Goal: Task Accomplishment & Management: Manage account settings

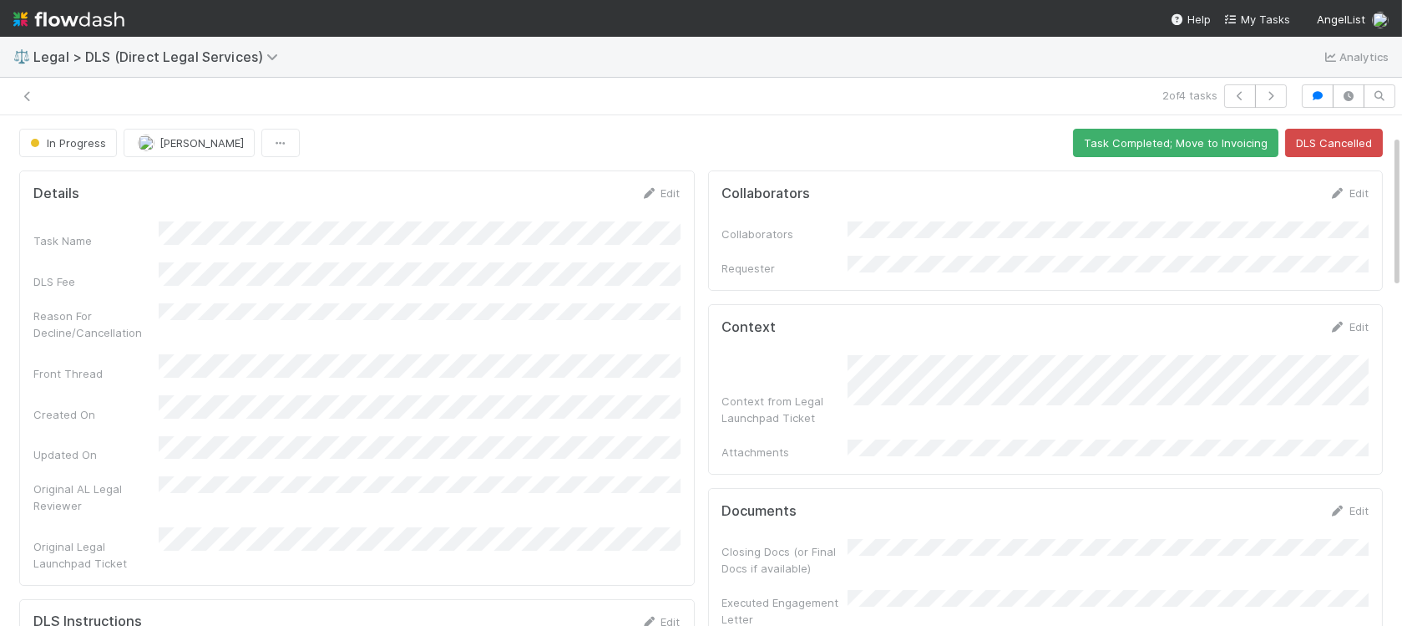
scroll to position [63, 0]
click at [87, 19] on img at bounding box center [68, 19] width 111 height 28
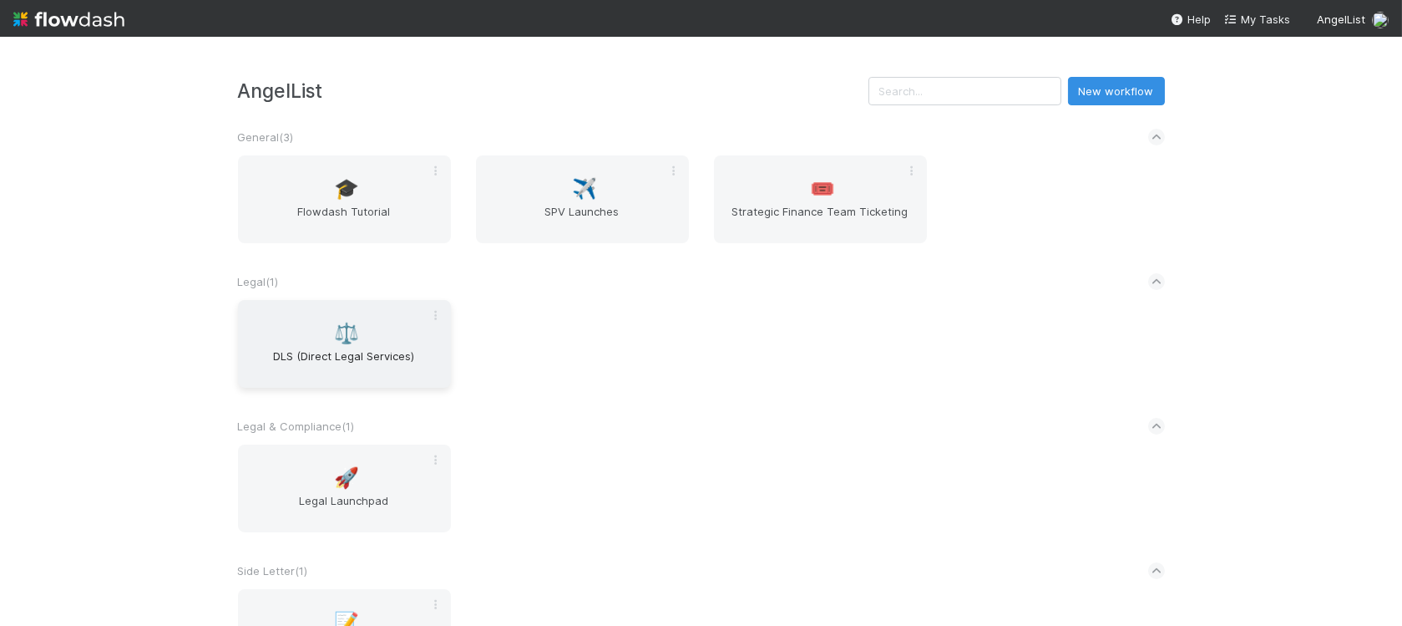
click at [378, 360] on span "DLS (Direct Legal Services)" at bounding box center [345, 363] width 200 height 33
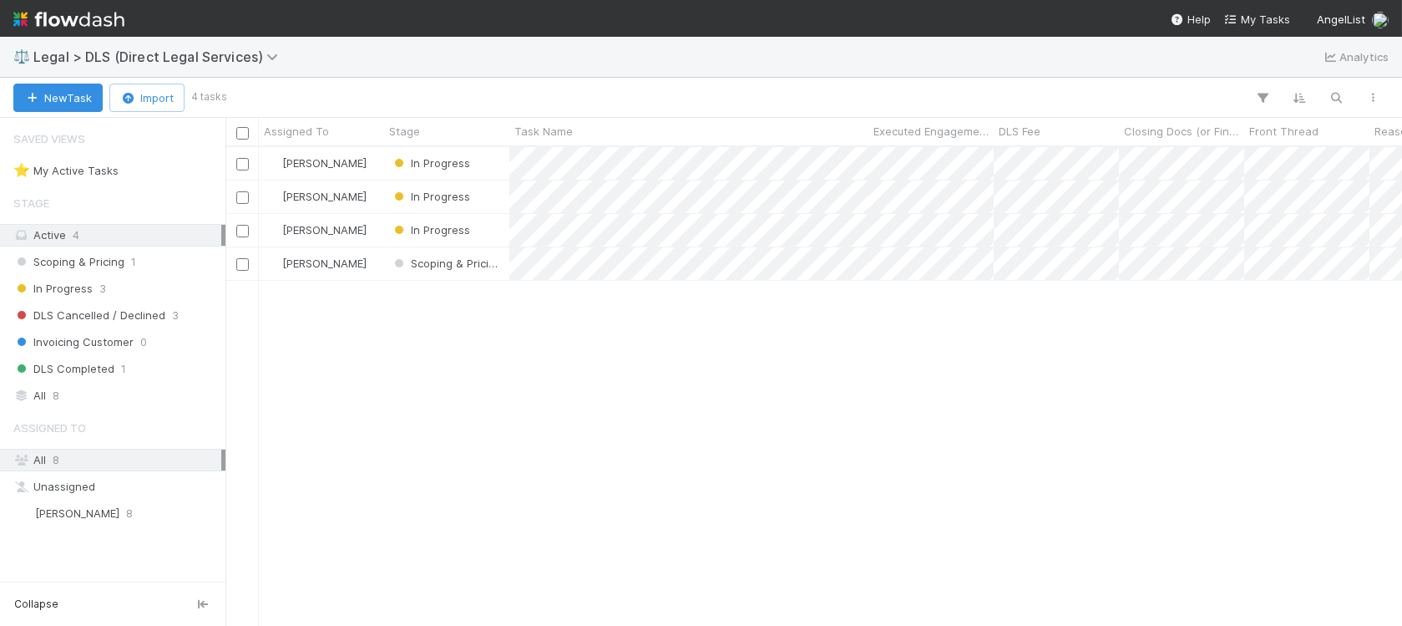
scroll to position [477, 1177]
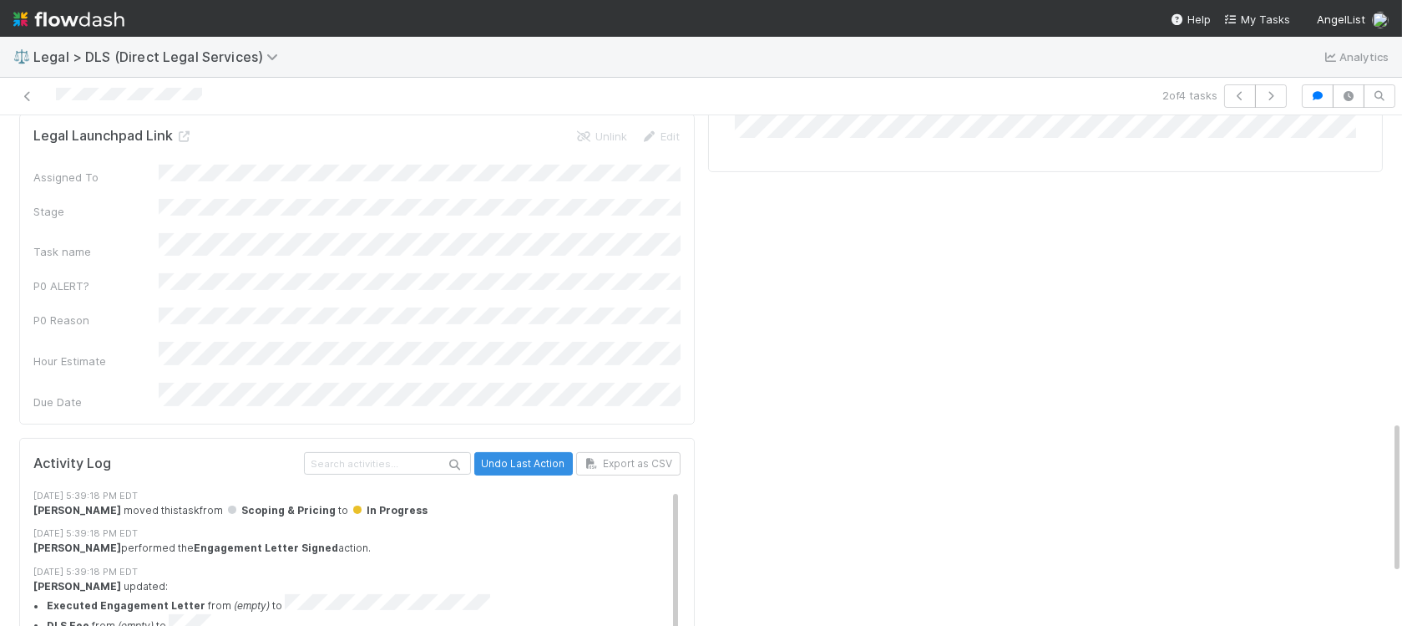
scroll to position [1042, 0]
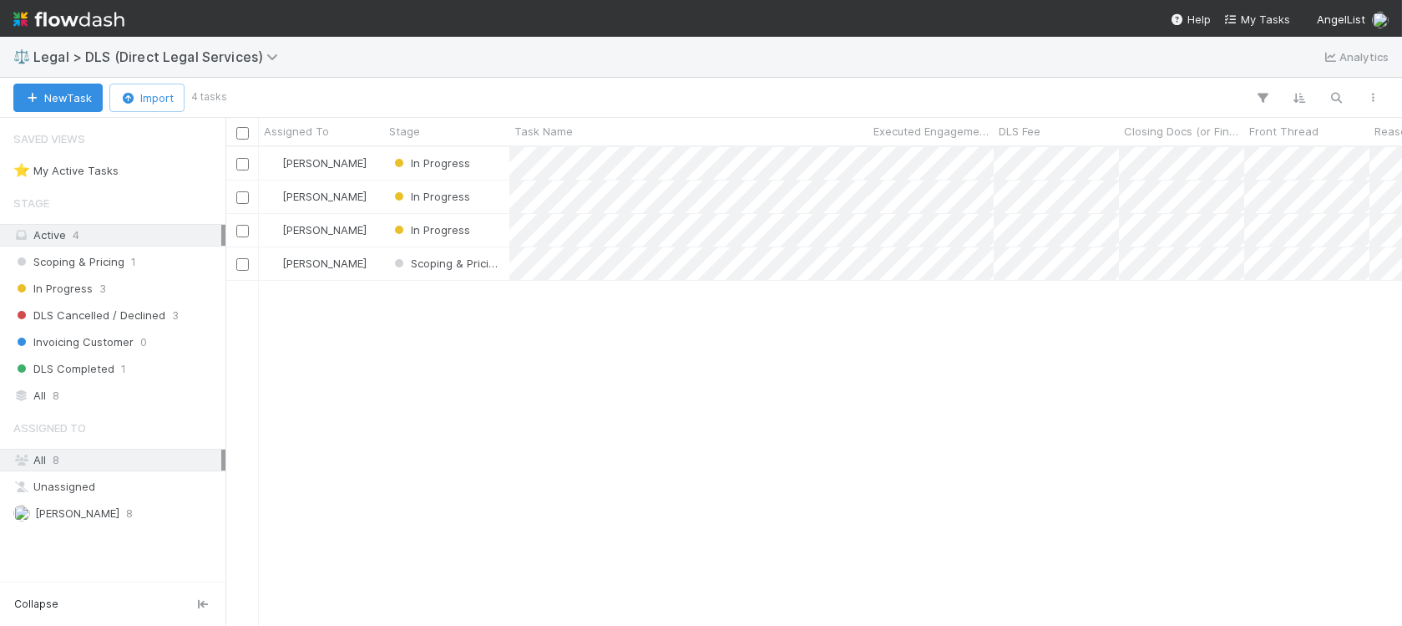
scroll to position [477, 1177]
click at [279, 57] on icon at bounding box center [274, 56] width 17 height 13
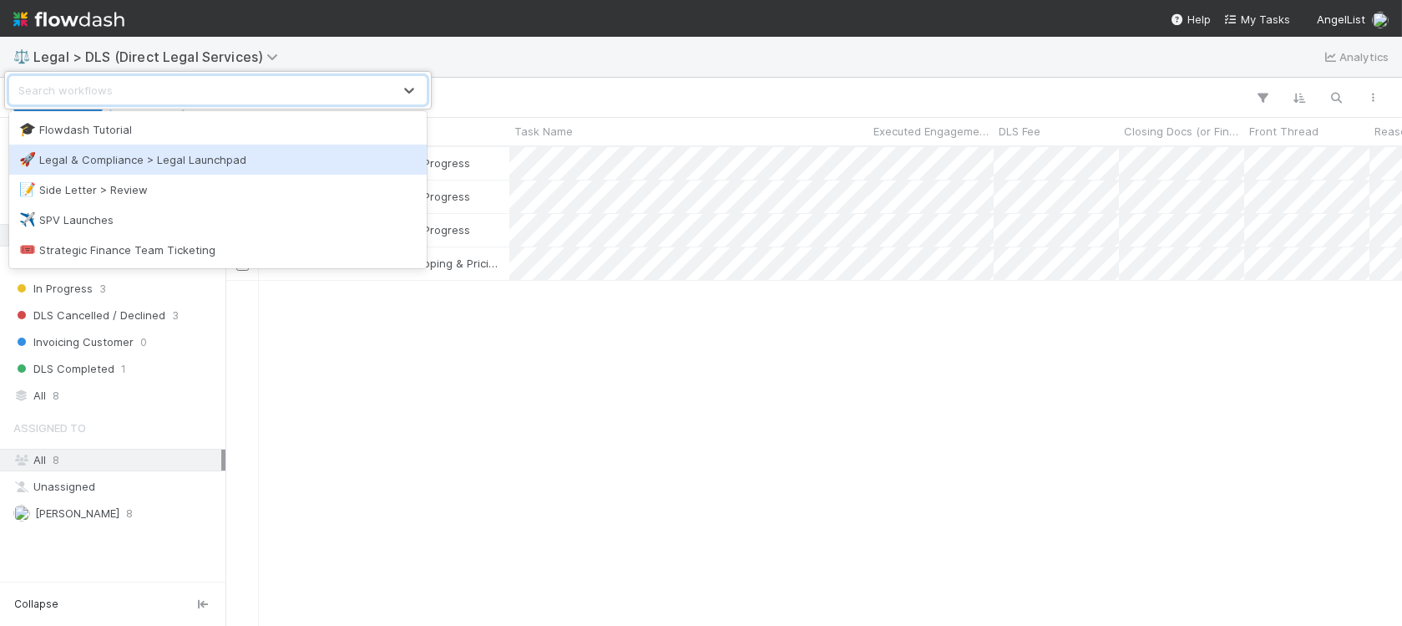
click at [264, 160] on div "🚀 Legal & Compliance > Legal Launchpad" at bounding box center [218, 159] width 398 height 17
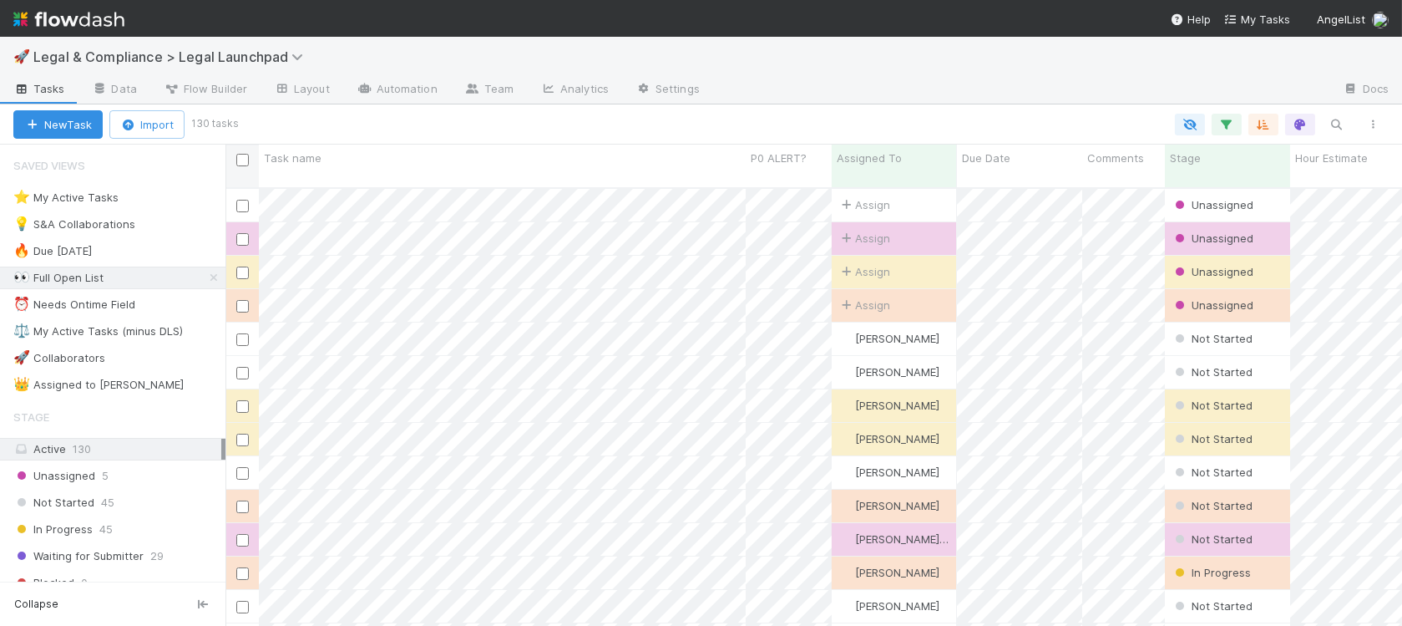
scroll to position [451, 1177]
click at [196, 204] on div "⭐ My Active Tasks 29" at bounding box center [119, 197] width 212 height 21
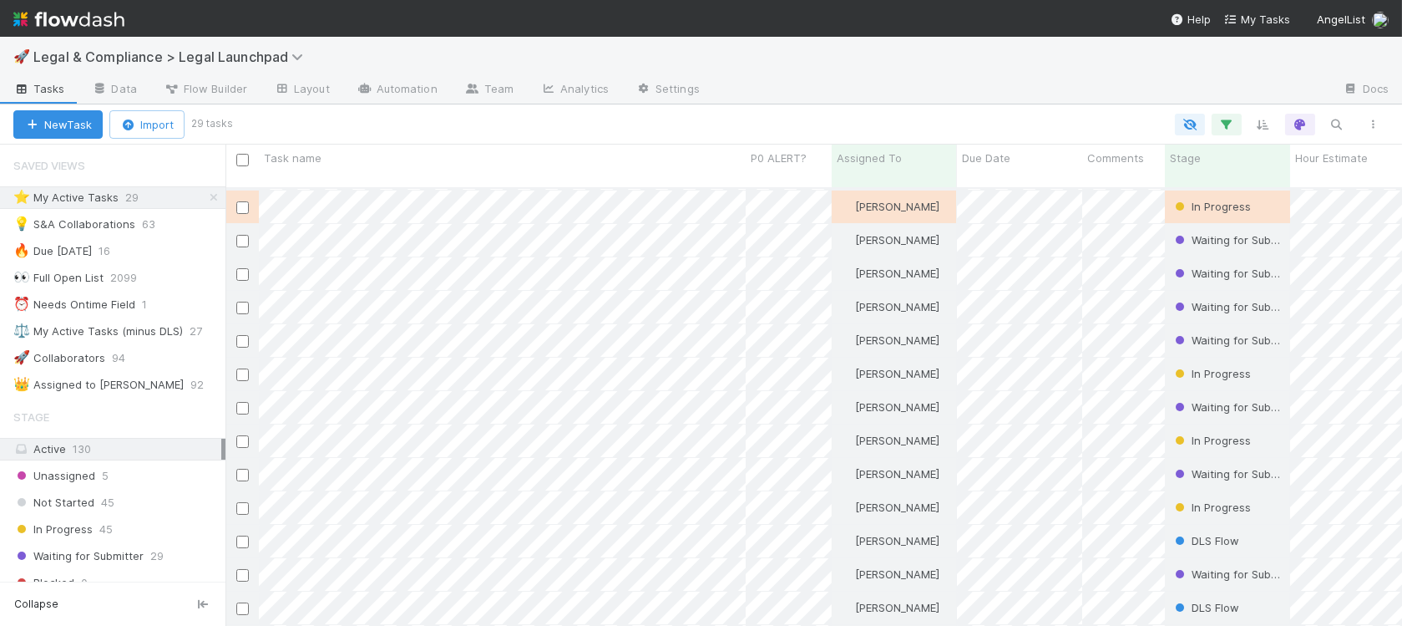
scroll to position [208, 0]
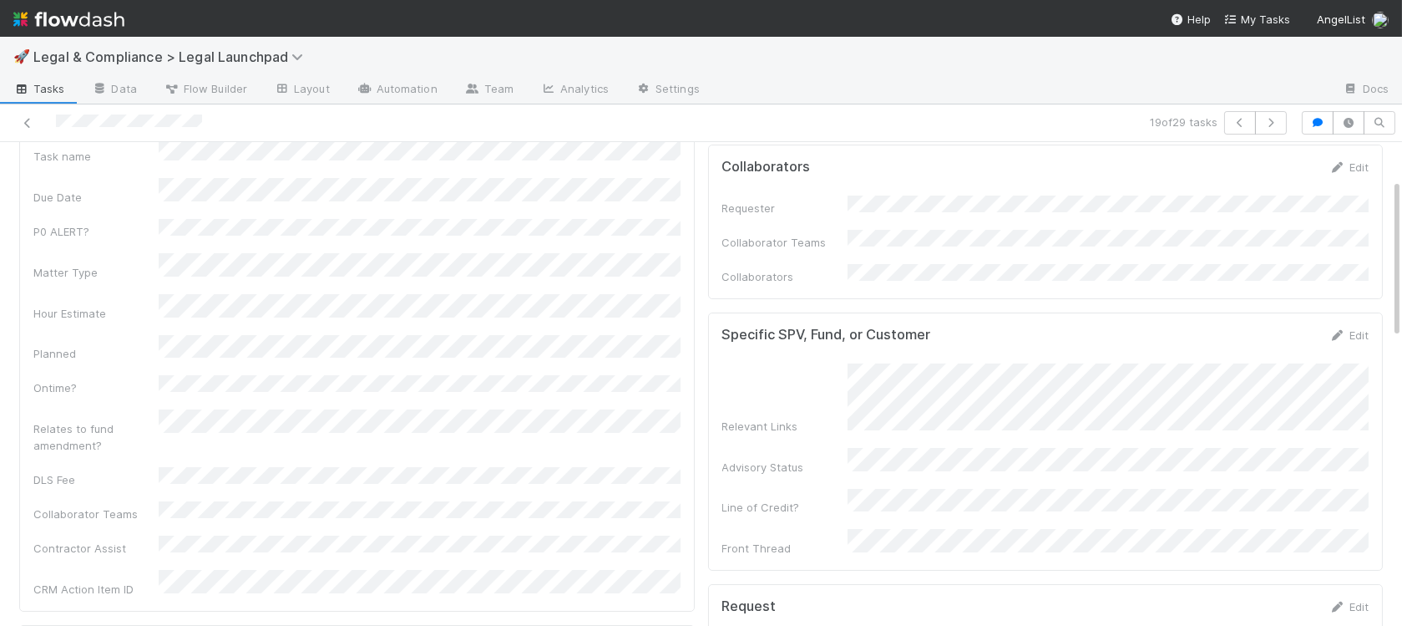
scroll to position [109, 0]
click at [243, 59] on span "Legal & Compliance > Legal Launchpad" at bounding box center [172, 56] width 278 height 17
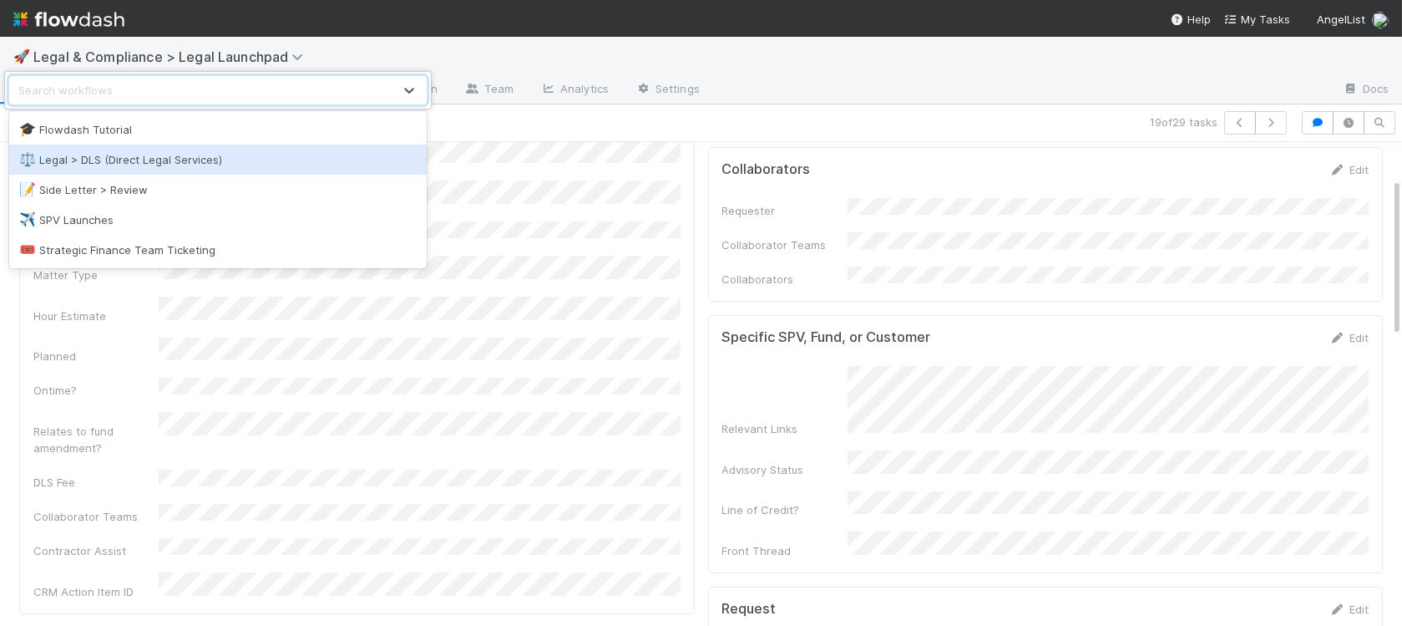
click at [296, 169] on div "⚖️ Legal > DLS (Direct Legal Services)" at bounding box center [218, 160] width 418 height 30
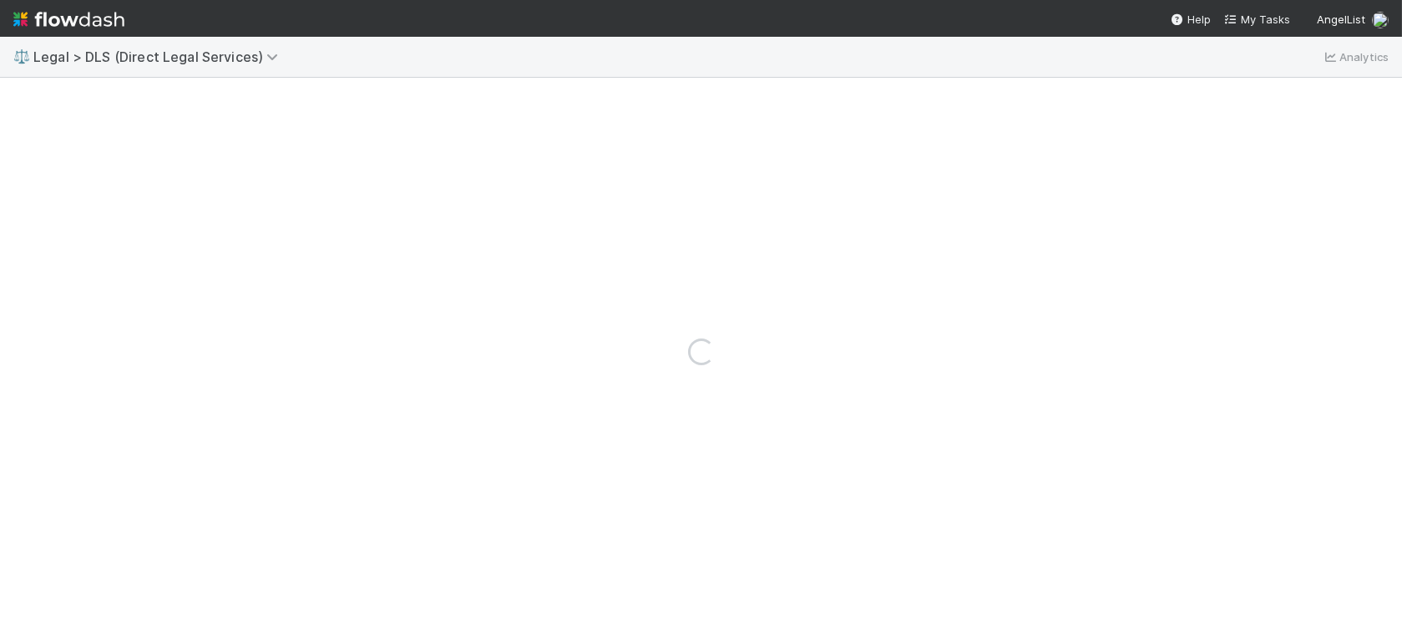
click at [68, 22] on img at bounding box center [68, 19] width 111 height 28
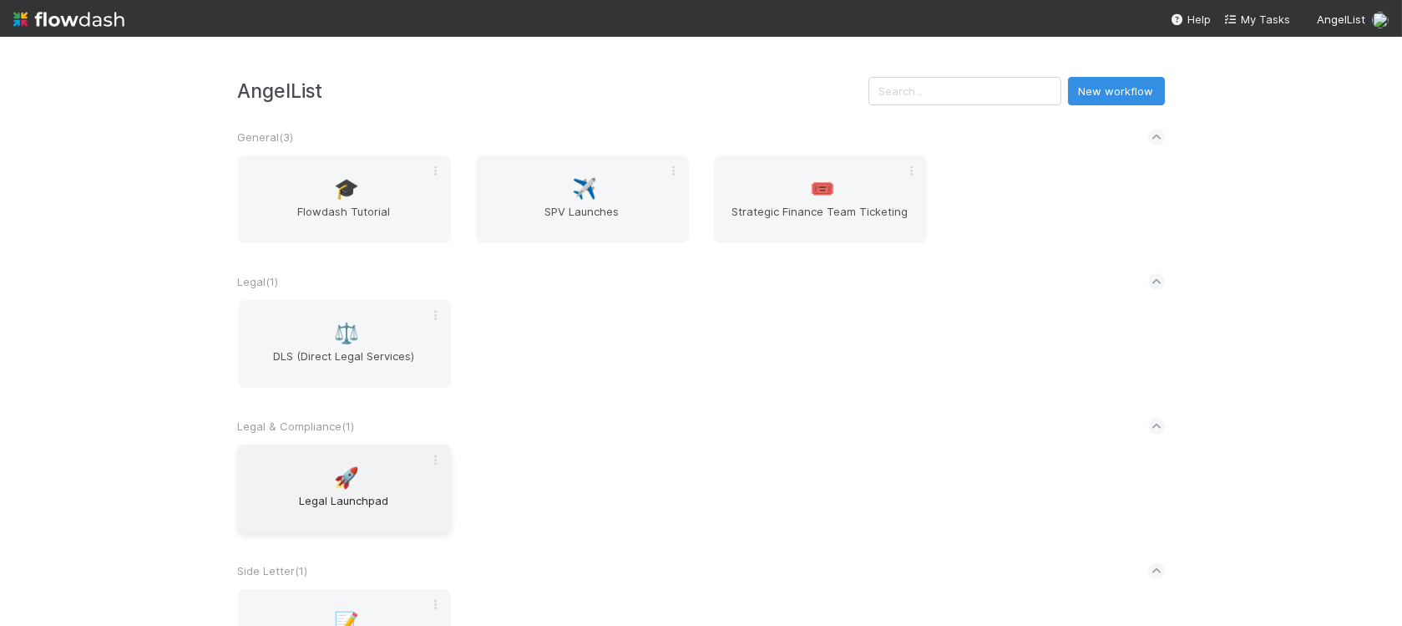
click at [361, 449] on div "🚀 Legal Launchpad" at bounding box center [344, 488] width 213 height 88
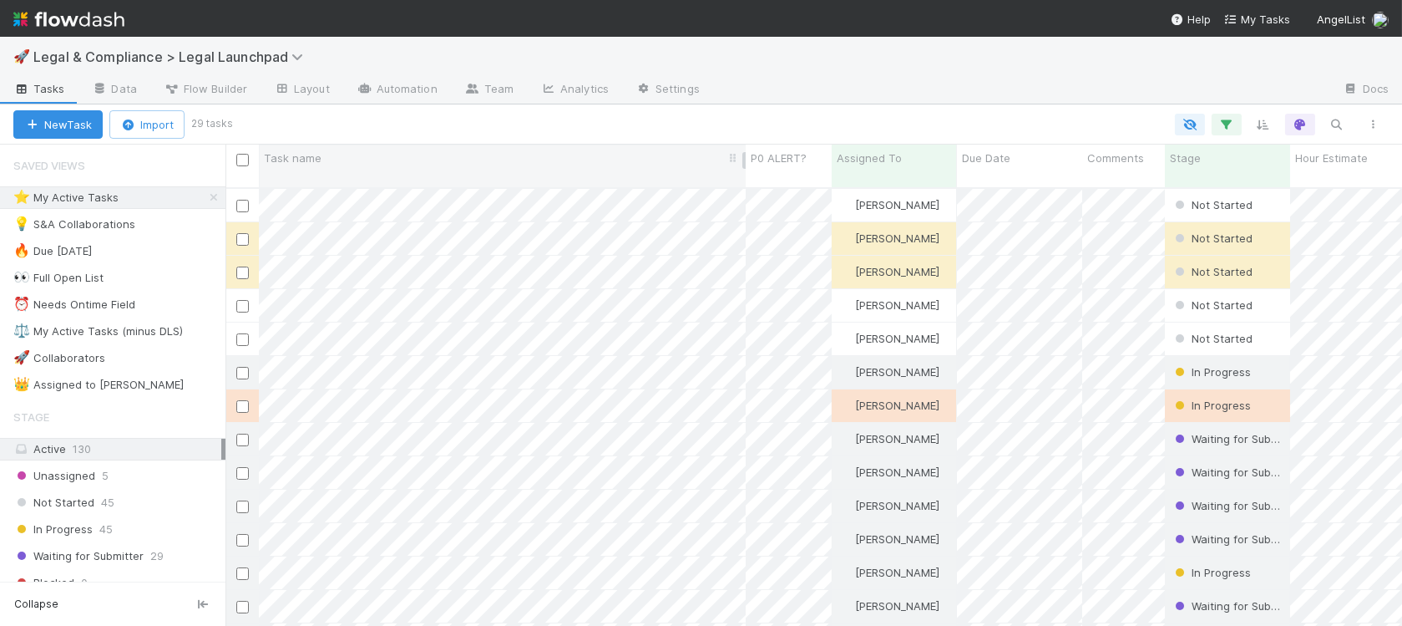
scroll to position [451, 1177]
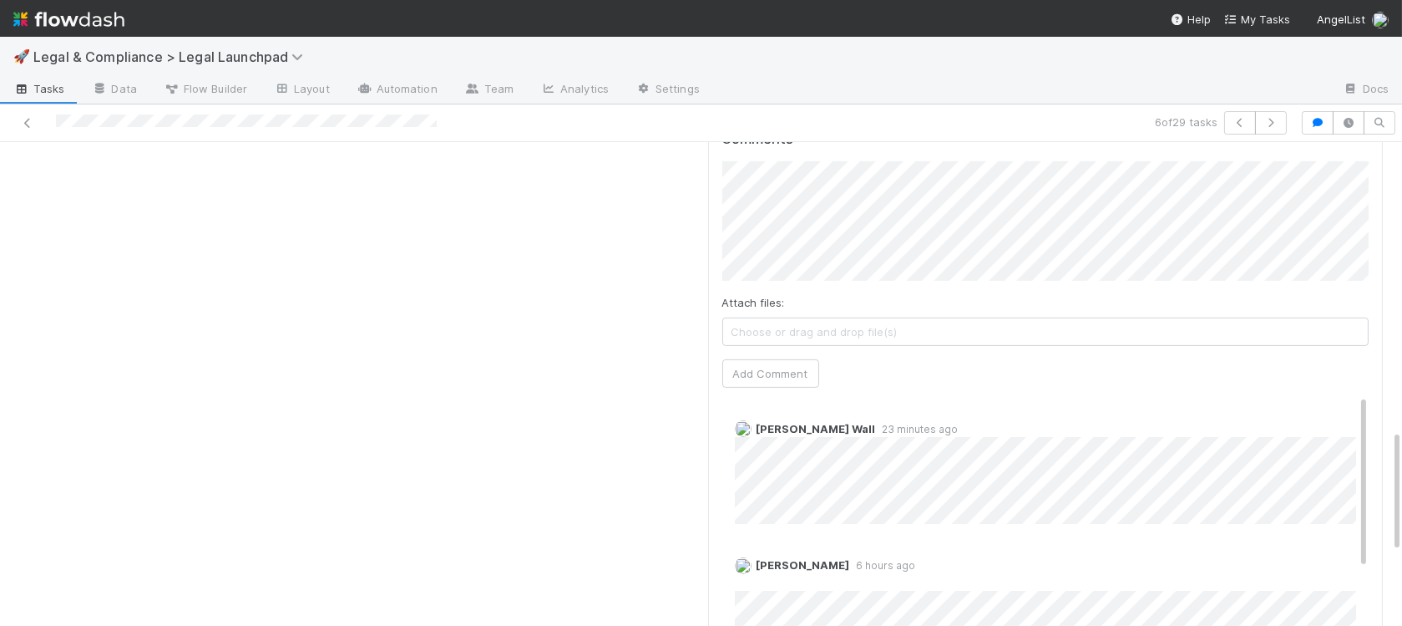
scroll to position [1186, 0]
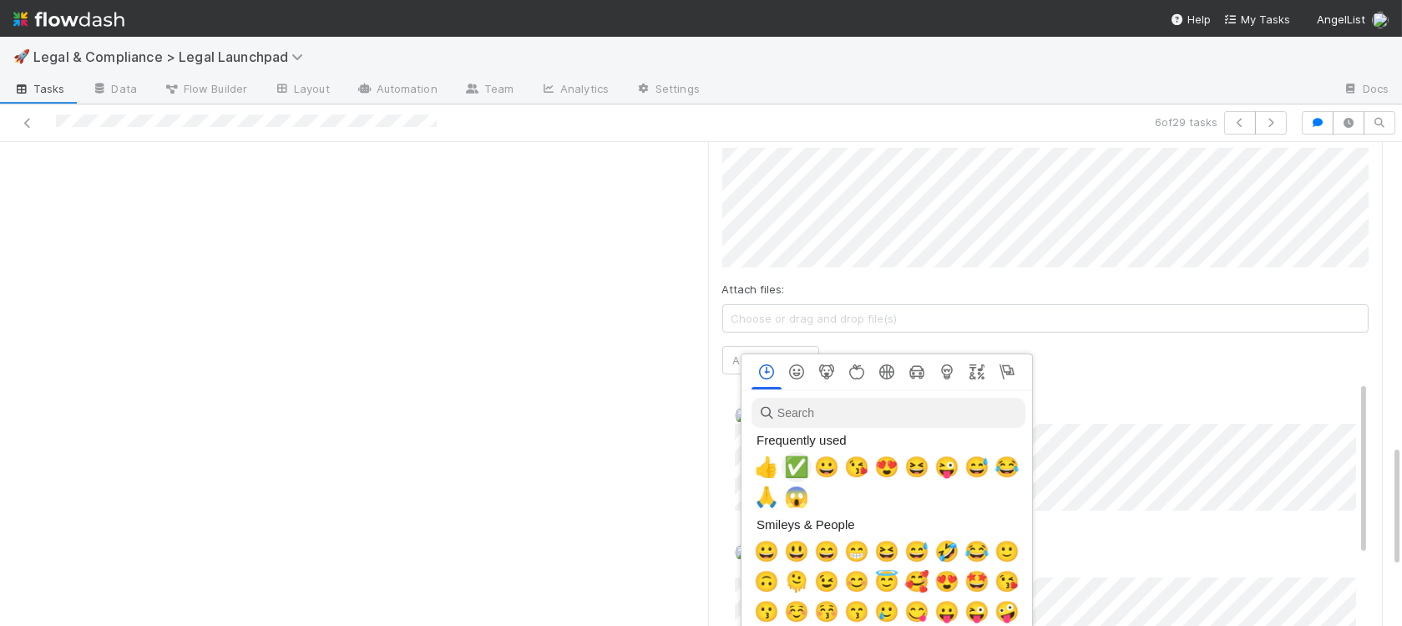
drag, startPoint x: 797, startPoint y: 465, endPoint x: 887, endPoint y: 474, distance: 90.7
click at [797, 465] on span "✅" at bounding box center [796, 466] width 25 height 23
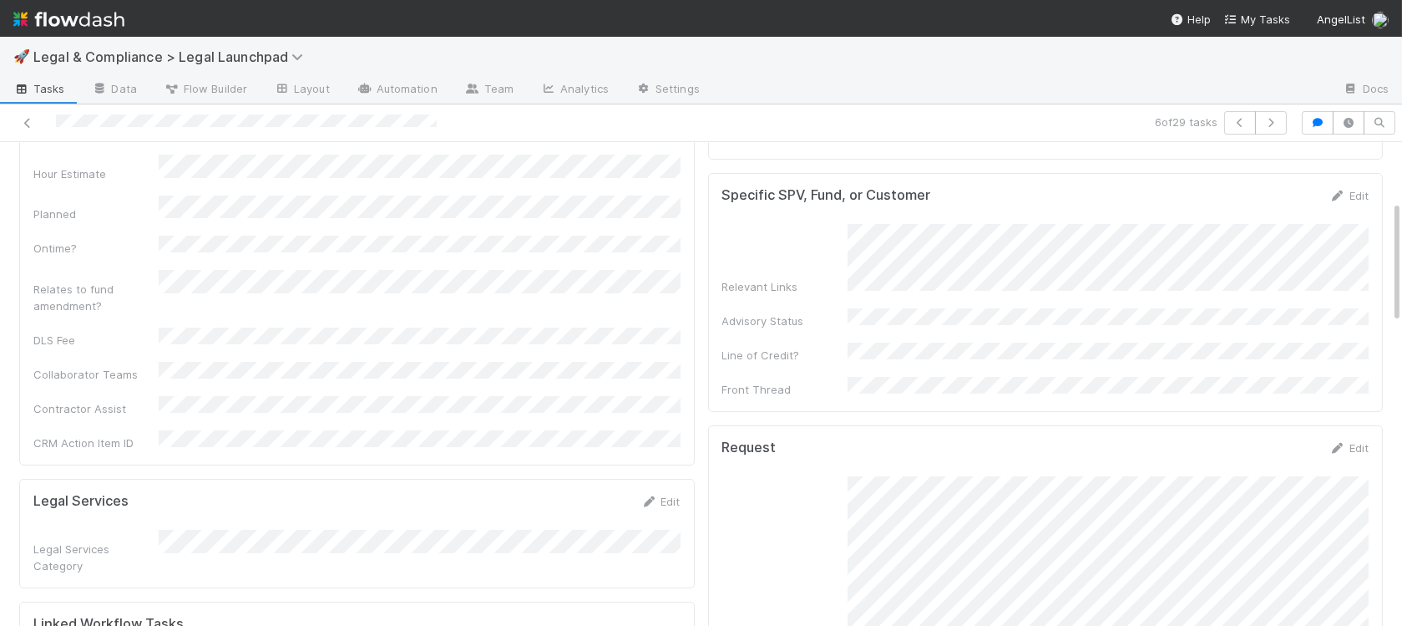
scroll to position [0, 0]
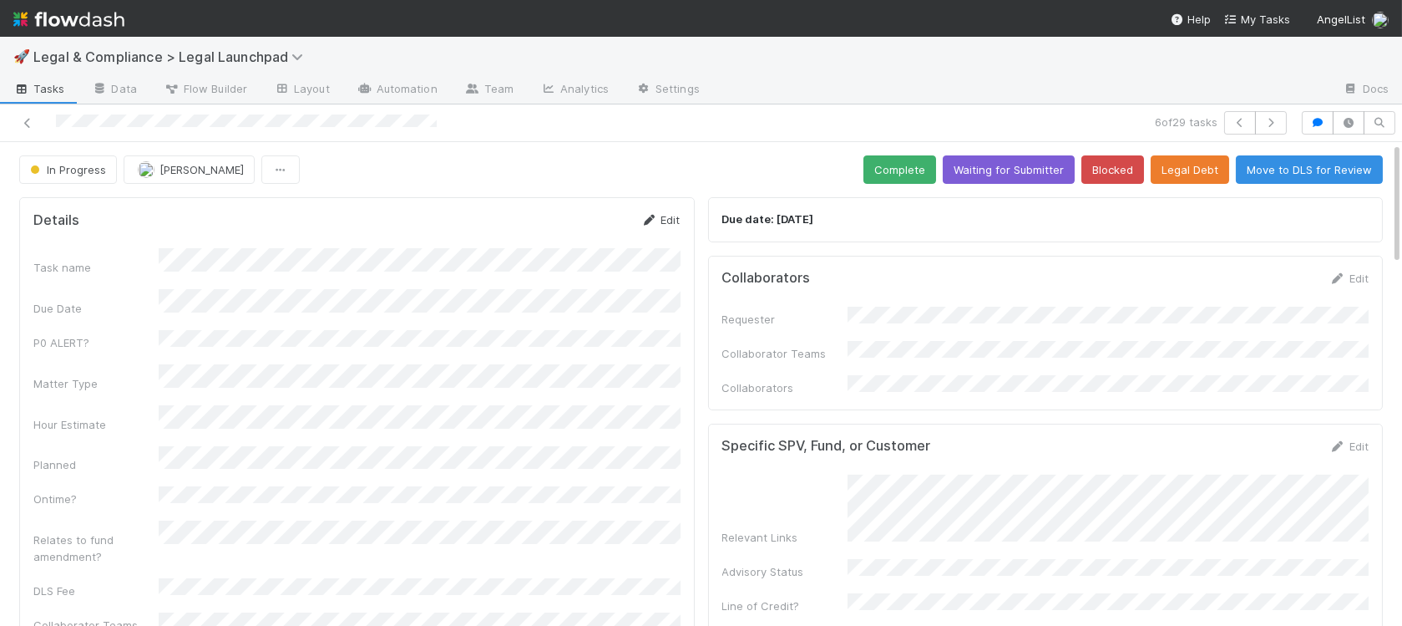
click at [667, 216] on link "Edit" at bounding box center [661, 219] width 39 height 13
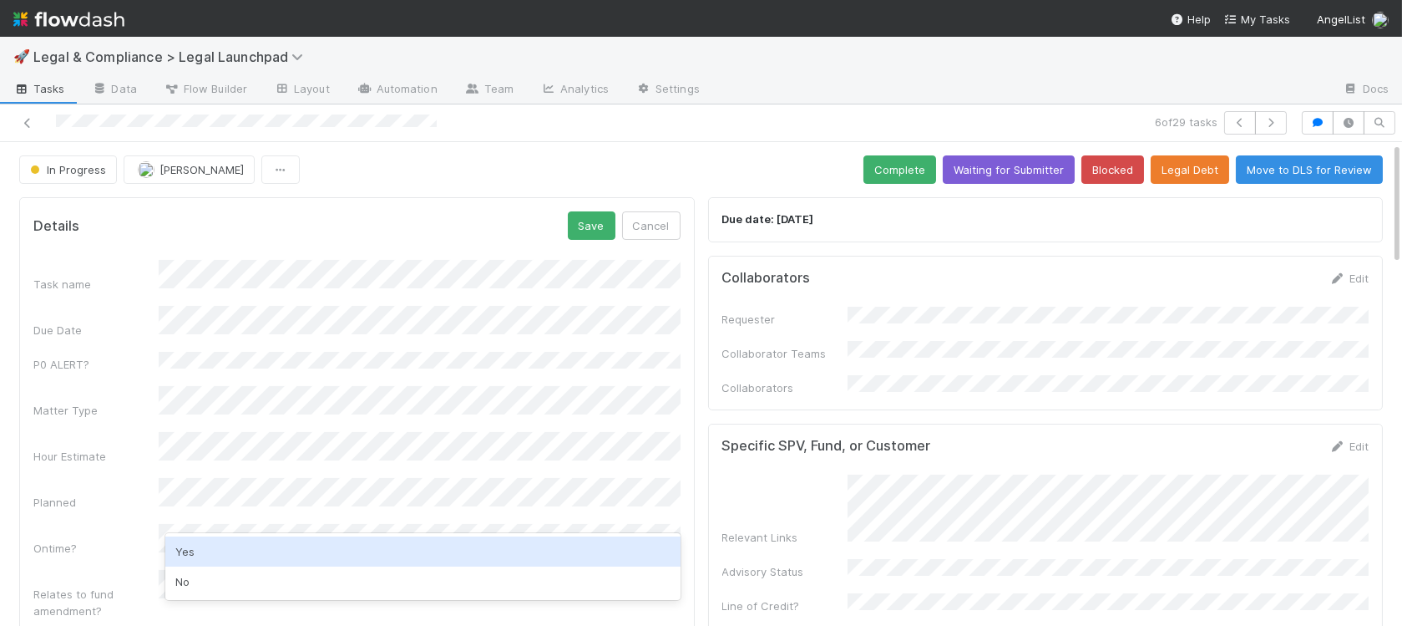
click at [316, 553] on div "Yes" at bounding box center [422, 551] width 515 height 30
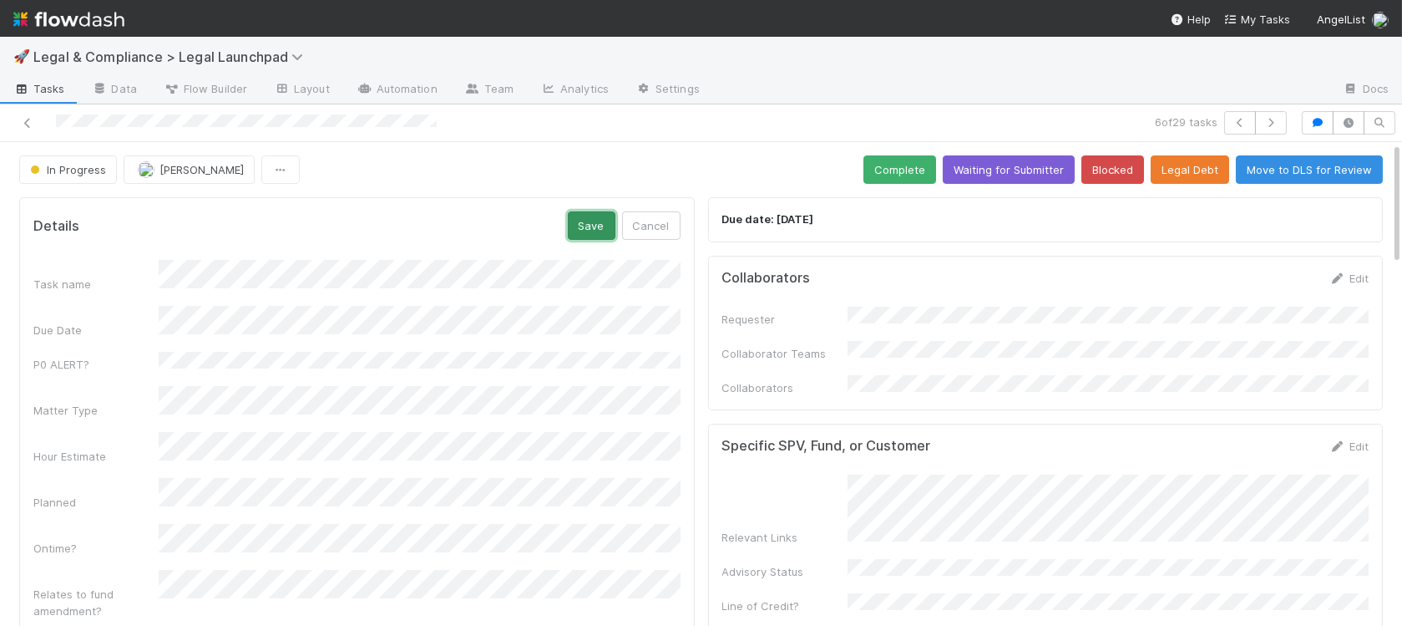
click at [597, 221] on button "Save" at bounding box center [592, 225] width 48 height 28
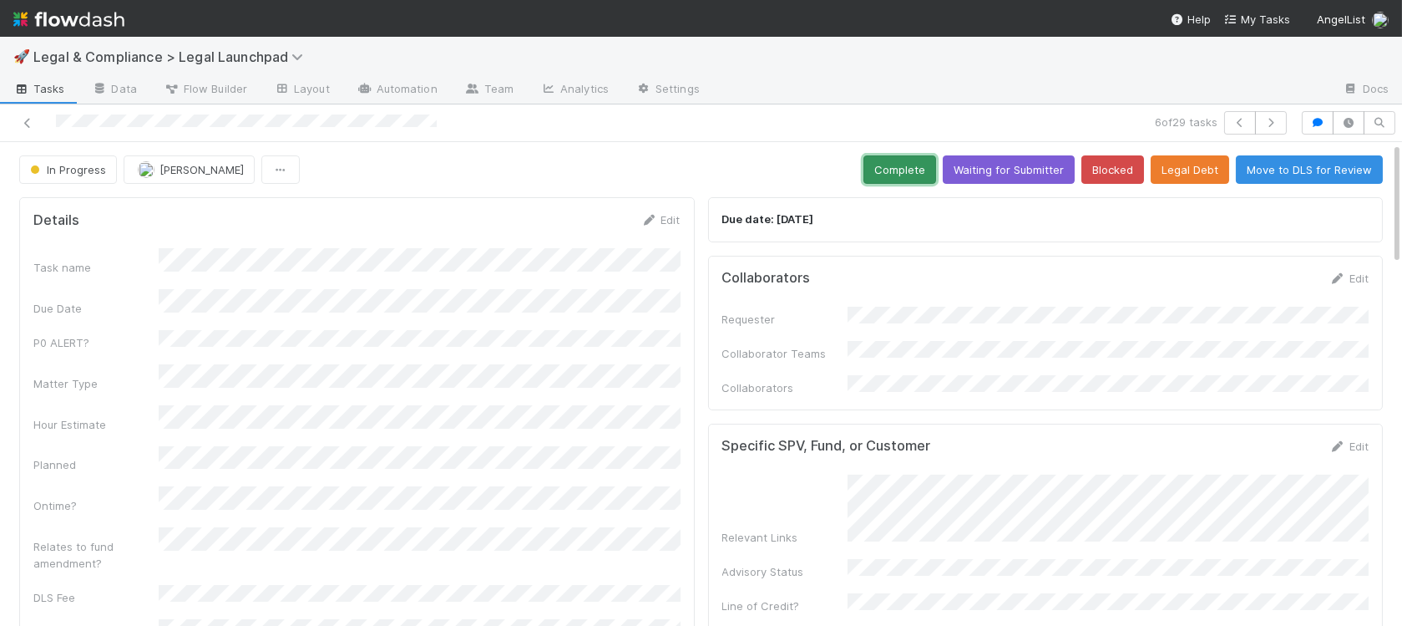
click at [915, 175] on button "Complete" at bounding box center [900, 169] width 73 height 28
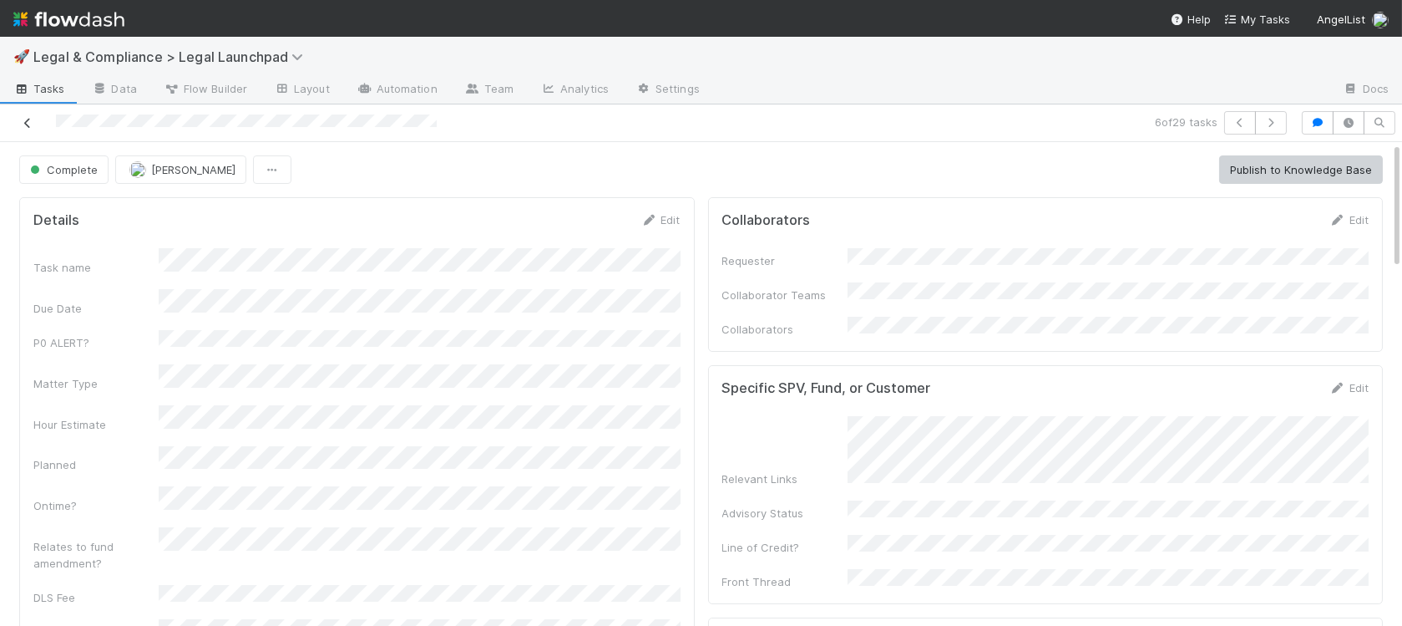
click at [31, 119] on icon at bounding box center [27, 123] width 17 height 11
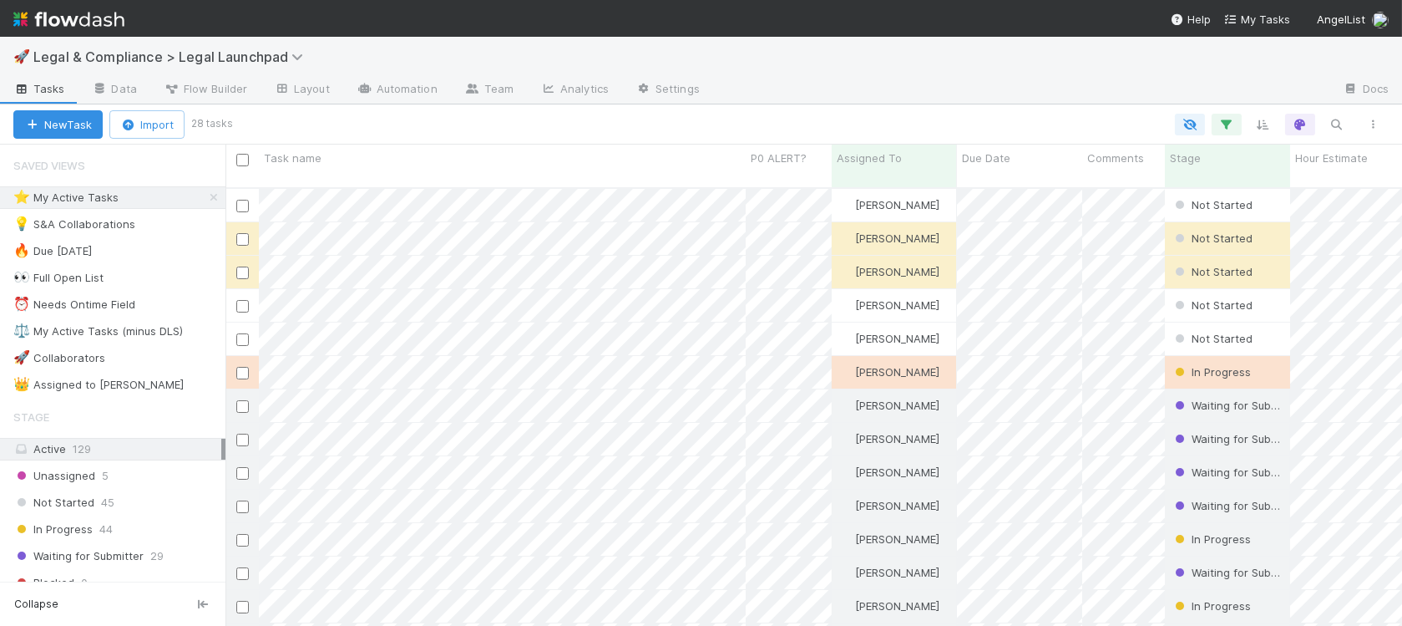
scroll to position [451, 1177]
click at [385, 287] on div at bounding box center [701, 313] width 1402 height 626
click at [333, 246] on div at bounding box center [701, 313] width 1402 height 626
click at [383, 223] on div at bounding box center [701, 313] width 1402 height 626
click at [358, 189] on div at bounding box center [701, 313] width 1402 height 626
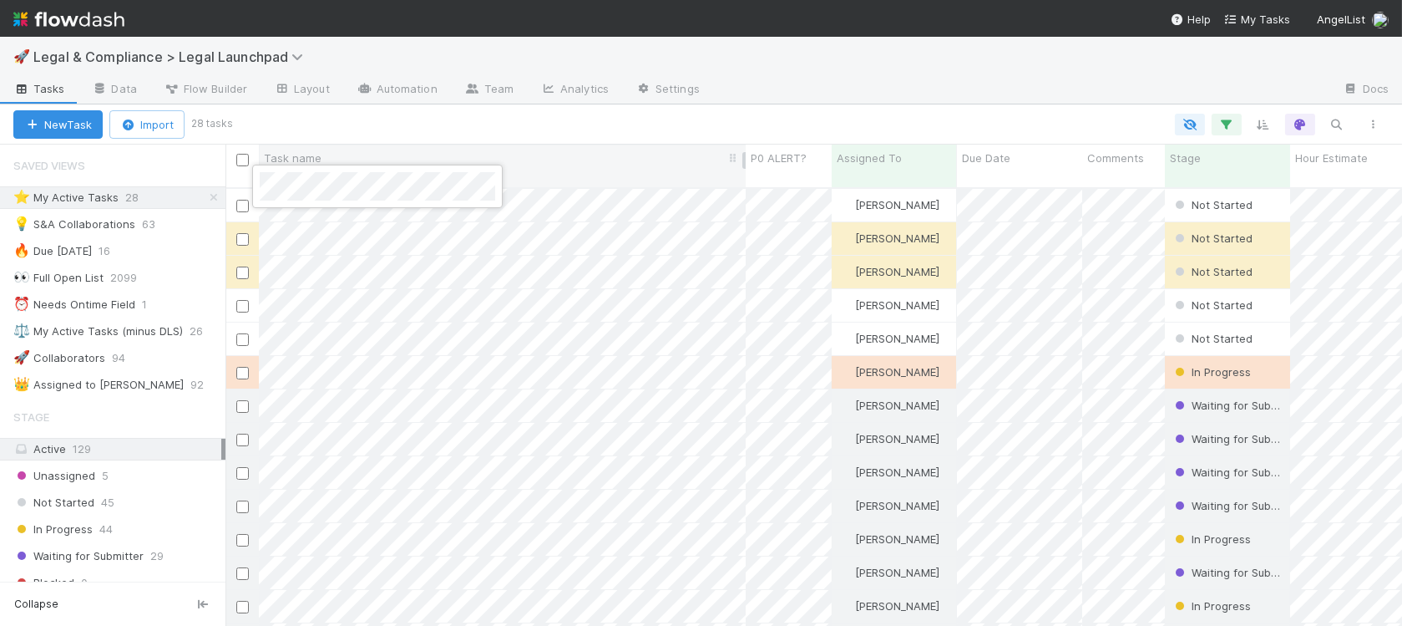
click at [621, 161] on div at bounding box center [701, 313] width 1402 height 626
click at [591, 193] on div at bounding box center [701, 313] width 1402 height 626
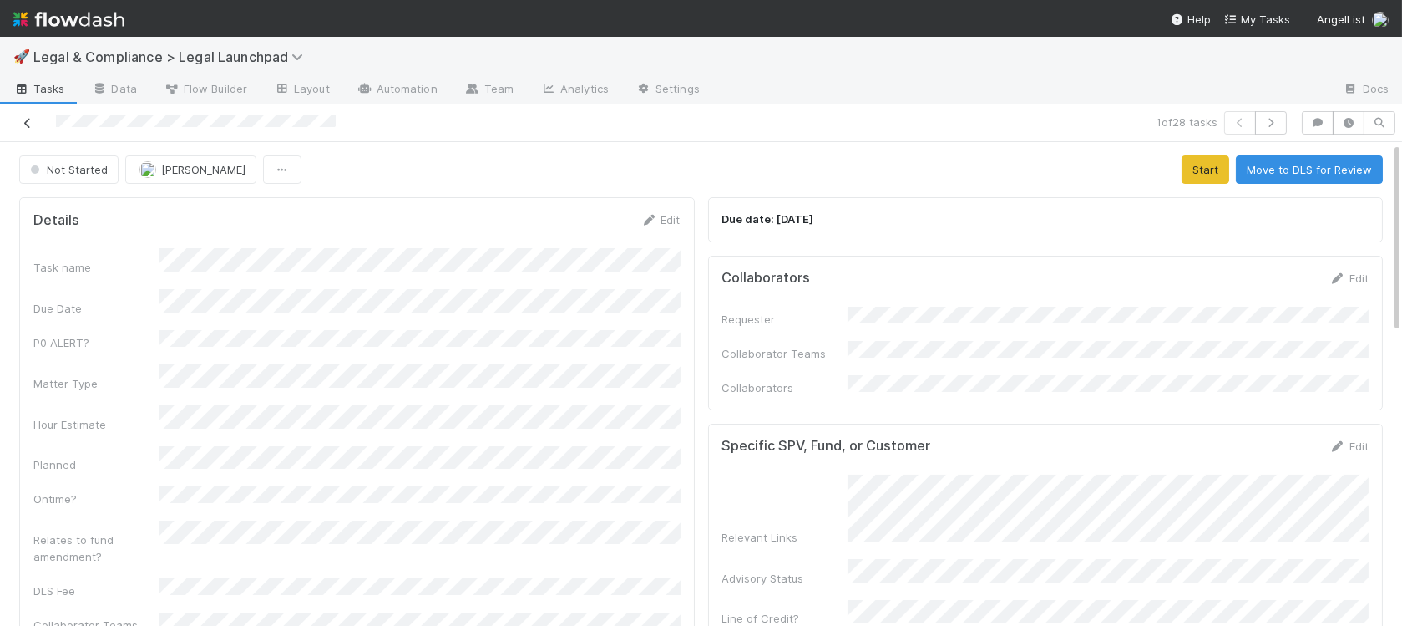
click at [28, 119] on icon at bounding box center [27, 123] width 17 height 11
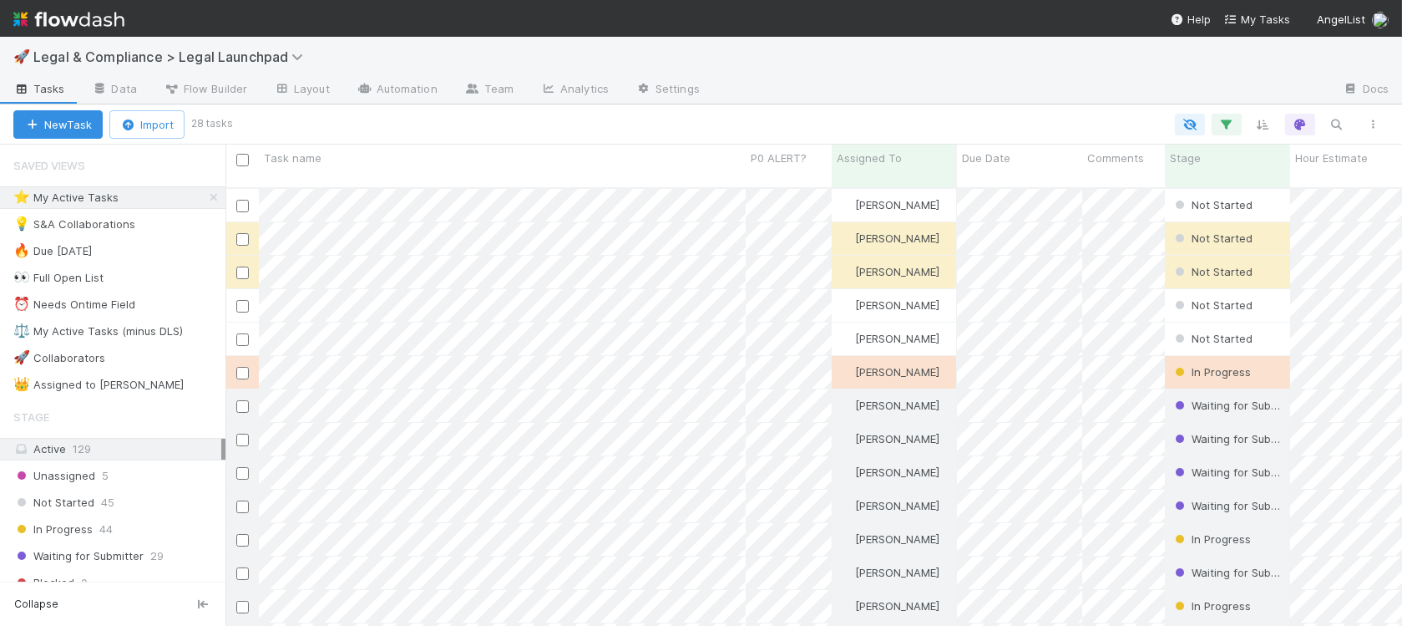
scroll to position [451, 1177]
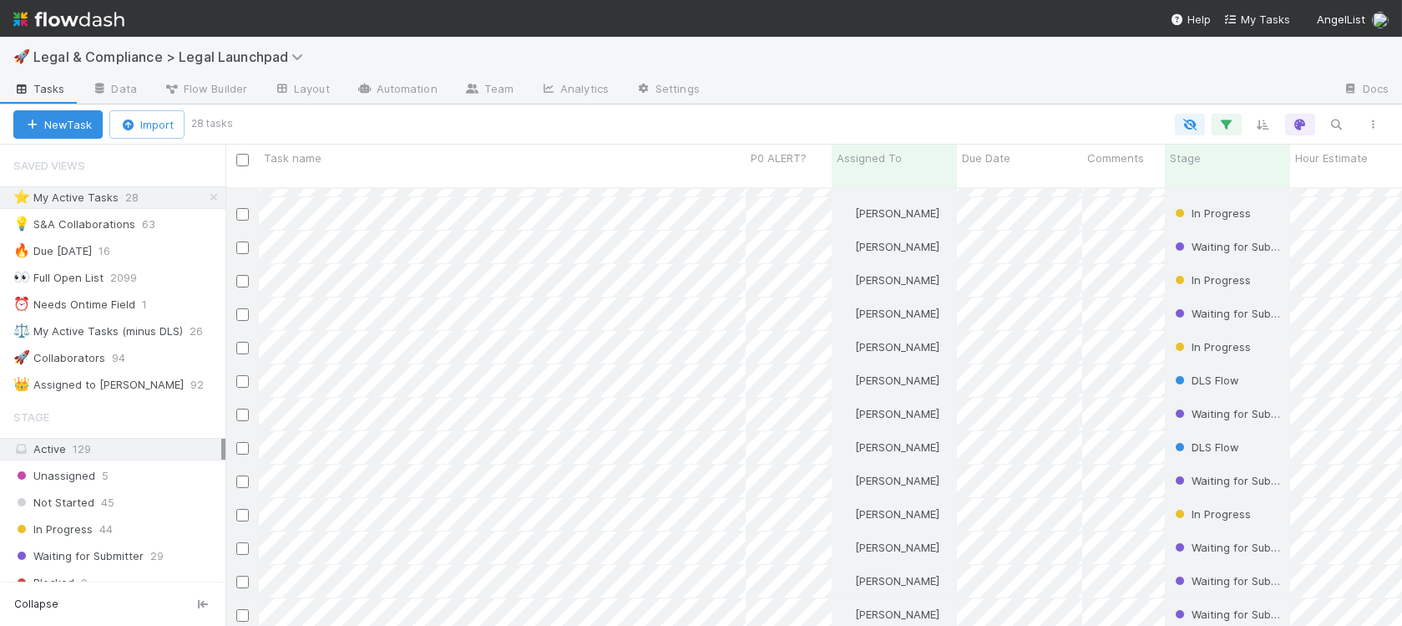
scroll to position [360, 0]
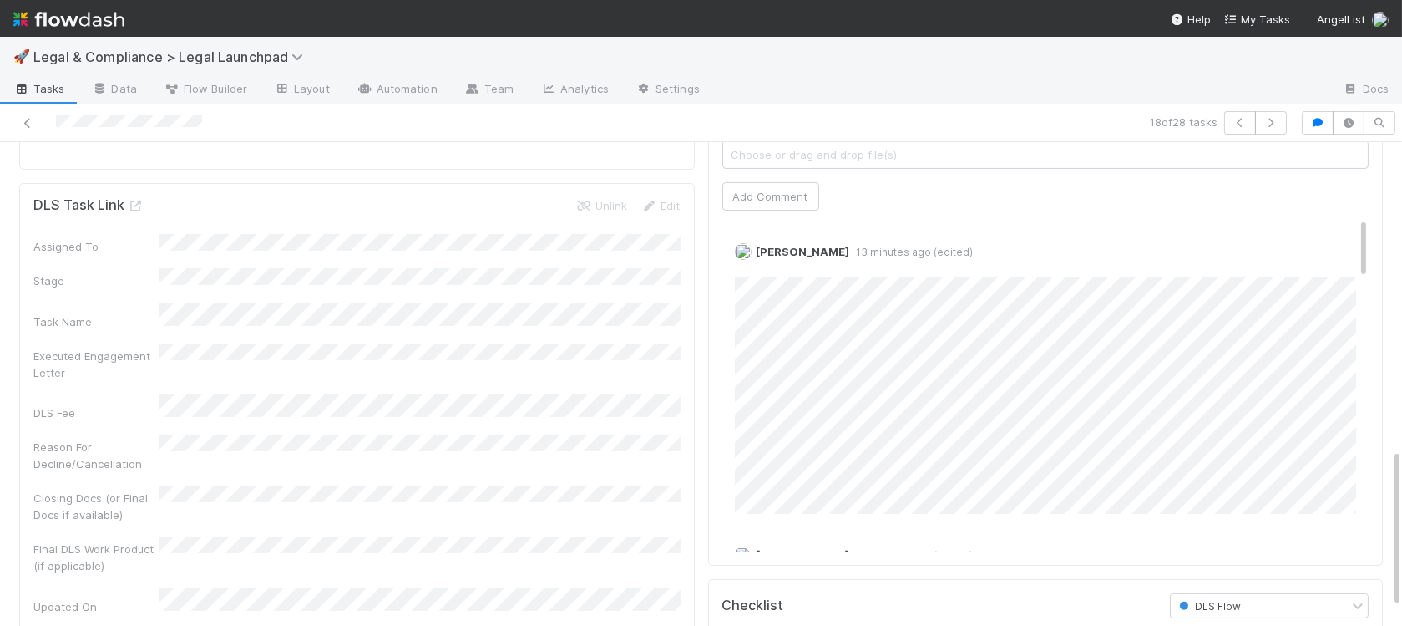
scroll to position [925, 0]
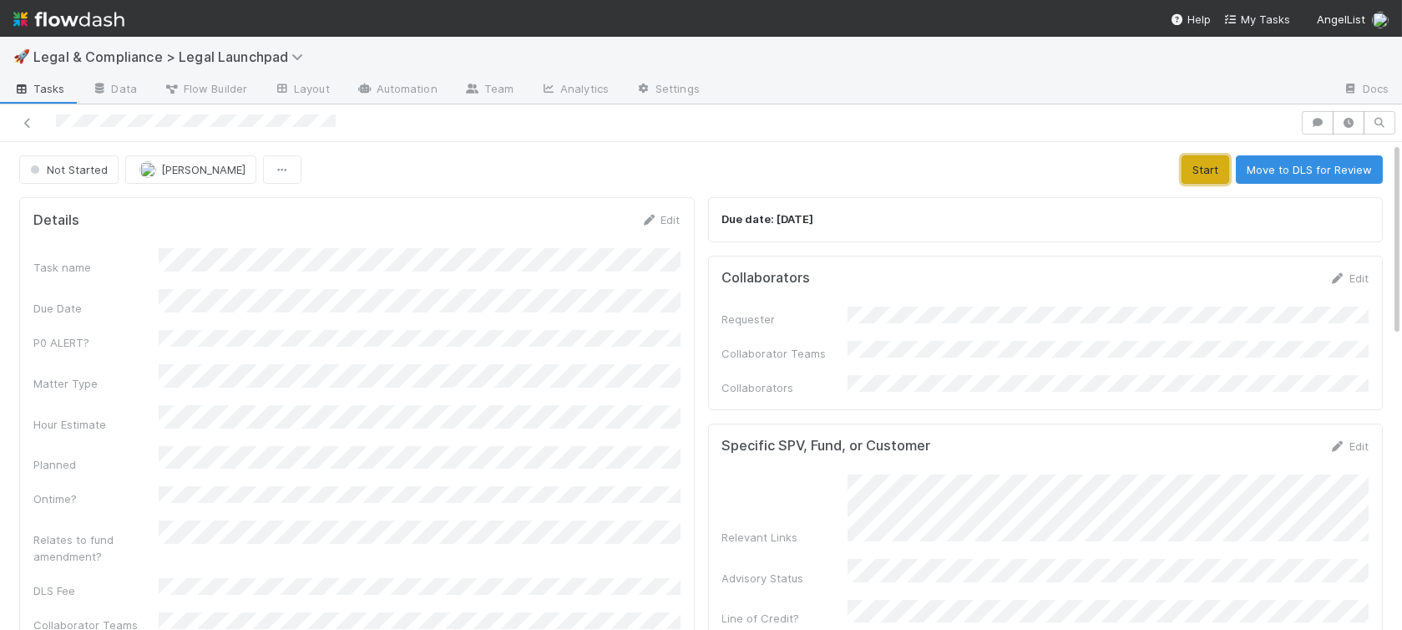
click at [1206, 165] on button "Start" at bounding box center [1206, 169] width 48 height 28
drag, startPoint x: 1362, startPoint y: 271, endPoint x: 1150, endPoint y: 311, distance: 215.9
click at [1361, 271] on link "Edit" at bounding box center [1349, 277] width 39 height 13
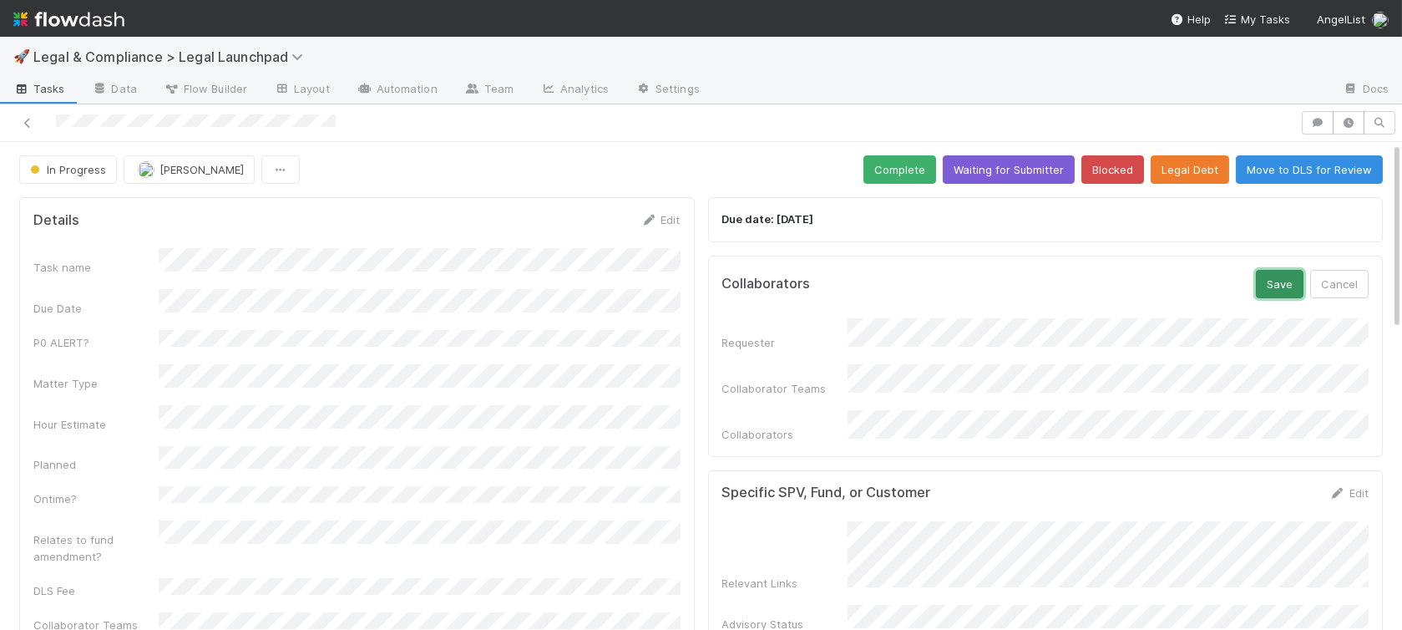
click at [1278, 278] on button "Save" at bounding box center [1280, 284] width 48 height 28
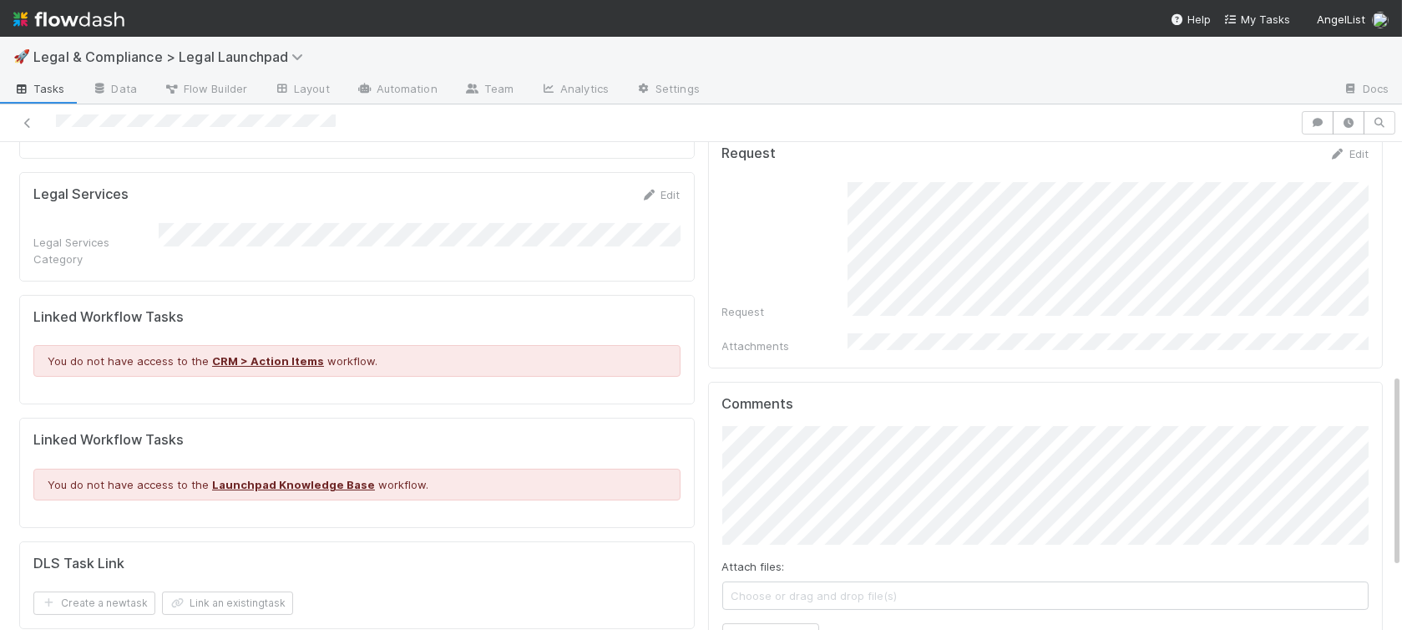
scroll to position [606, 0]
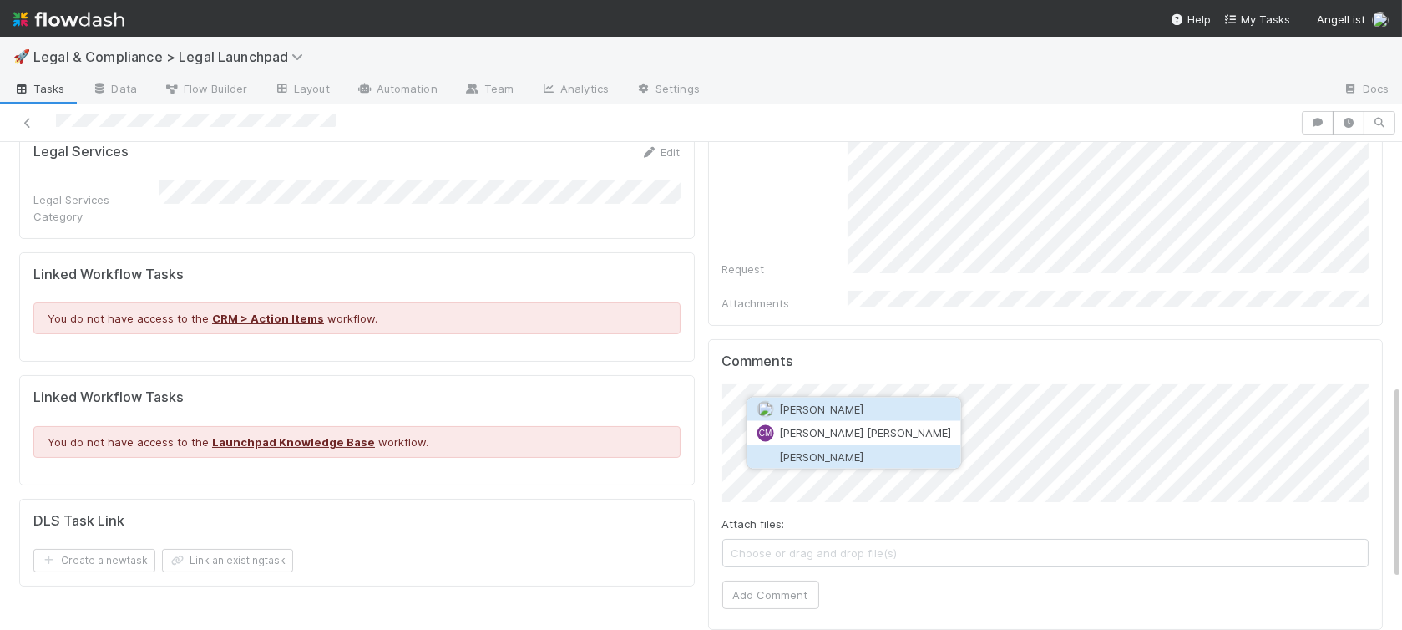
click at [827, 447] on button "[PERSON_NAME]" at bounding box center [855, 455] width 214 height 23
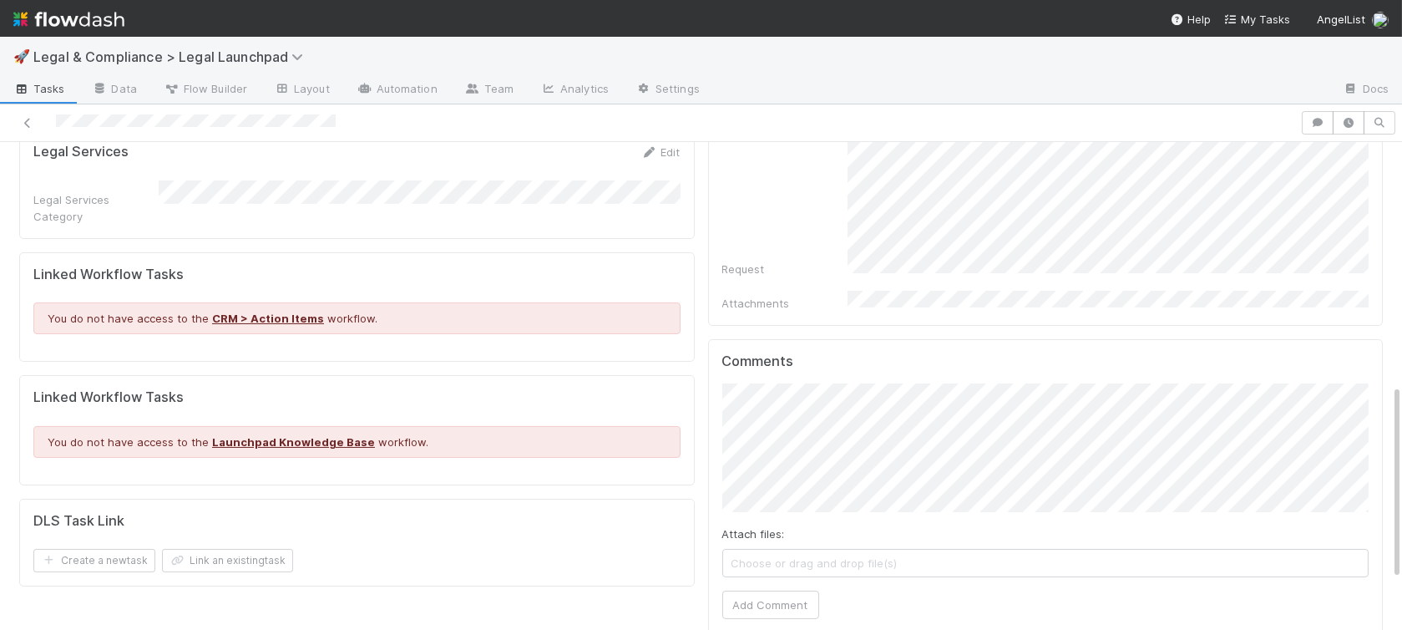
scroll to position [0, 1]
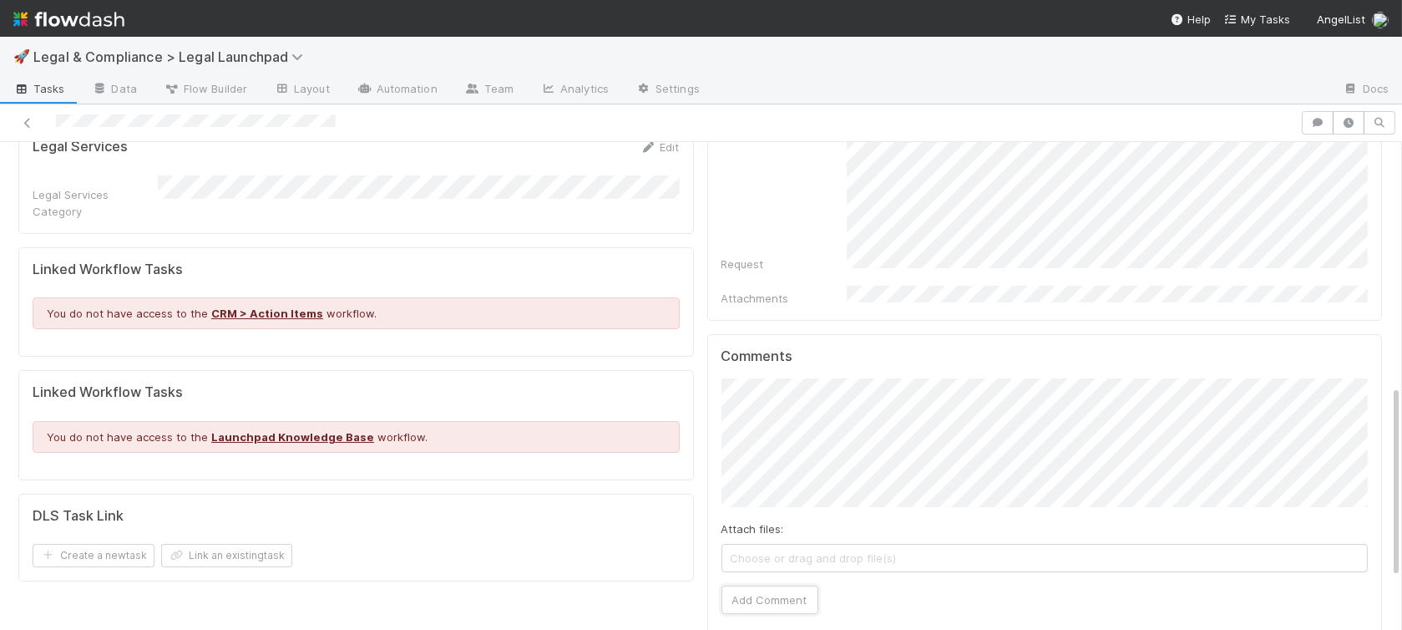
drag, startPoint x: 776, startPoint y: 563, endPoint x: 885, endPoint y: 560, distance: 109.5
click at [777, 586] on button "Add Comment" at bounding box center [770, 600] width 97 height 28
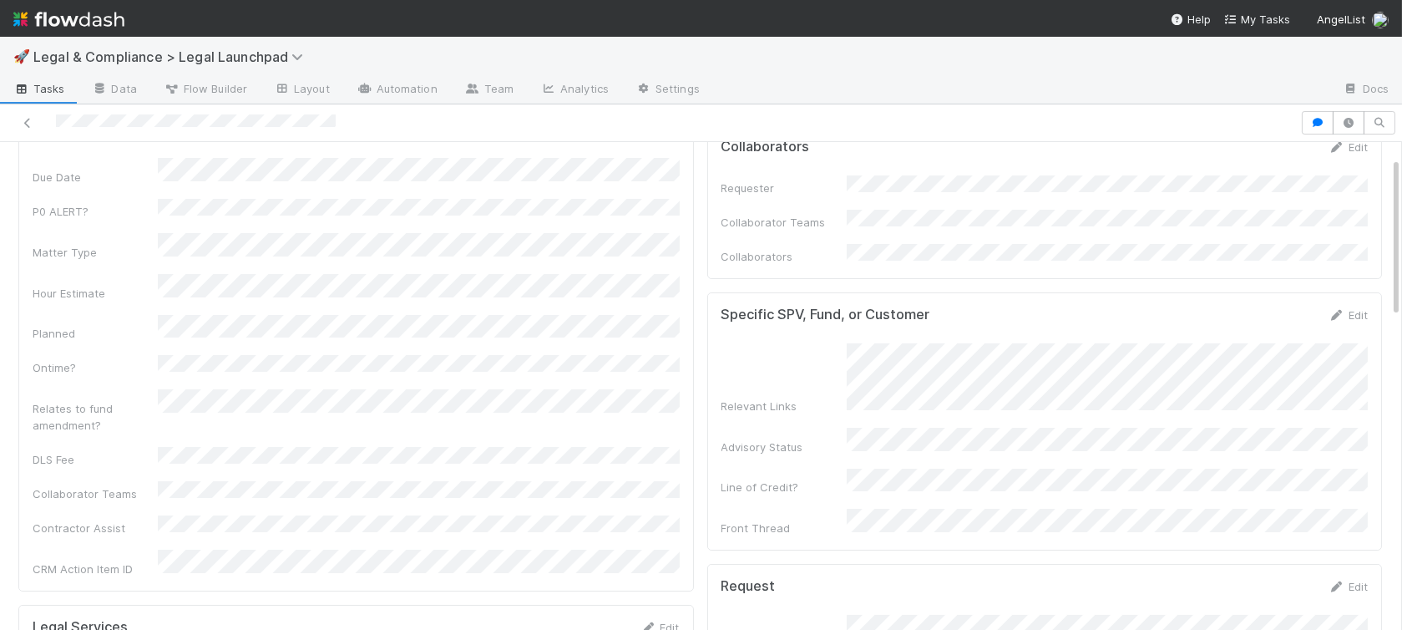
scroll to position [0, 0]
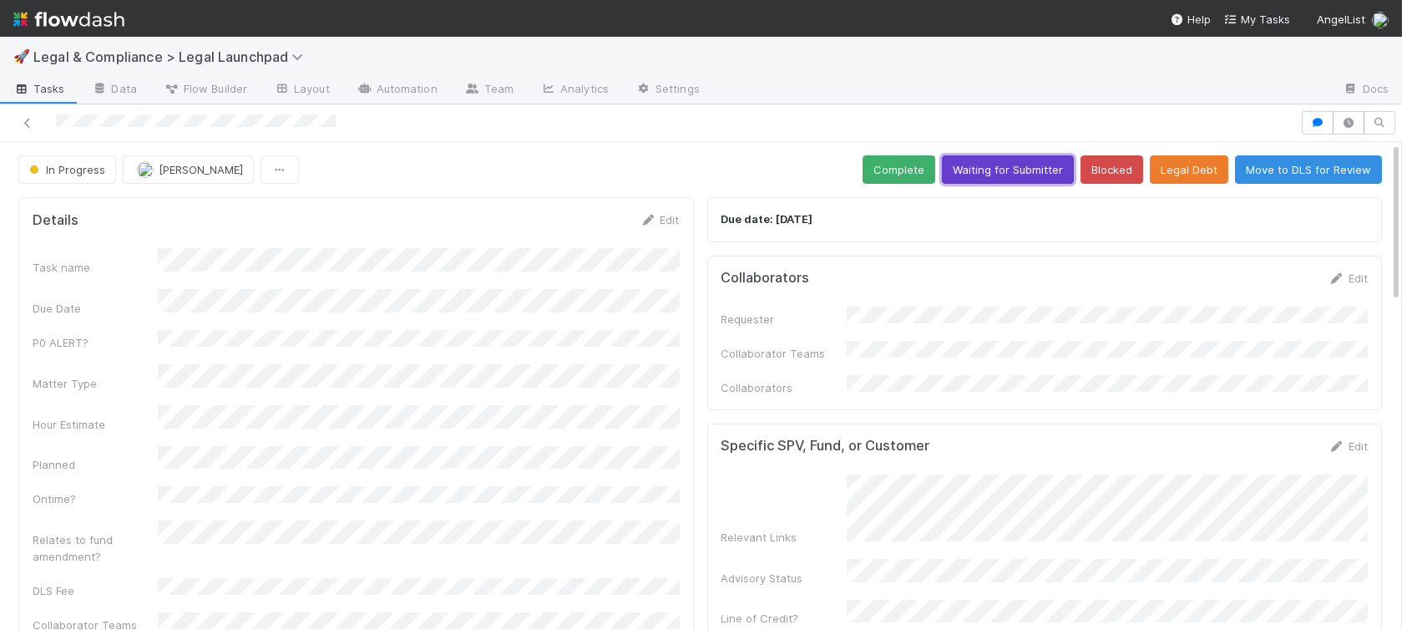
click at [1032, 171] on button "Waiting for Submitter" at bounding box center [1008, 169] width 132 height 28
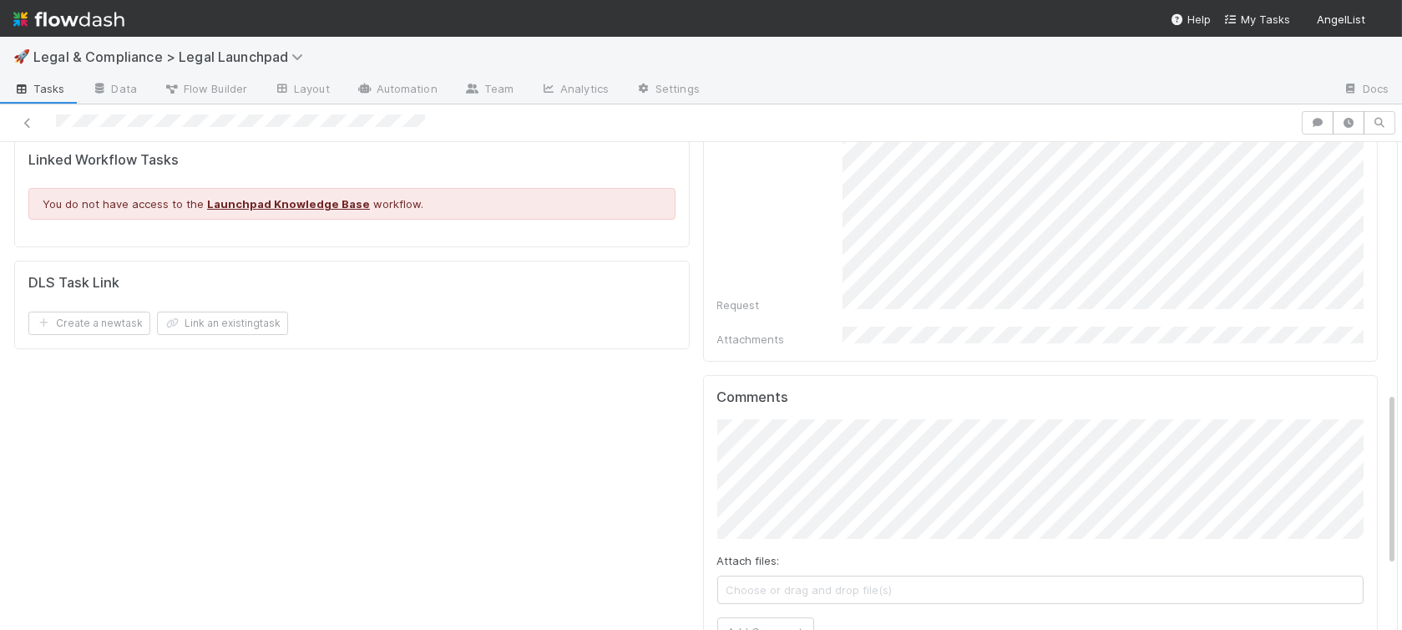
scroll to position [715, 0]
drag, startPoint x: 763, startPoint y: 583, endPoint x: 788, endPoint y: 581, distance: 24.4
click at [767, 616] on button "Add Comment" at bounding box center [766, 630] width 97 height 28
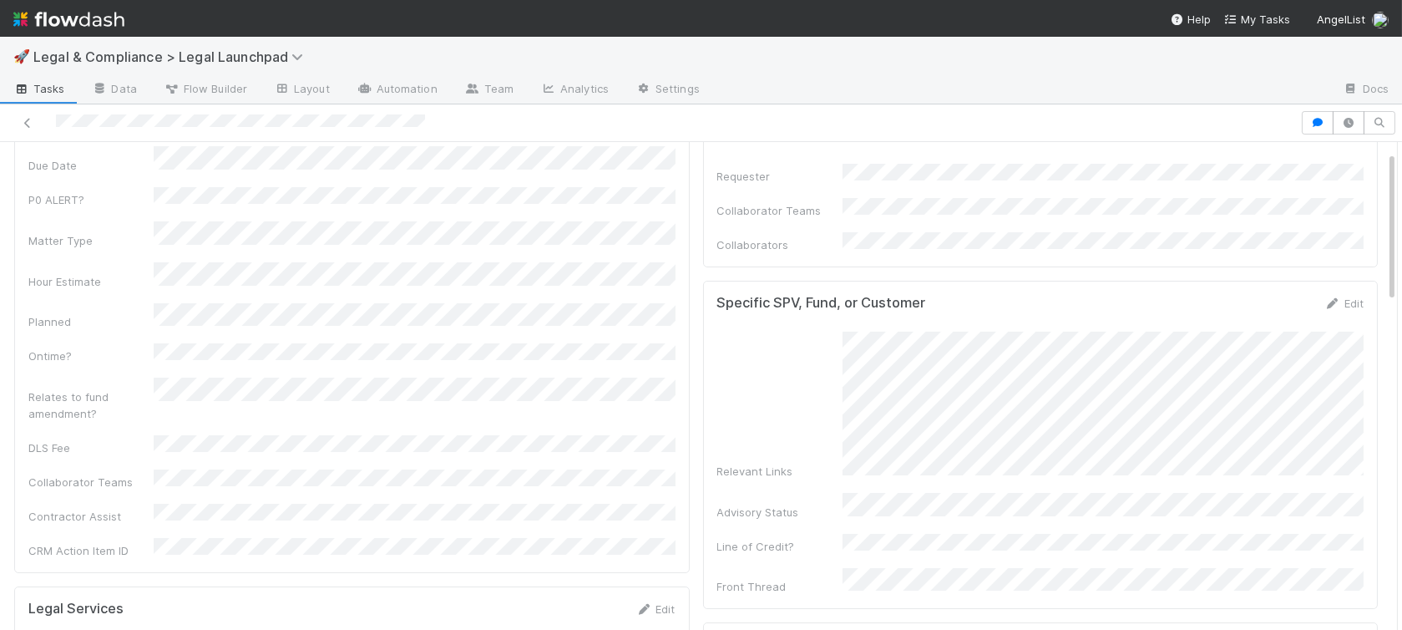
scroll to position [0, 0]
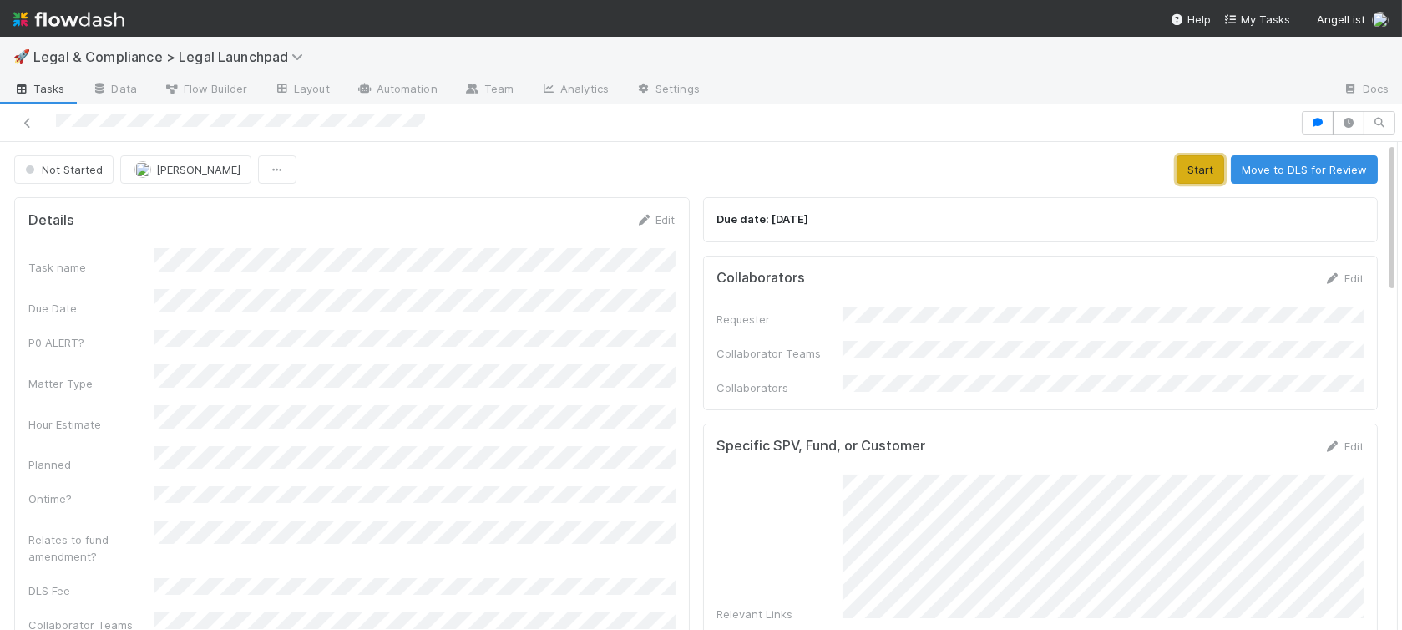
drag, startPoint x: 1200, startPoint y: 165, endPoint x: 1265, endPoint y: 195, distance: 71.8
click at [1200, 165] on button "Start" at bounding box center [1201, 169] width 48 height 28
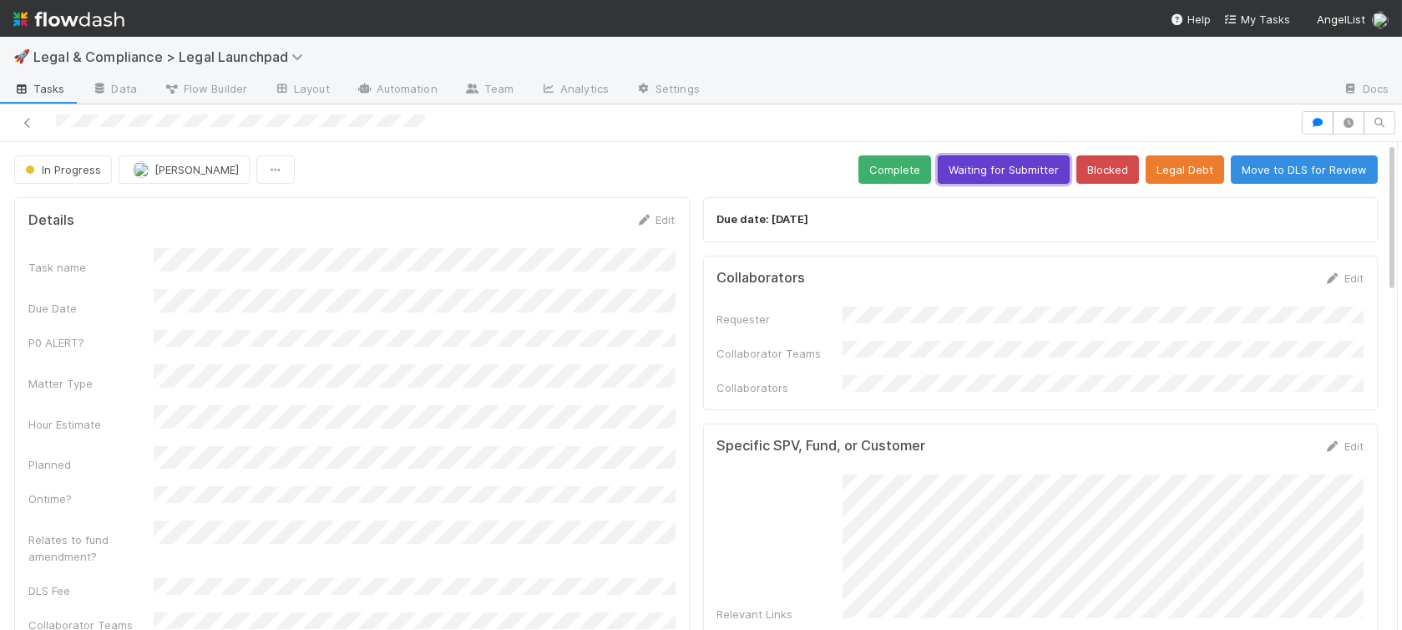
drag, startPoint x: 995, startPoint y: 164, endPoint x: 1022, endPoint y: 175, distance: 29.2
click at [1000, 167] on button "Waiting for Submitter" at bounding box center [1004, 169] width 132 height 28
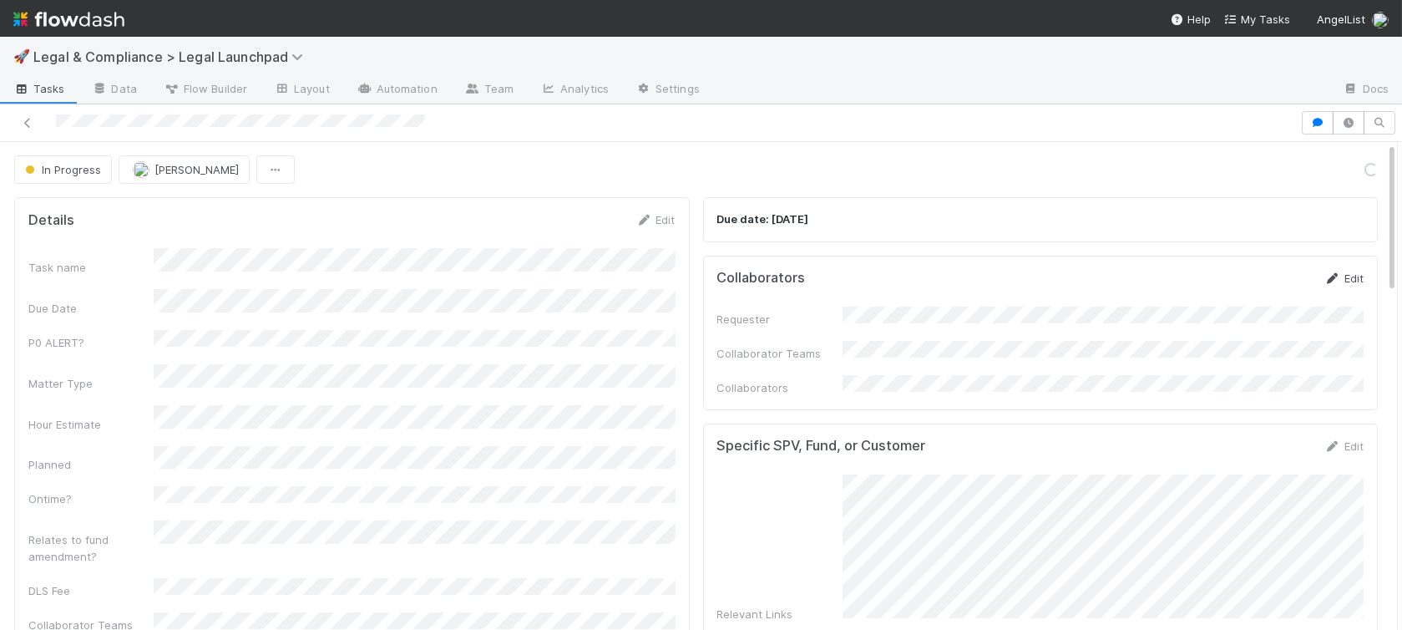
click at [1362, 279] on link "Edit" at bounding box center [1344, 277] width 39 height 13
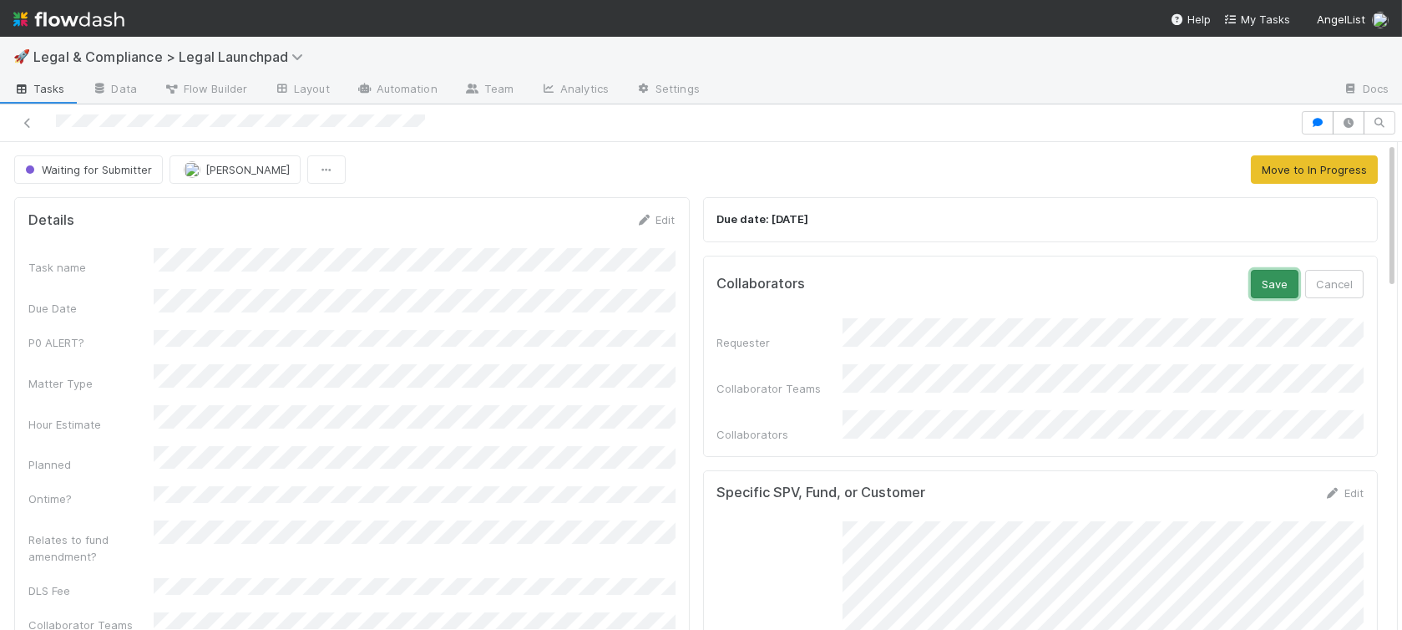
click at [1293, 292] on button "Save" at bounding box center [1275, 284] width 48 height 28
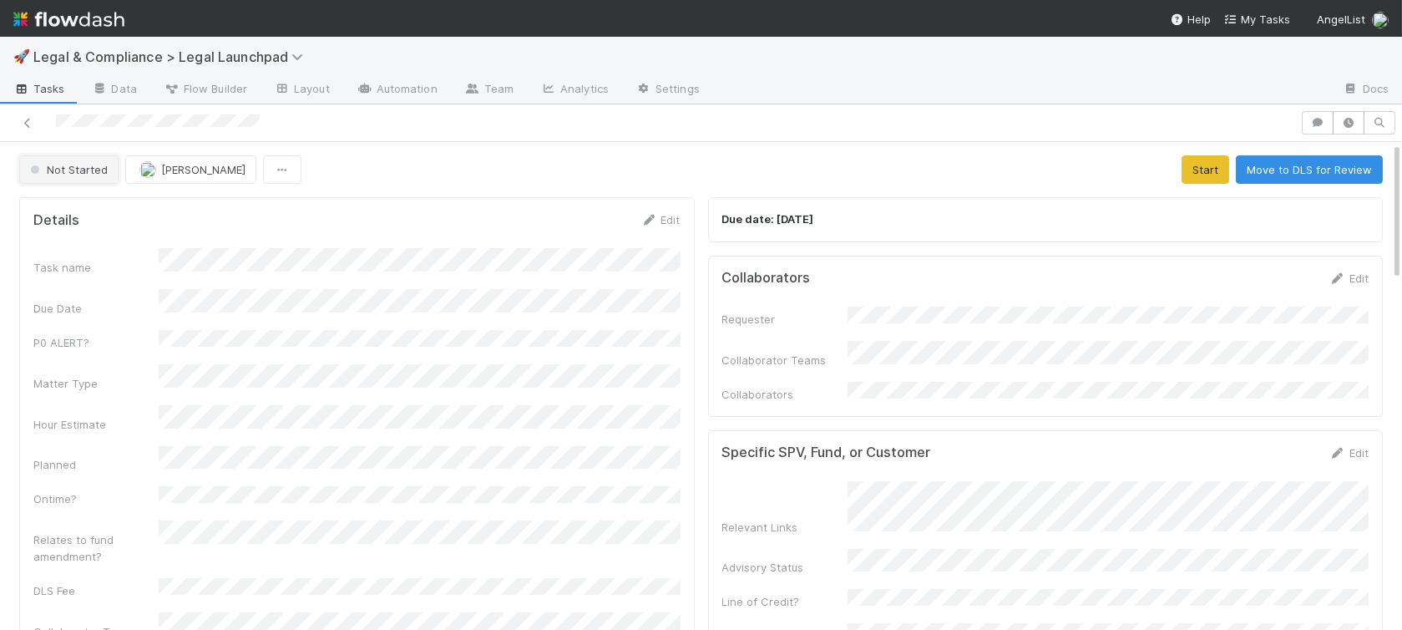
click at [62, 175] on button "Not Started" at bounding box center [68, 169] width 99 height 28
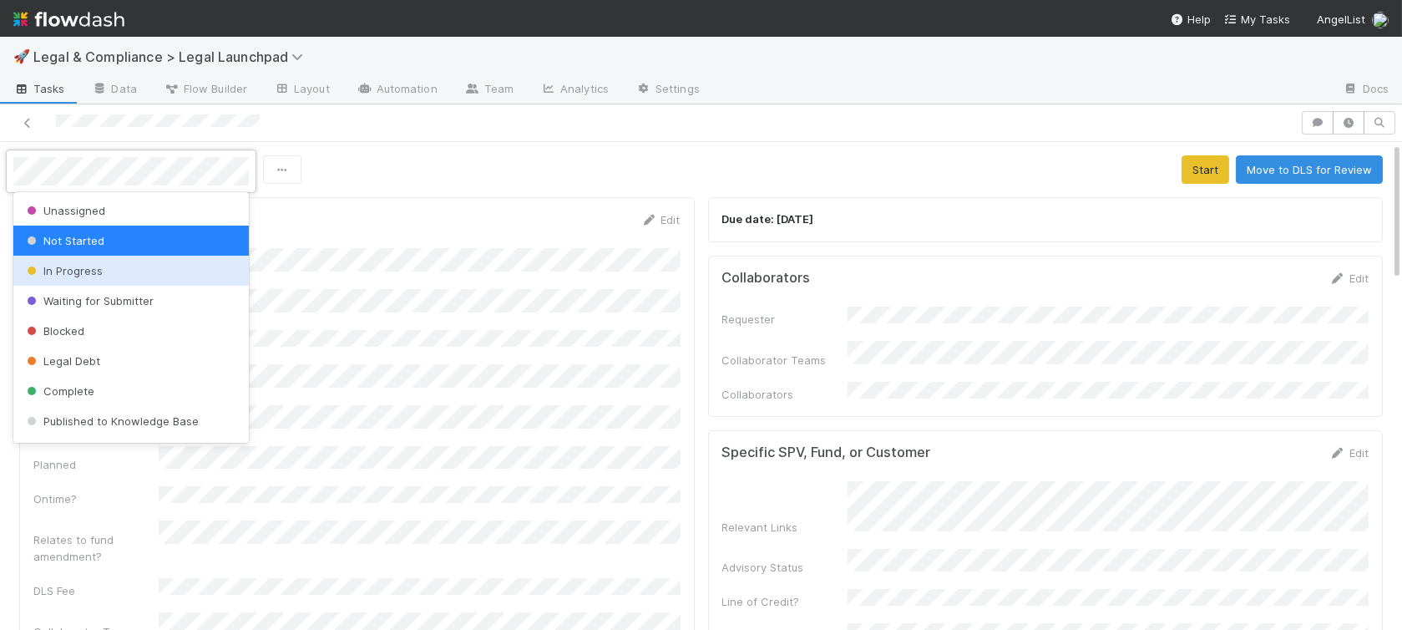
drag, startPoint x: 74, startPoint y: 273, endPoint x: 154, endPoint y: 252, distance: 82.9
click at [74, 272] on span "In Progress" at bounding box center [62, 270] width 79 height 13
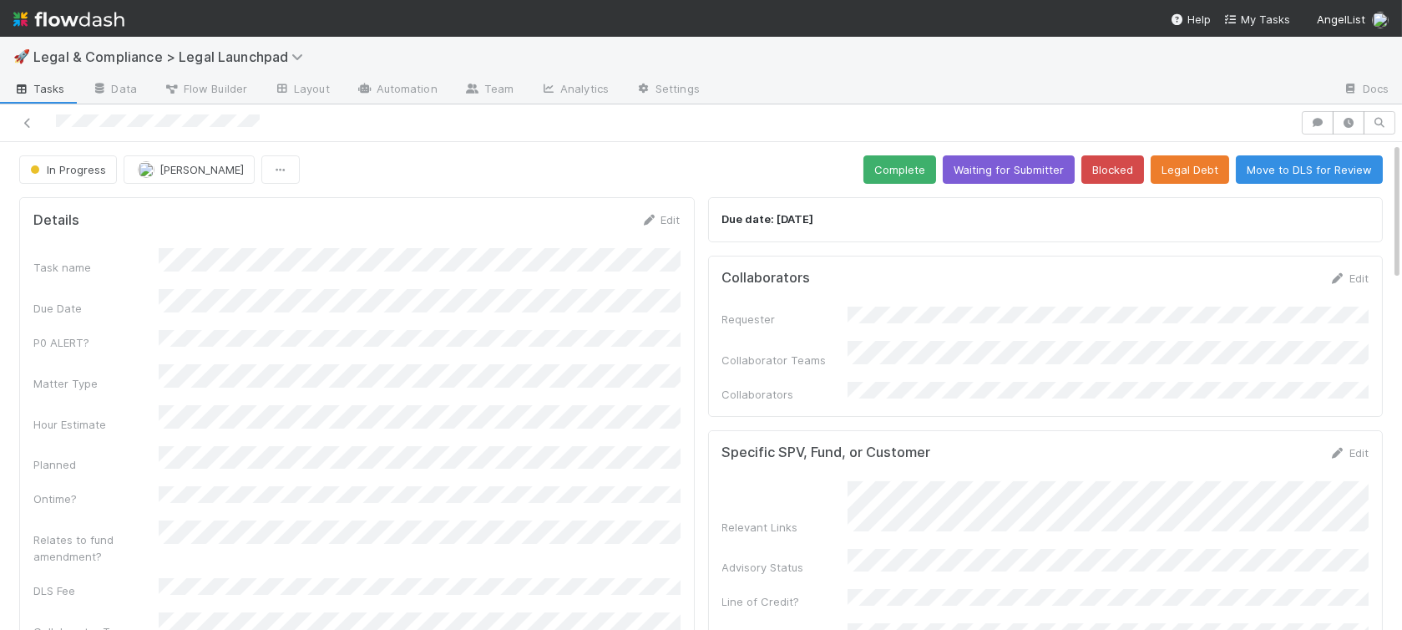
click at [1353, 270] on div "Edit" at bounding box center [1349, 278] width 39 height 17
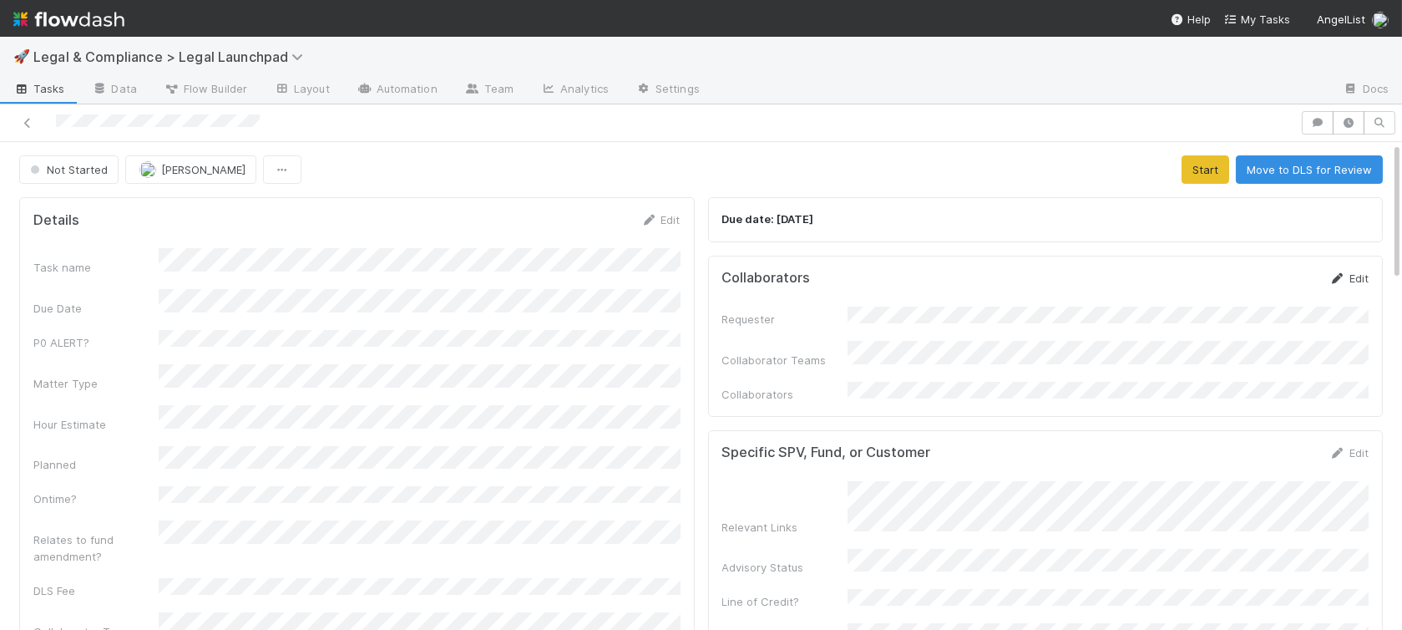
click at [1364, 278] on link "Edit" at bounding box center [1349, 277] width 39 height 13
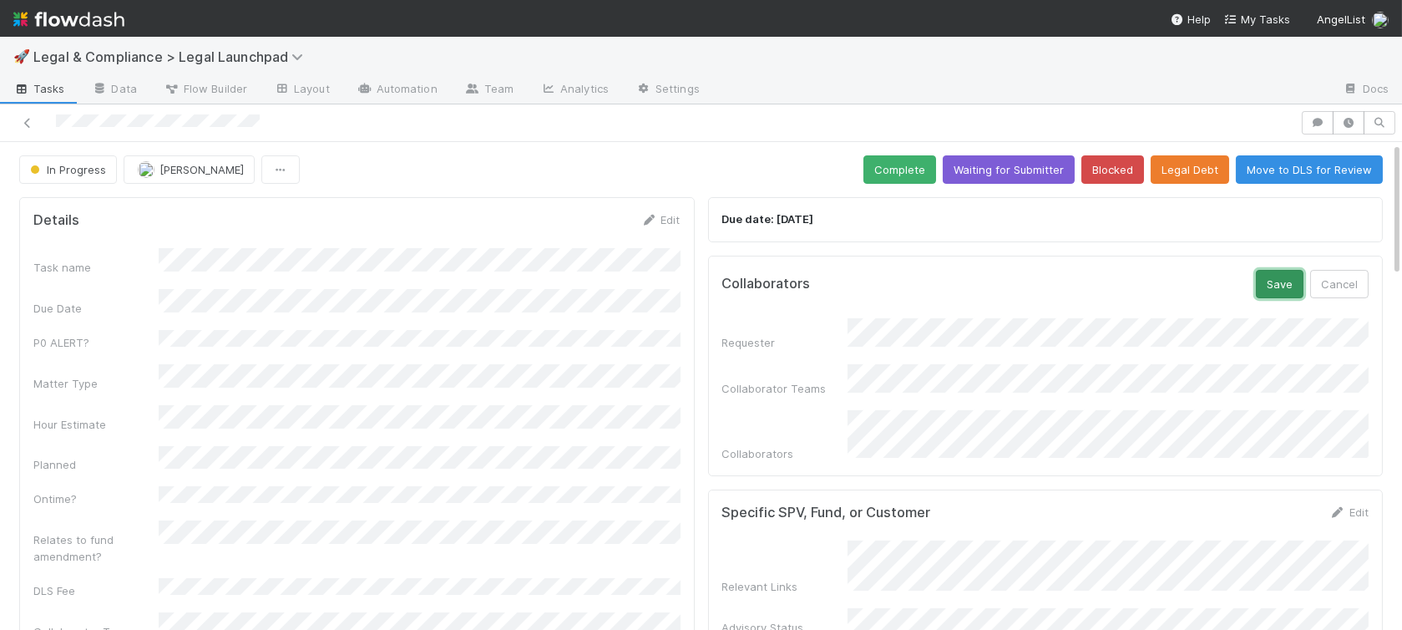
click at [1280, 286] on button "Save" at bounding box center [1280, 284] width 48 height 28
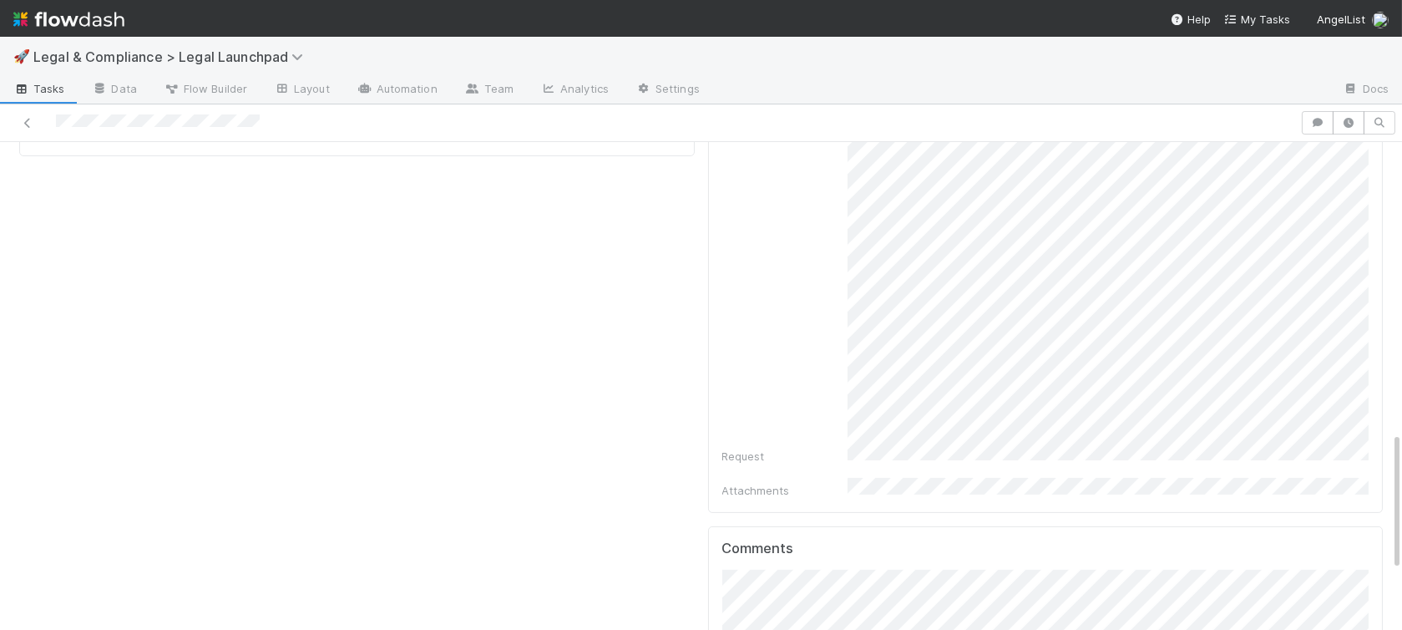
scroll to position [1225, 0]
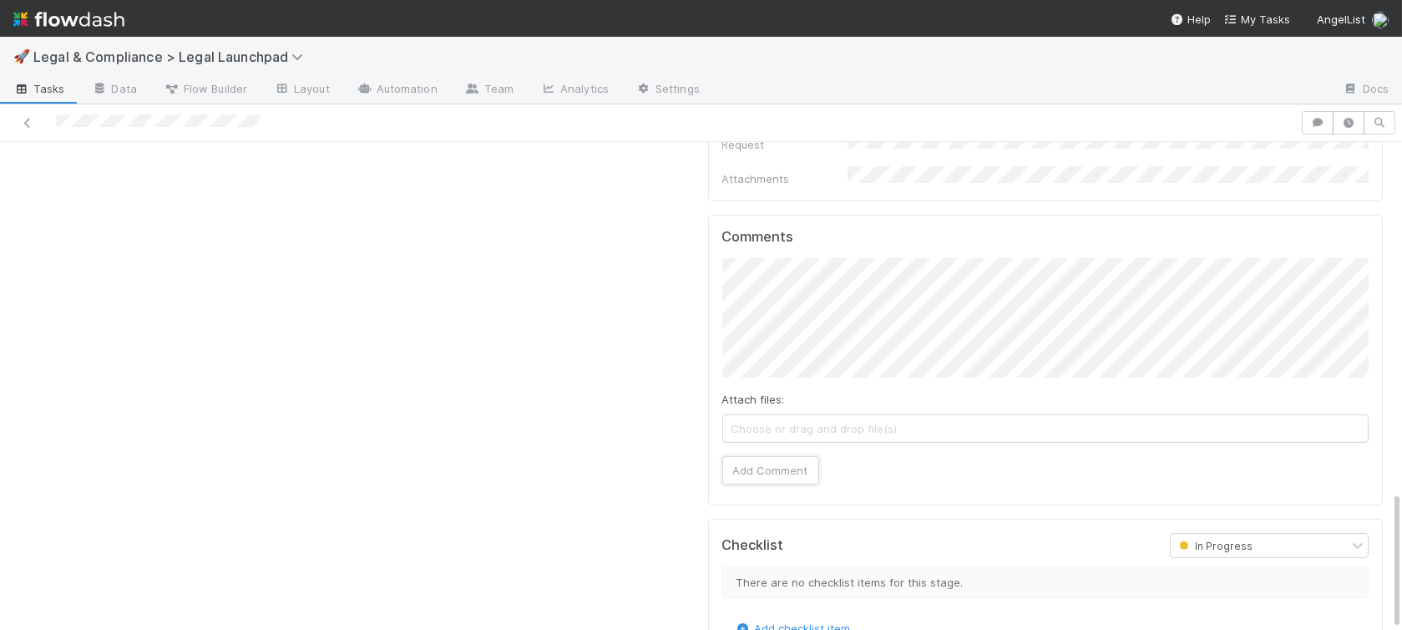
drag, startPoint x: 783, startPoint y: 434, endPoint x: 970, endPoint y: 428, distance: 187.2
click at [785, 456] on button "Add Comment" at bounding box center [771, 470] width 97 height 28
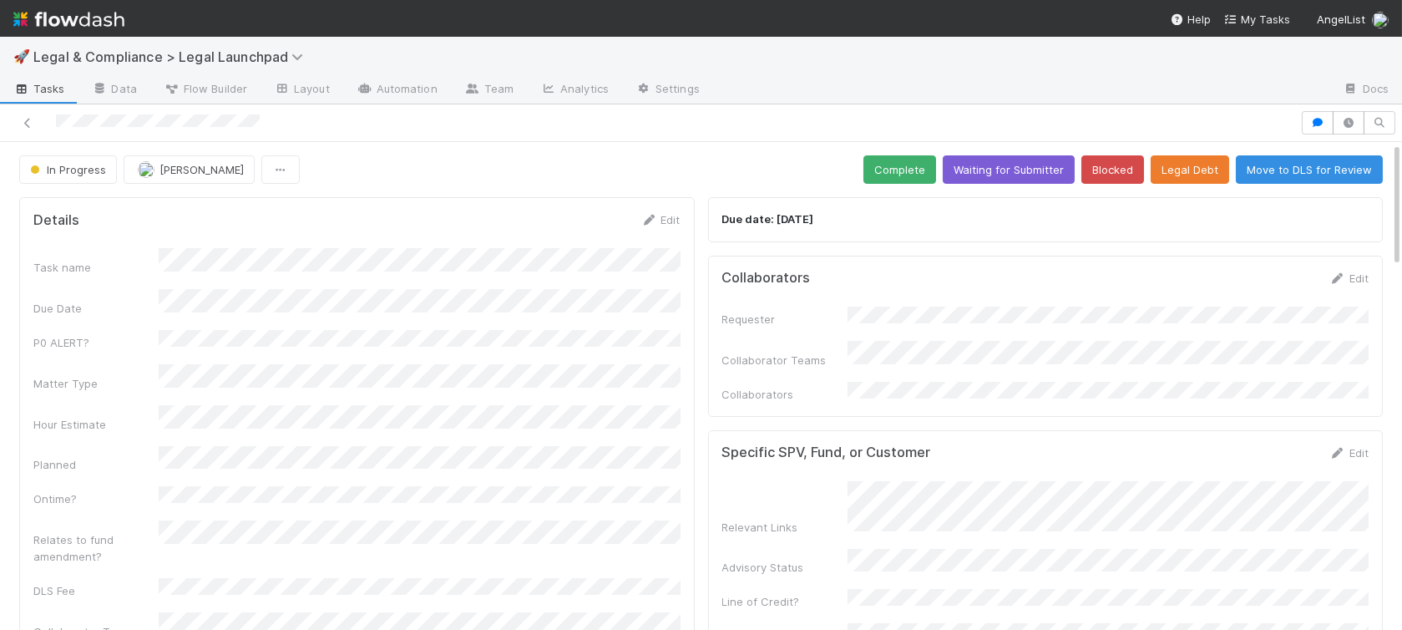
scroll to position [0, 5]
click at [657, 214] on link "Edit" at bounding box center [655, 219] width 39 height 13
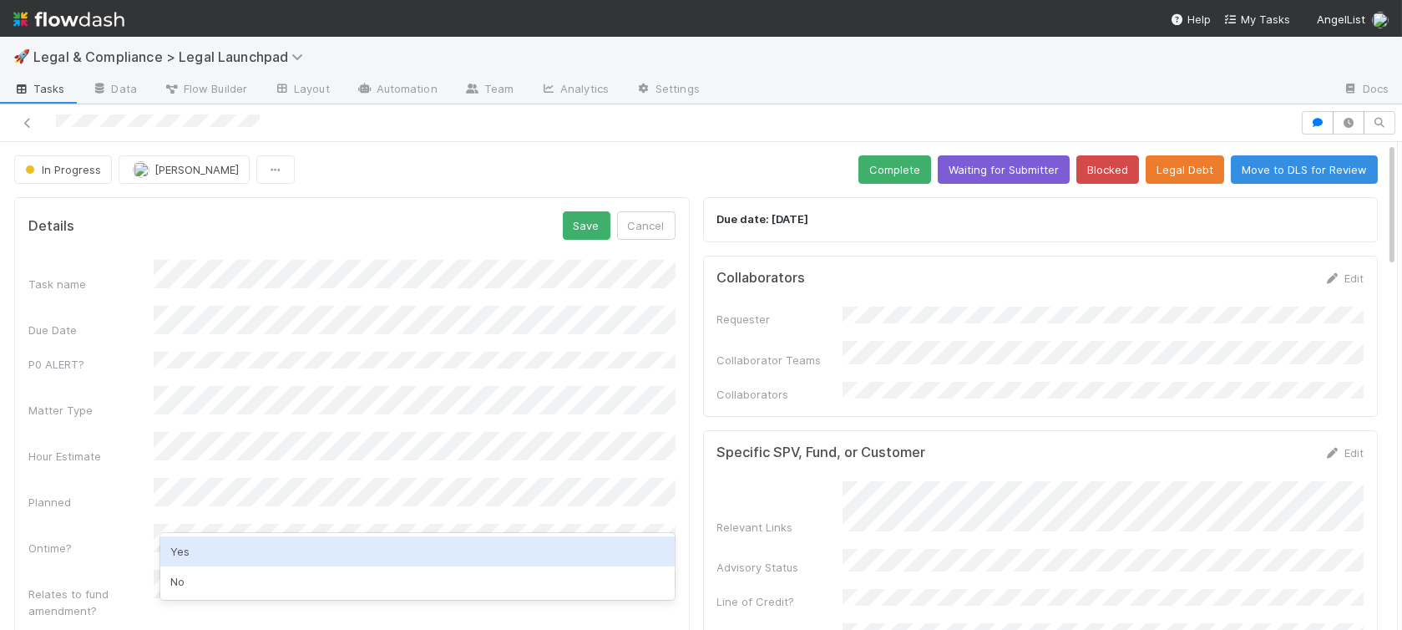
scroll to position [0, 0]
click at [363, 547] on div "Yes" at bounding box center [417, 551] width 515 height 30
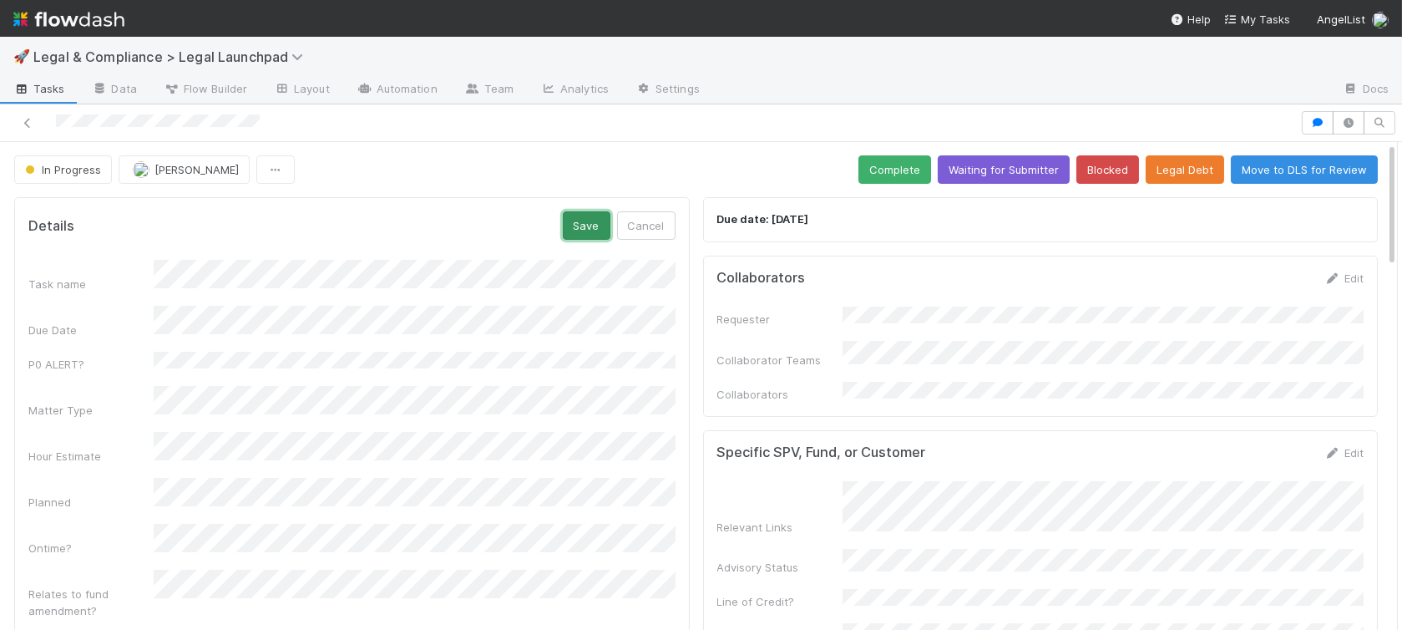
click at [589, 233] on button "Save" at bounding box center [587, 225] width 48 height 28
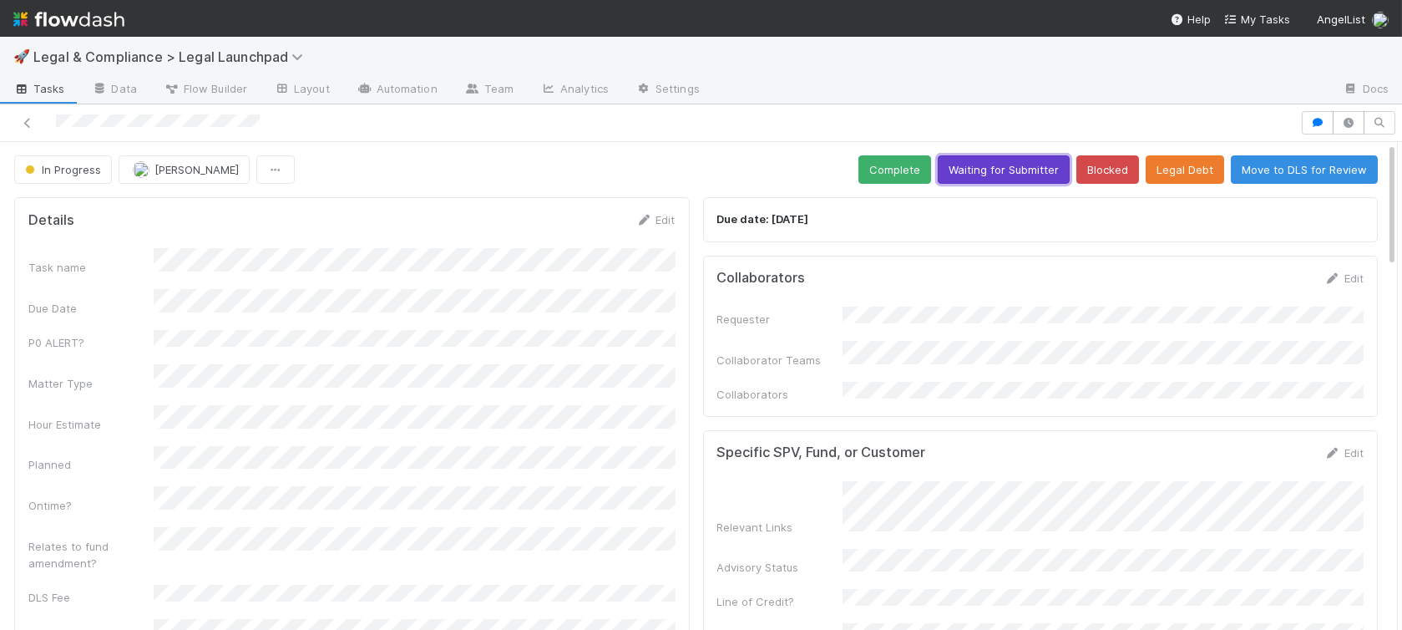
drag, startPoint x: 1032, startPoint y: 169, endPoint x: 974, endPoint y: 112, distance: 81.5
click at [1032, 168] on button "Waiting for Submitter" at bounding box center [1004, 169] width 132 height 28
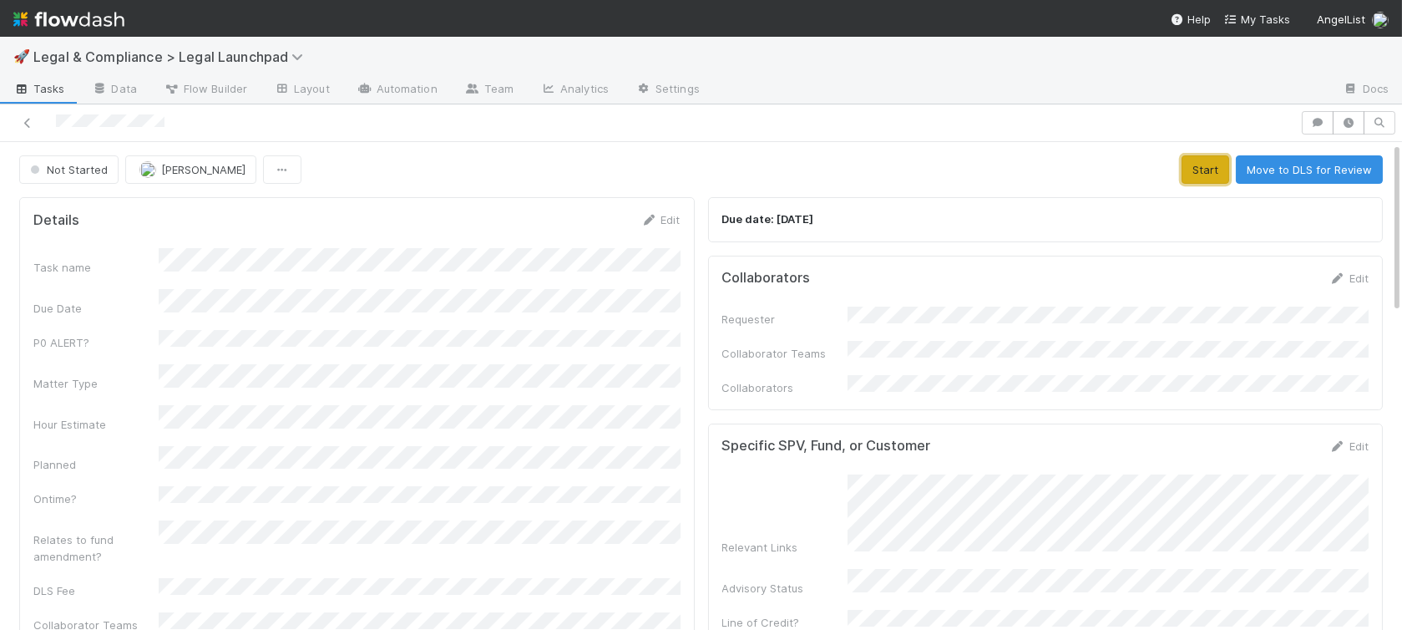
click at [1214, 176] on button "Start" at bounding box center [1206, 169] width 48 height 28
click at [1360, 276] on link "Edit" at bounding box center [1349, 277] width 39 height 13
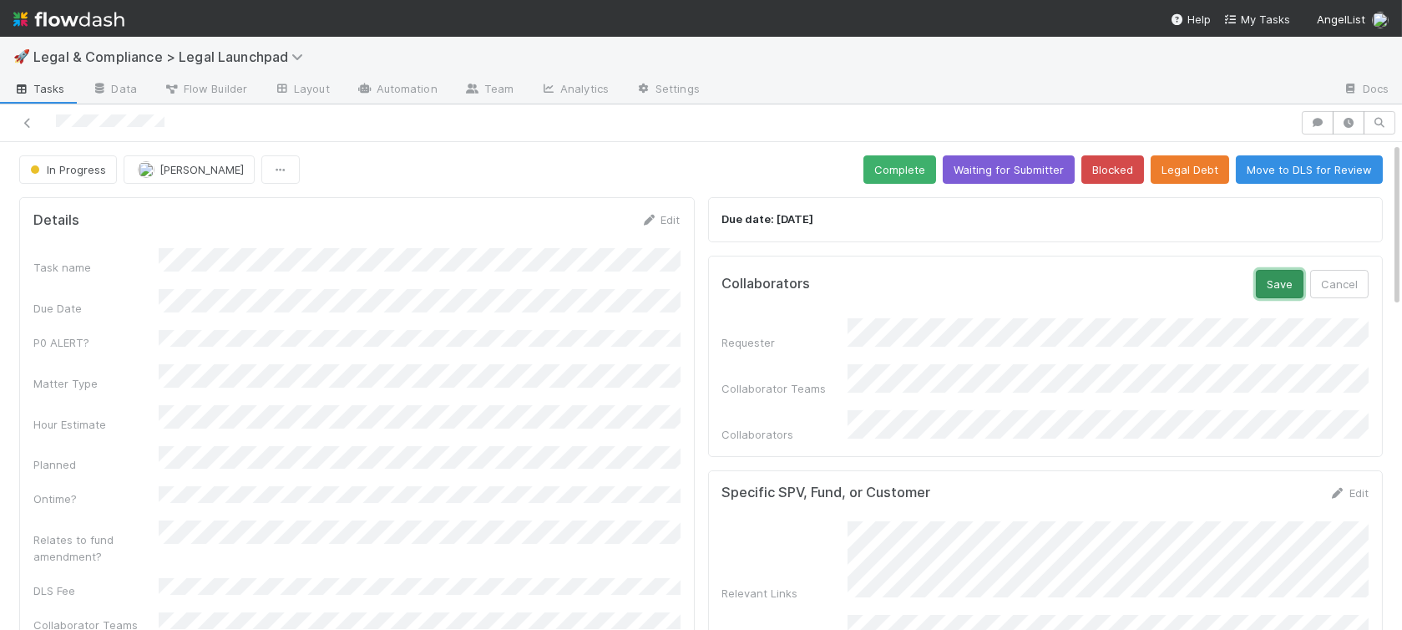
click at [1280, 287] on button "Save" at bounding box center [1280, 284] width 48 height 28
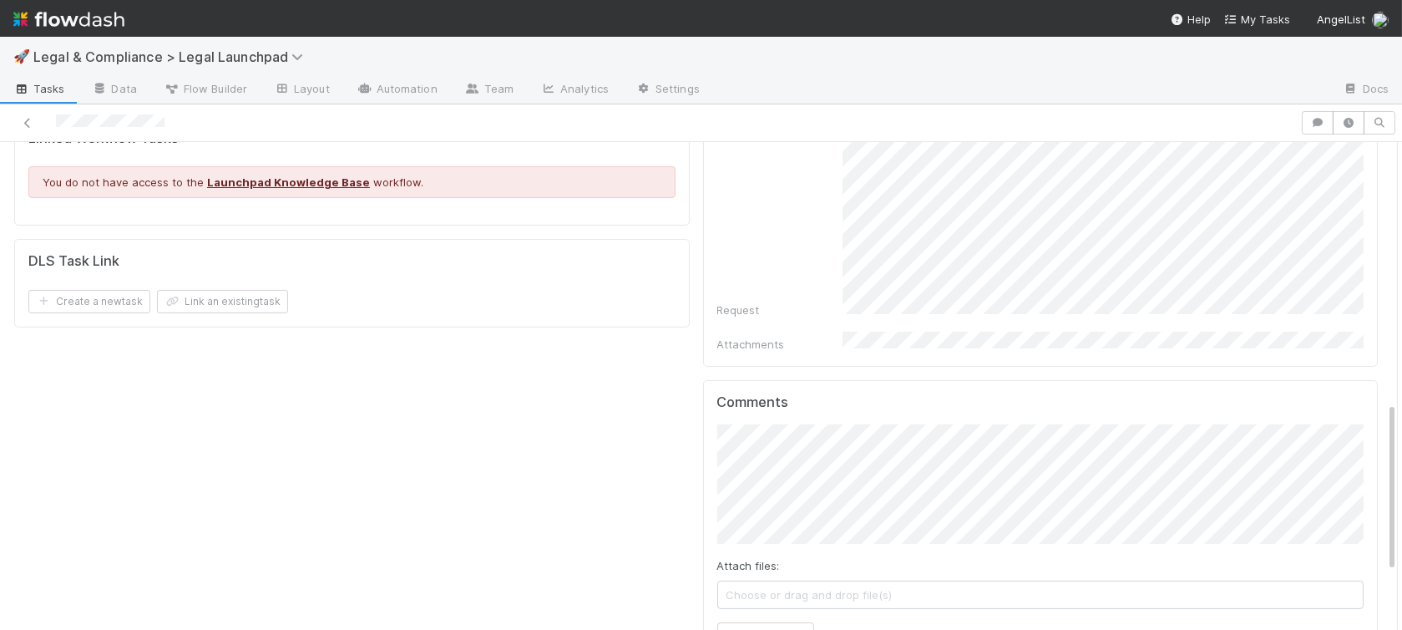
scroll to position [766, 0]
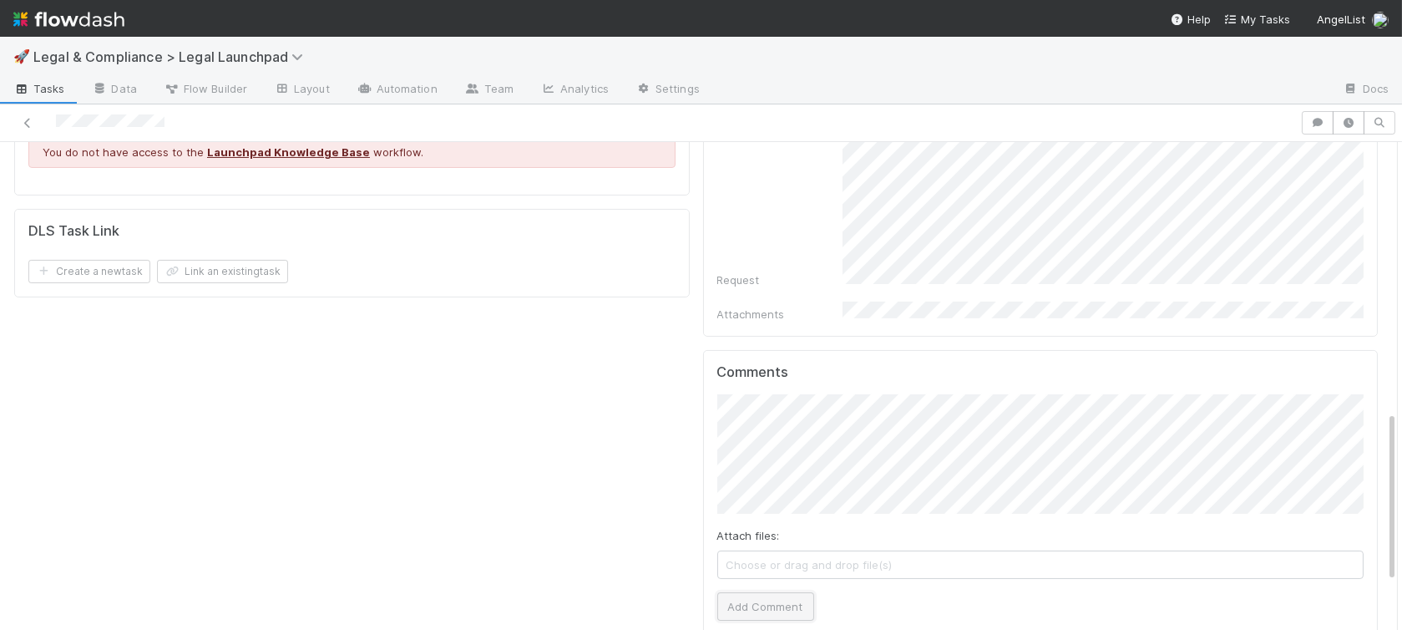
drag, startPoint x: 774, startPoint y: 559, endPoint x: 829, endPoint y: 558, distance: 54.3
click at [777, 592] on button "Add Comment" at bounding box center [766, 606] width 97 height 28
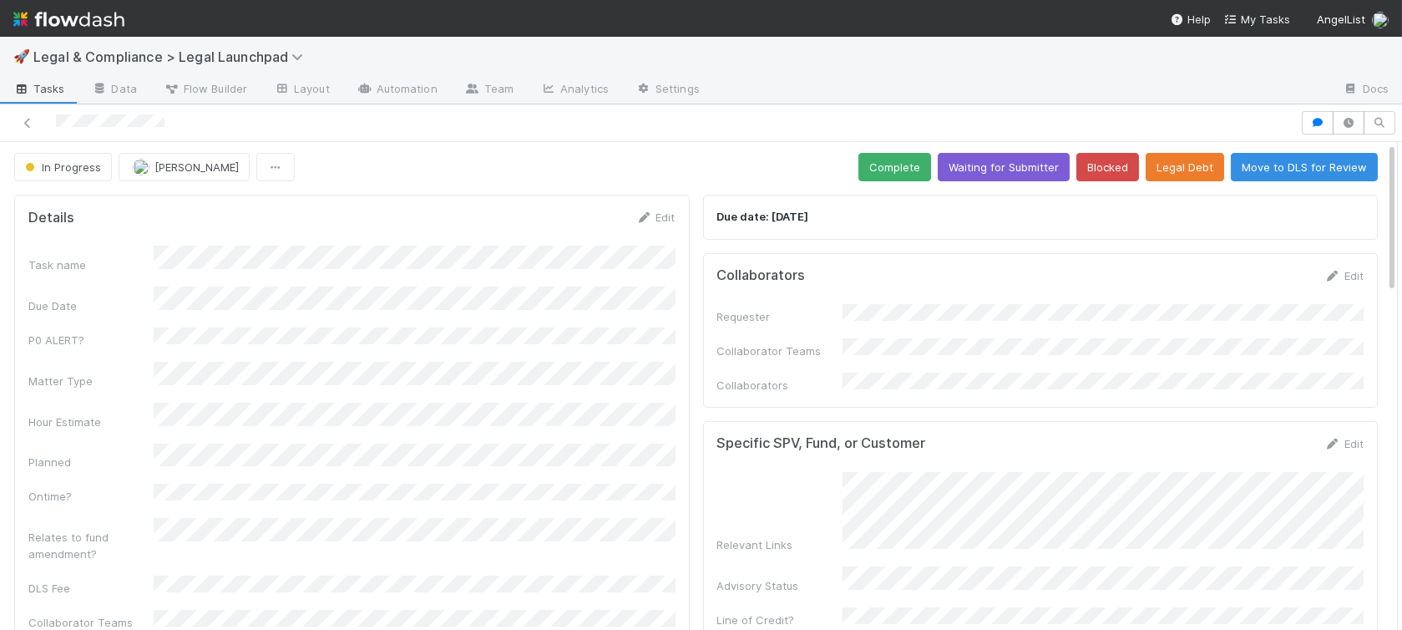
scroll to position [0, 0]
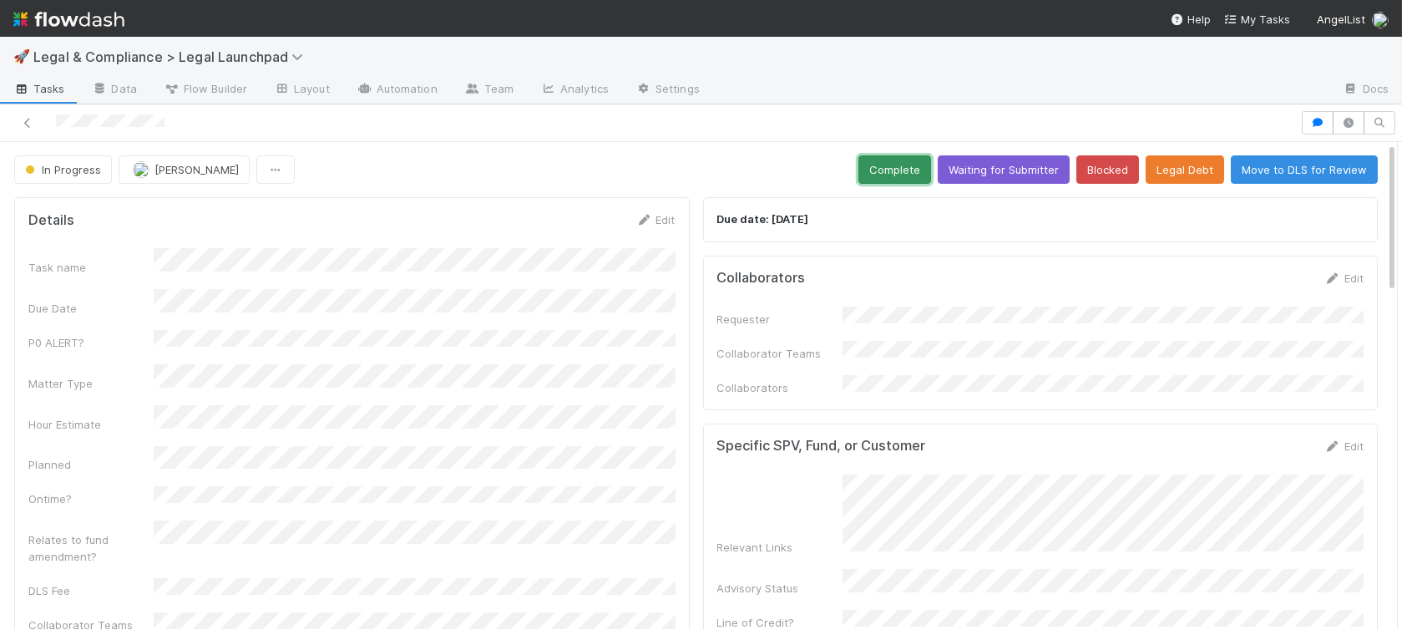
click at [910, 175] on button "Complete" at bounding box center [895, 169] width 73 height 28
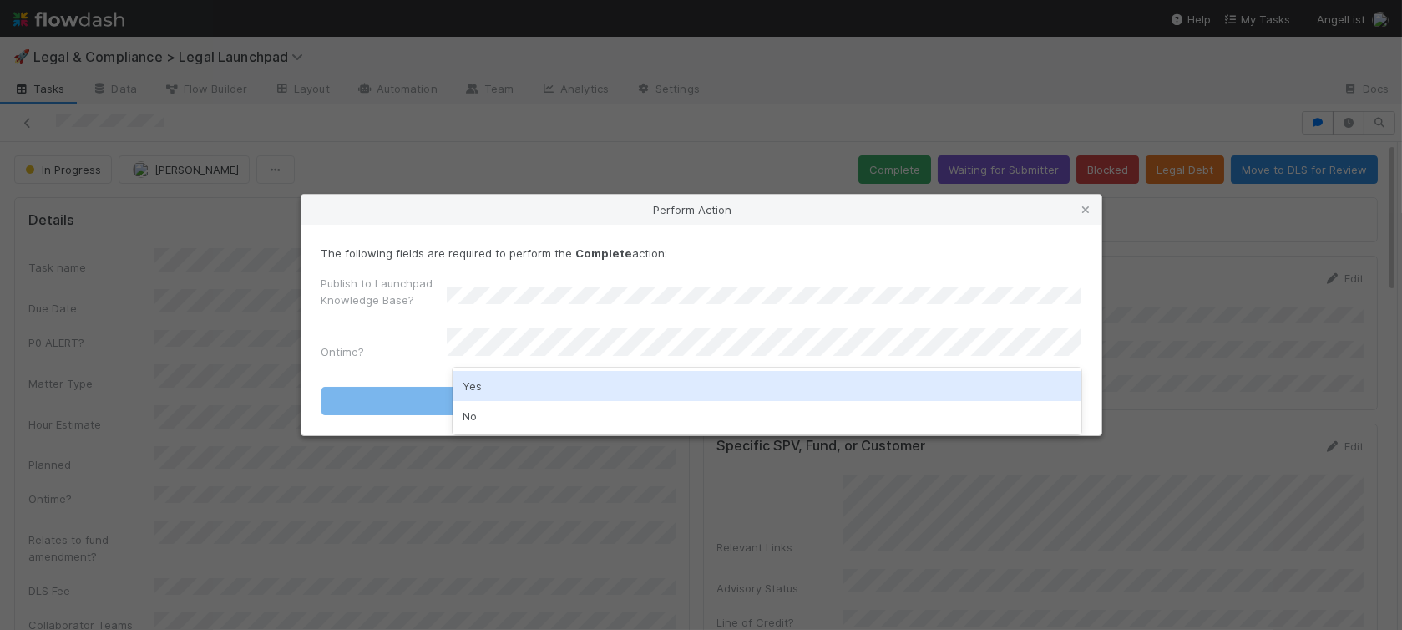
click at [497, 381] on div "Yes" at bounding box center [767, 386] width 628 height 30
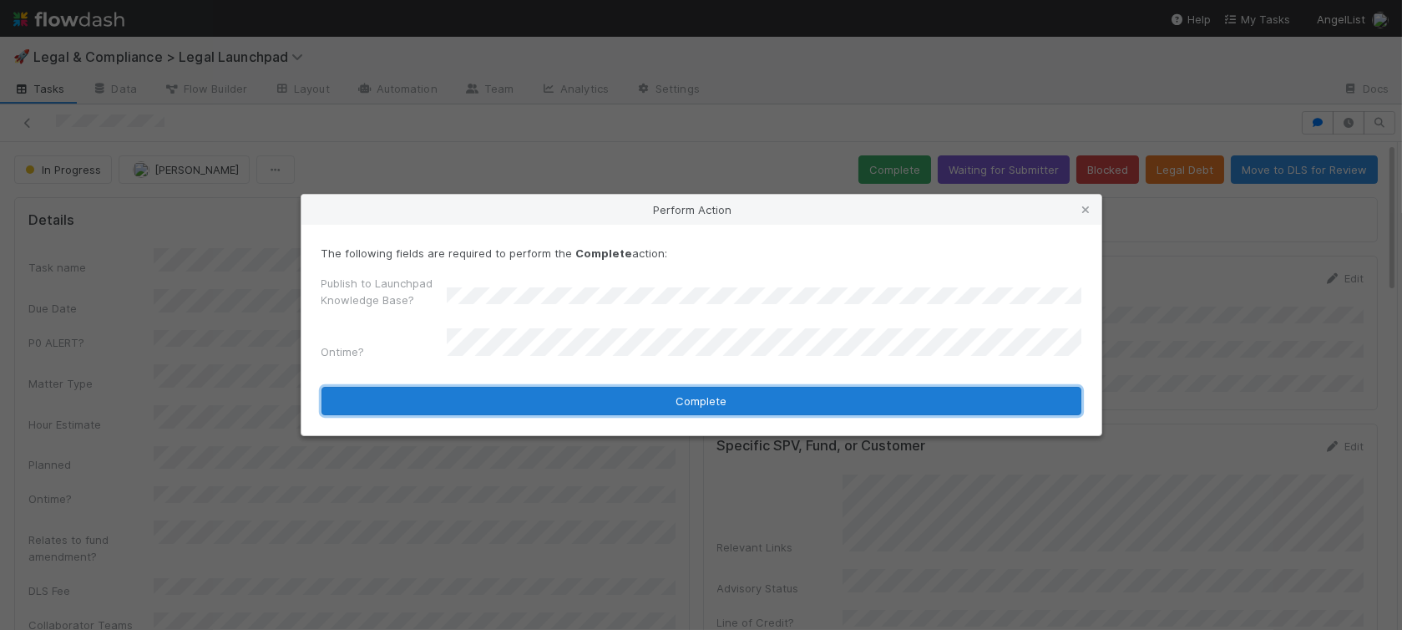
drag, startPoint x: 578, startPoint y: 391, endPoint x: 645, endPoint y: 391, distance: 66.8
click at [578, 391] on button "Complete" at bounding box center [702, 401] width 760 height 28
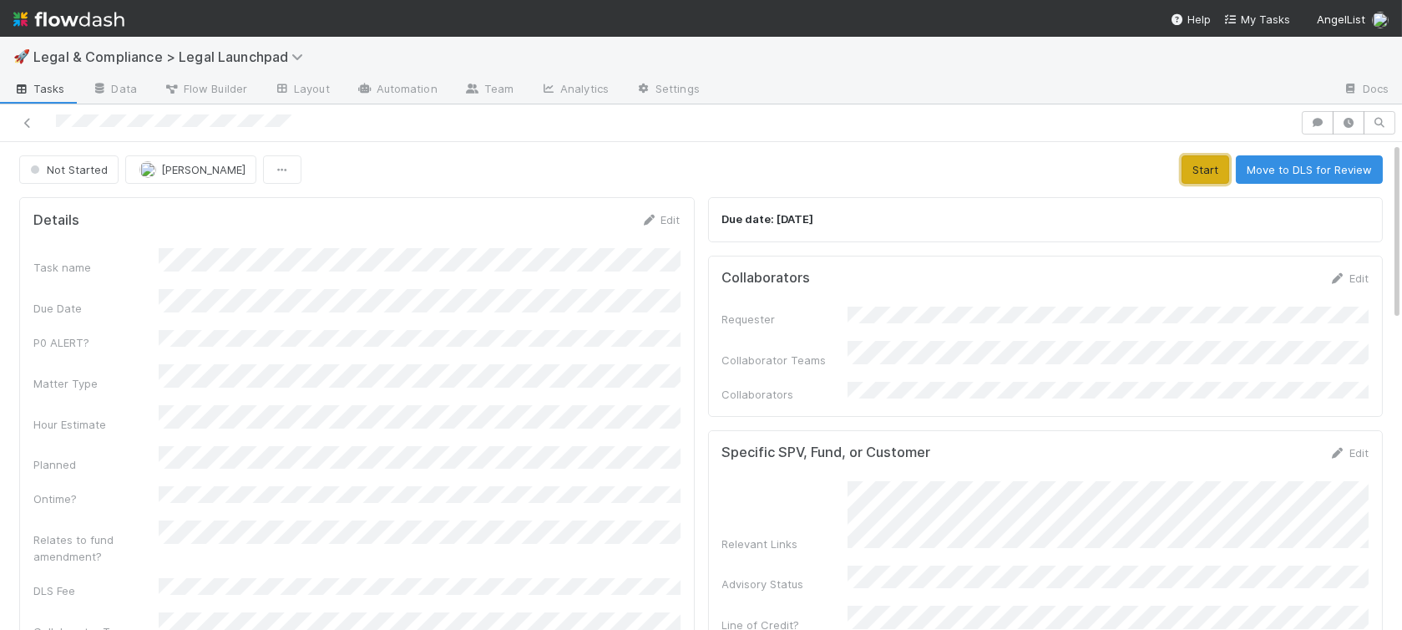
click at [1208, 170] on button "Start" at bounding box center [1206, 169] width 48 height 28
click at [1356, 277] on link "Edit" at bounding box center [1349, 277] width 39 height 13
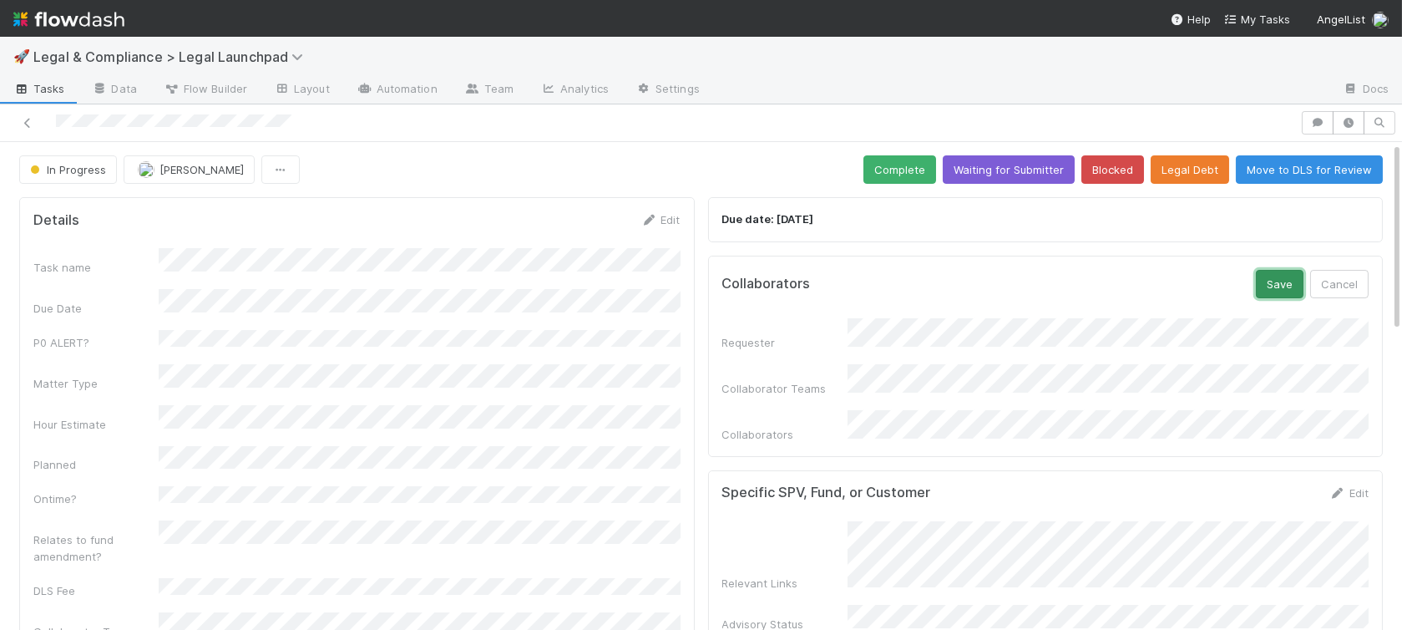
drag, startPoint x: 1276, startPoint y: 280, endPoint x: 1291, endPoint y: 277, distance: 15.2
click at [1276, 280] on button "Save" at bounding box center [1280, 284] width 48 height 28
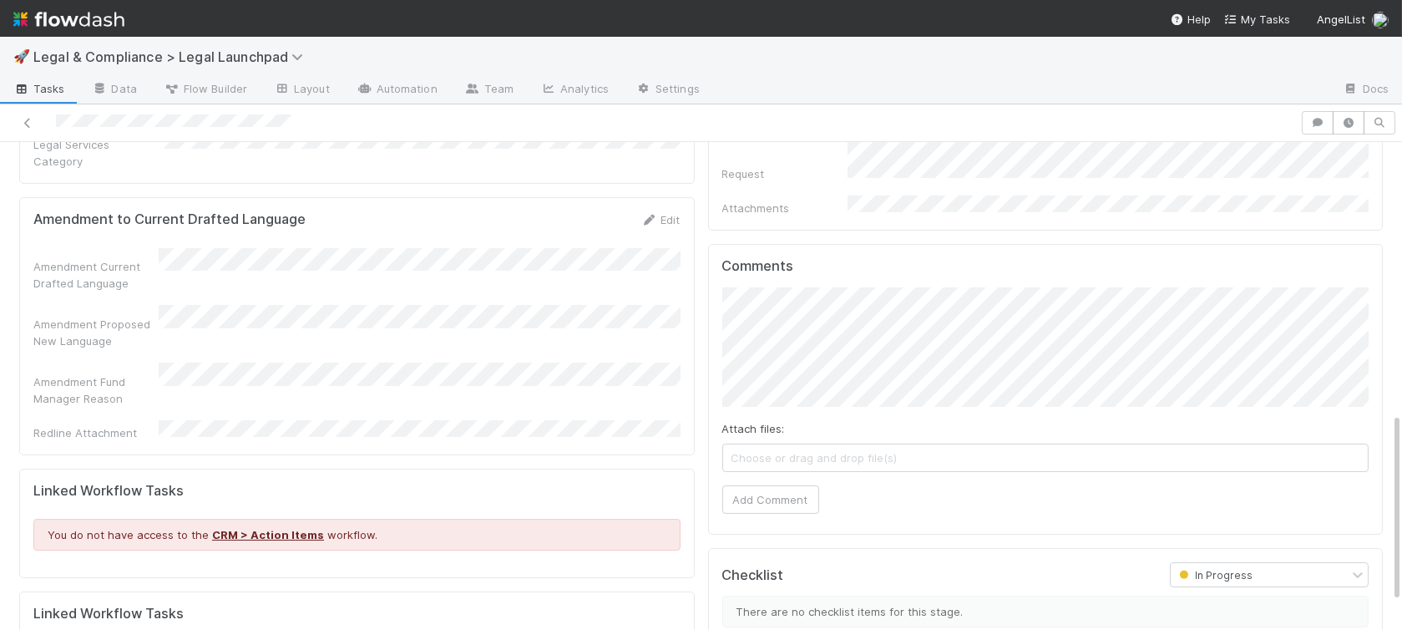
scroll to position [697, 0]
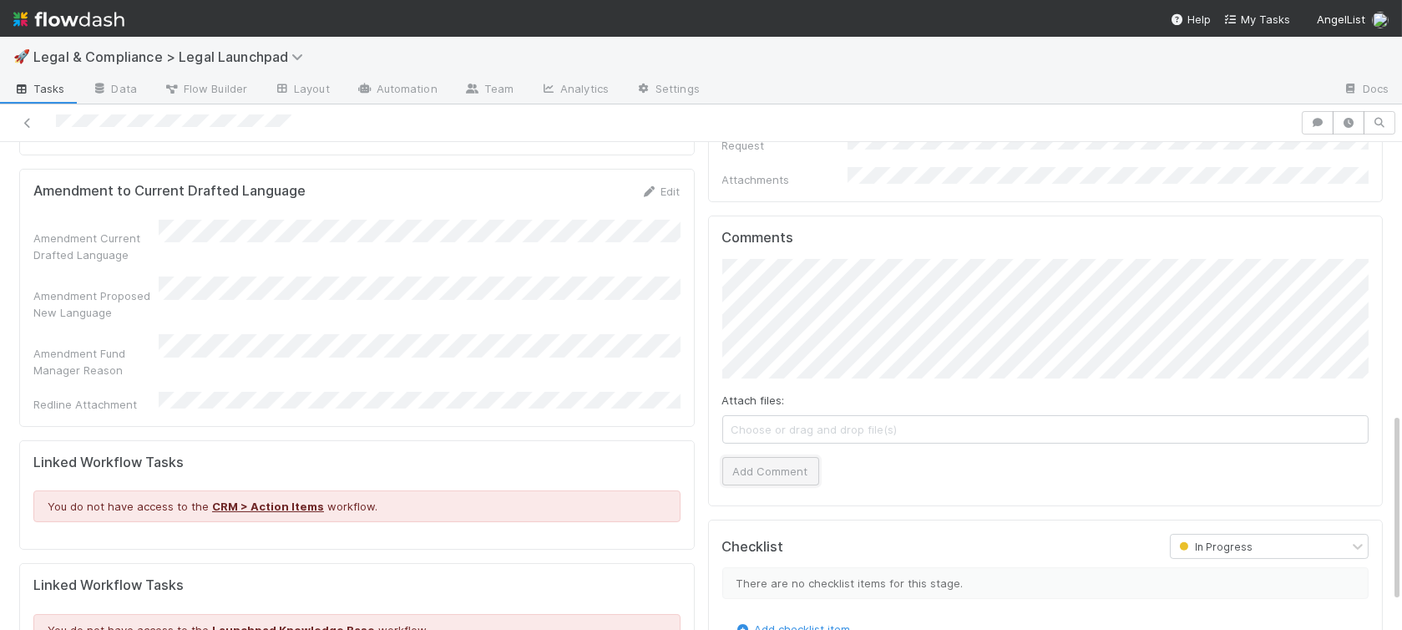
drag, startPoint x: 778, startPoint y: 427, endPoint x: 814, endPoint y: 426, distance: 36.8
click at [778, 457] on button "Add Comment" at bounding box center [771, 471] width 97 height 28
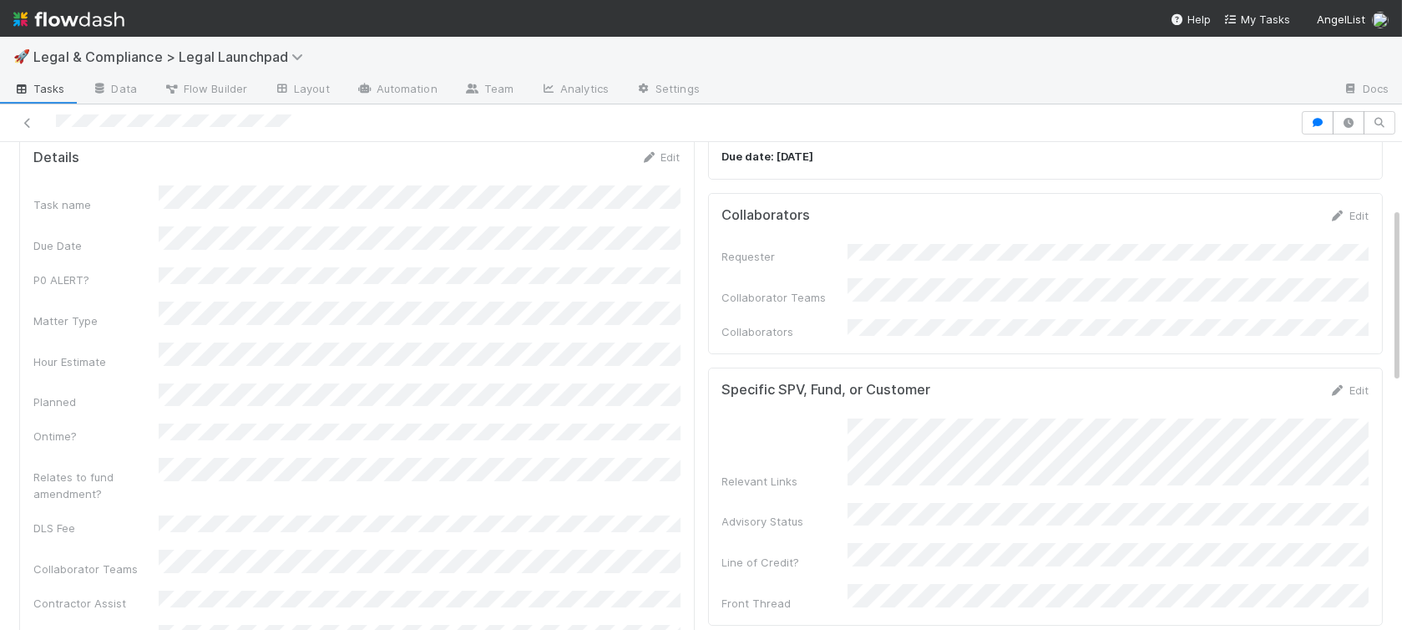
scroll to position [0, 0]
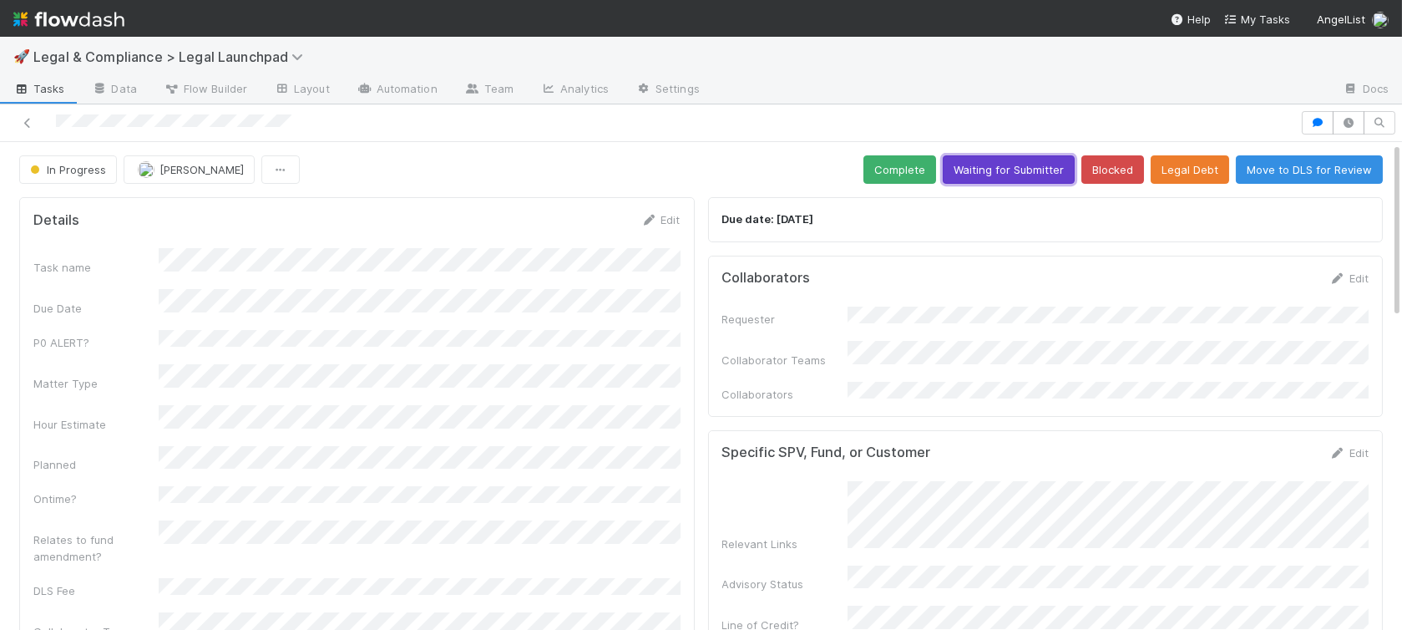
click at [1000, 172] on button "Waiting for Submitter" at bounding box center [1009, 169] width 132 height 28
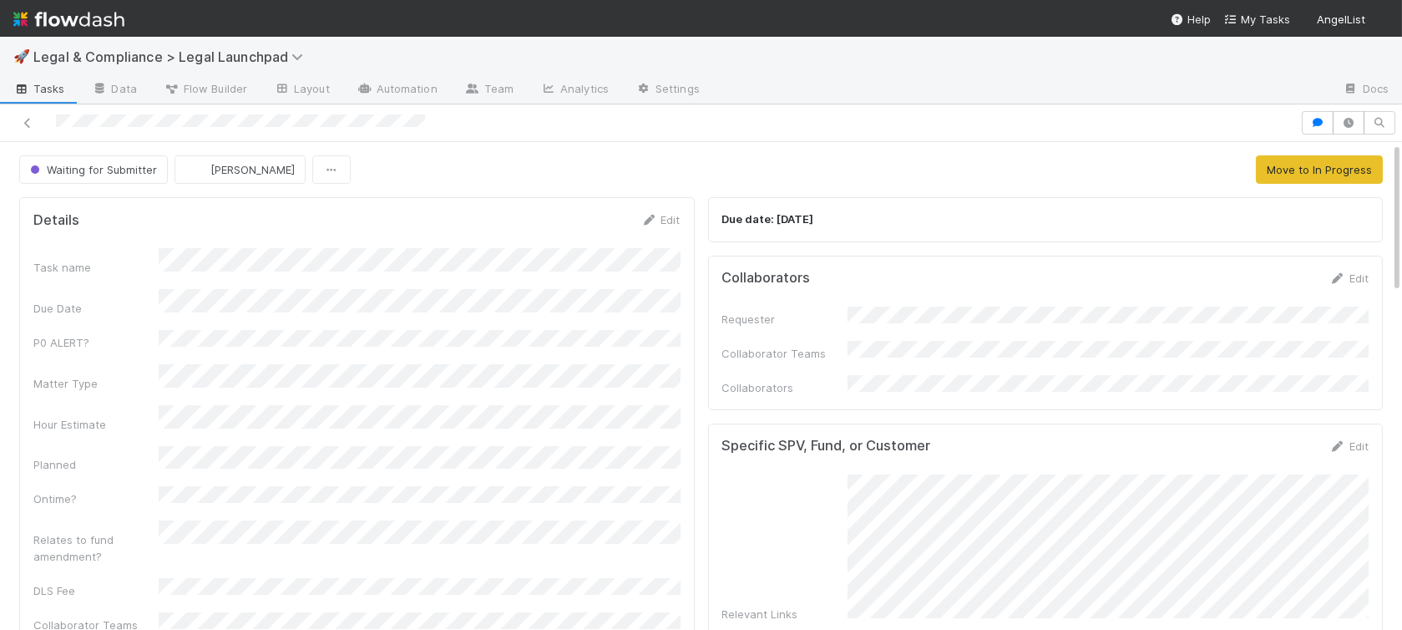
drag, startPoint x: 63, startPoint y: 22, endPoint x: 87, endPoint y: 33, distance: 25.8
click at [63, 22] on img at bounding box center [68, 19] width 111 height 28
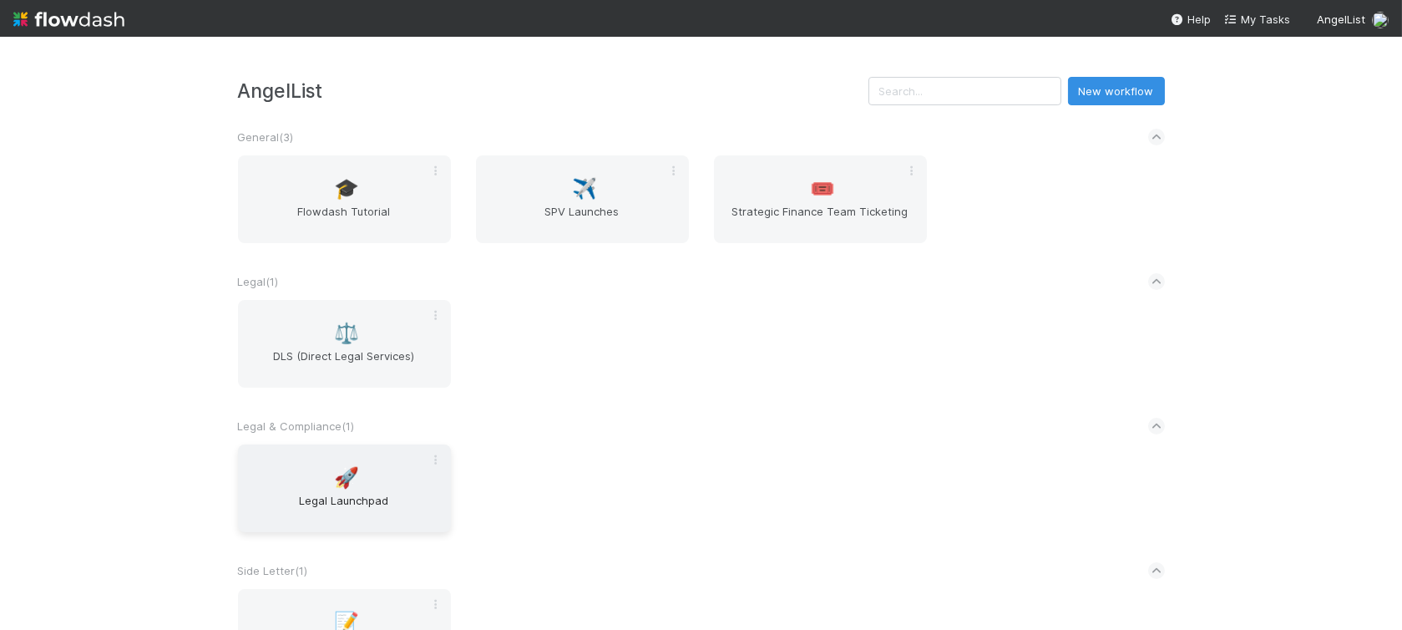
click at [352, 510] on span "Legal Launchpad" at bounding box center [345, 508] width 200 height 33
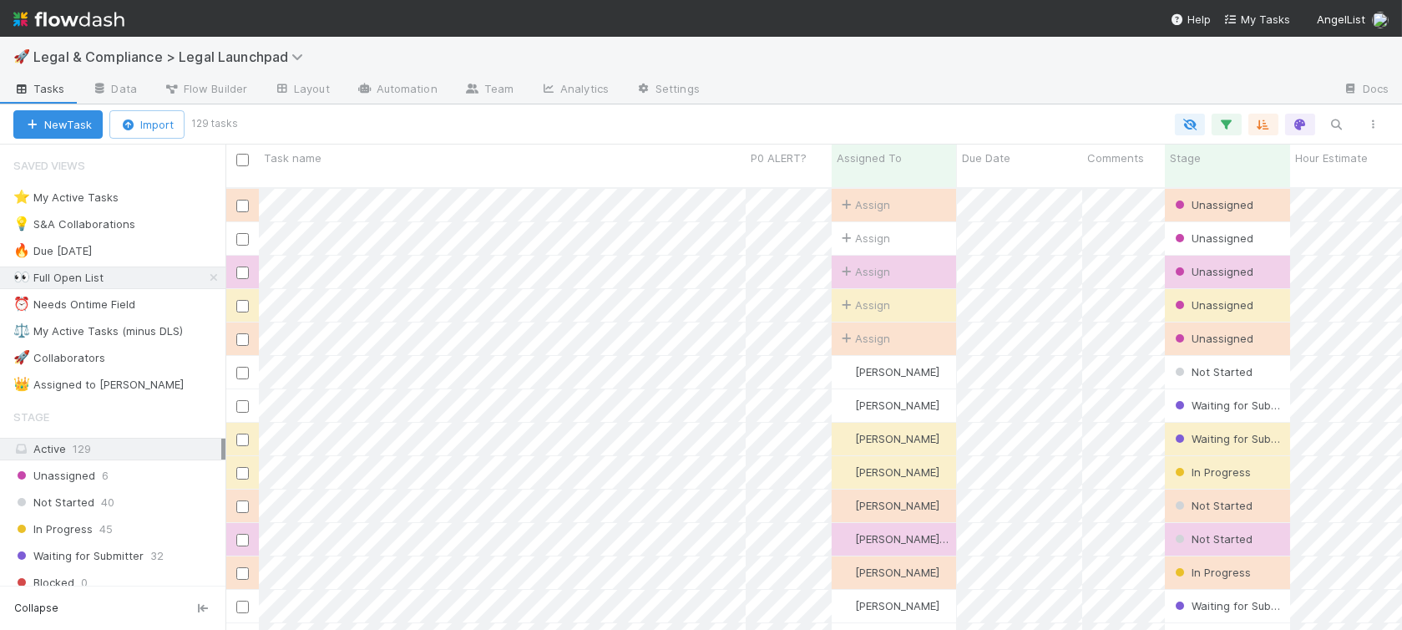
scroll to position [455, 1177]
click at [194, 199] on div "⭐ My Active Tasks 27" at bounding box center [119, 197] width 212 height 21
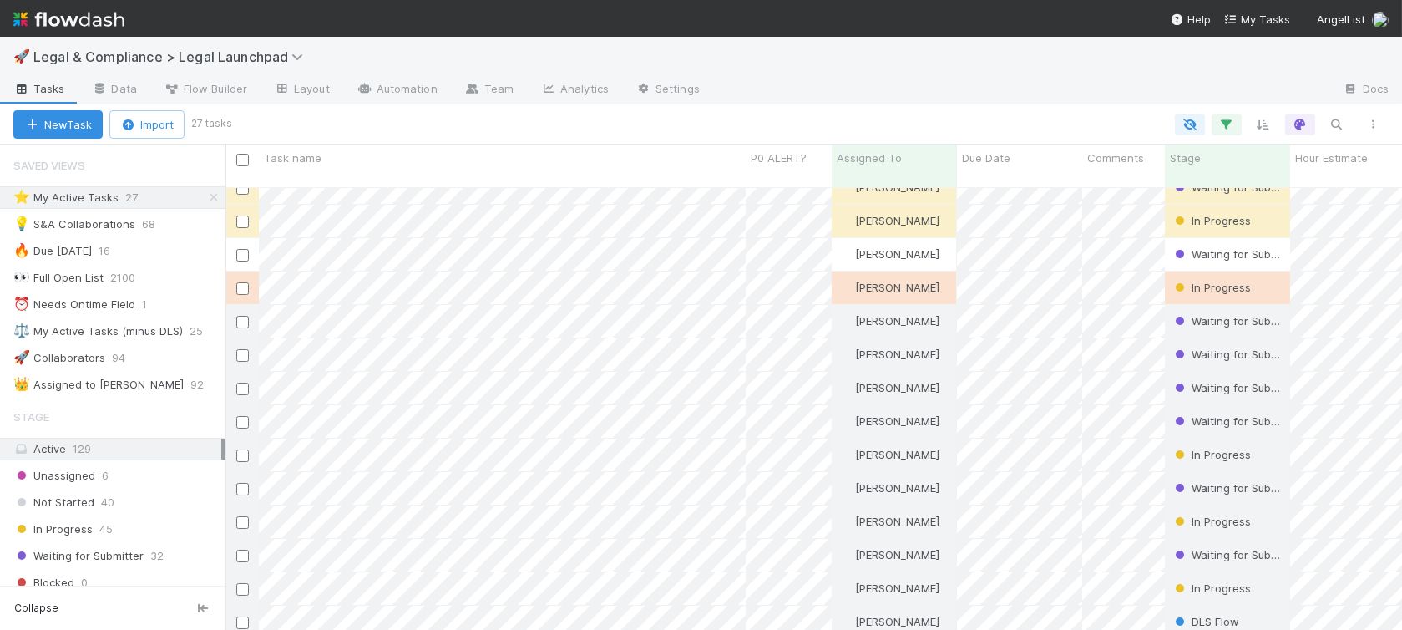
scroll to position [17, 0]
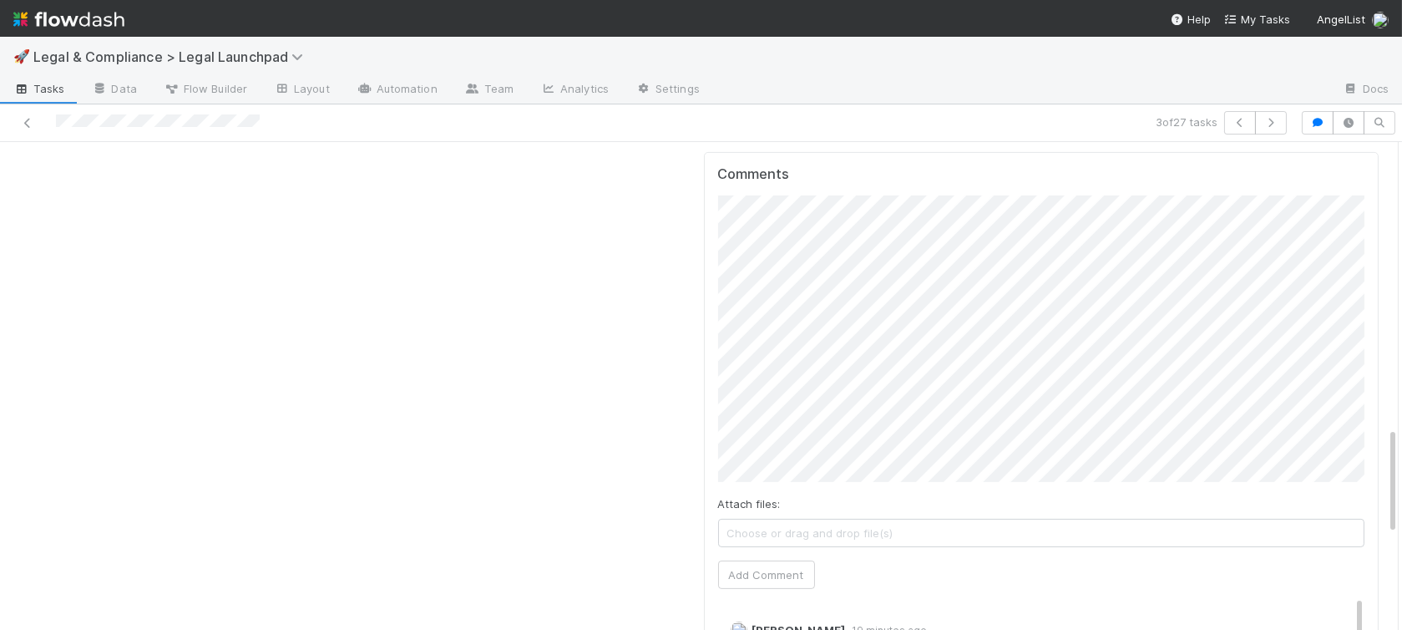
scroll to position [1311, 0]
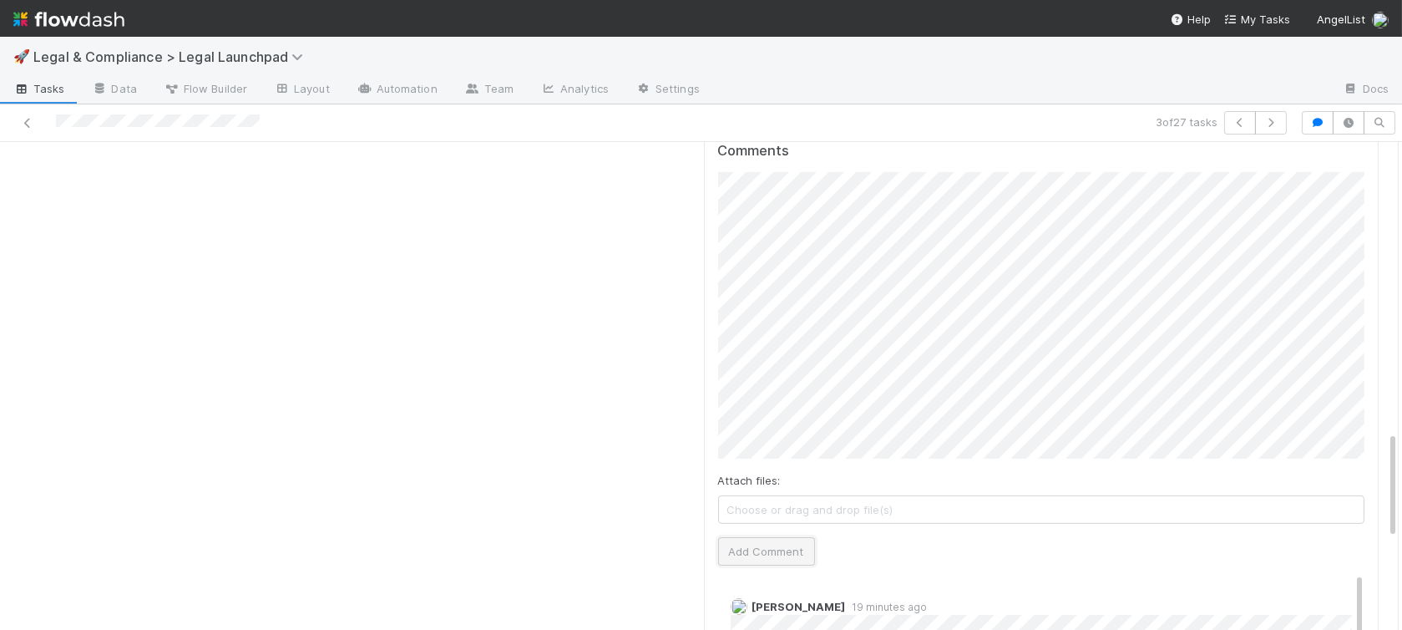
click at [778, 537] on button "Add Comment" at bounding box center [766, 551] width 97 height 28
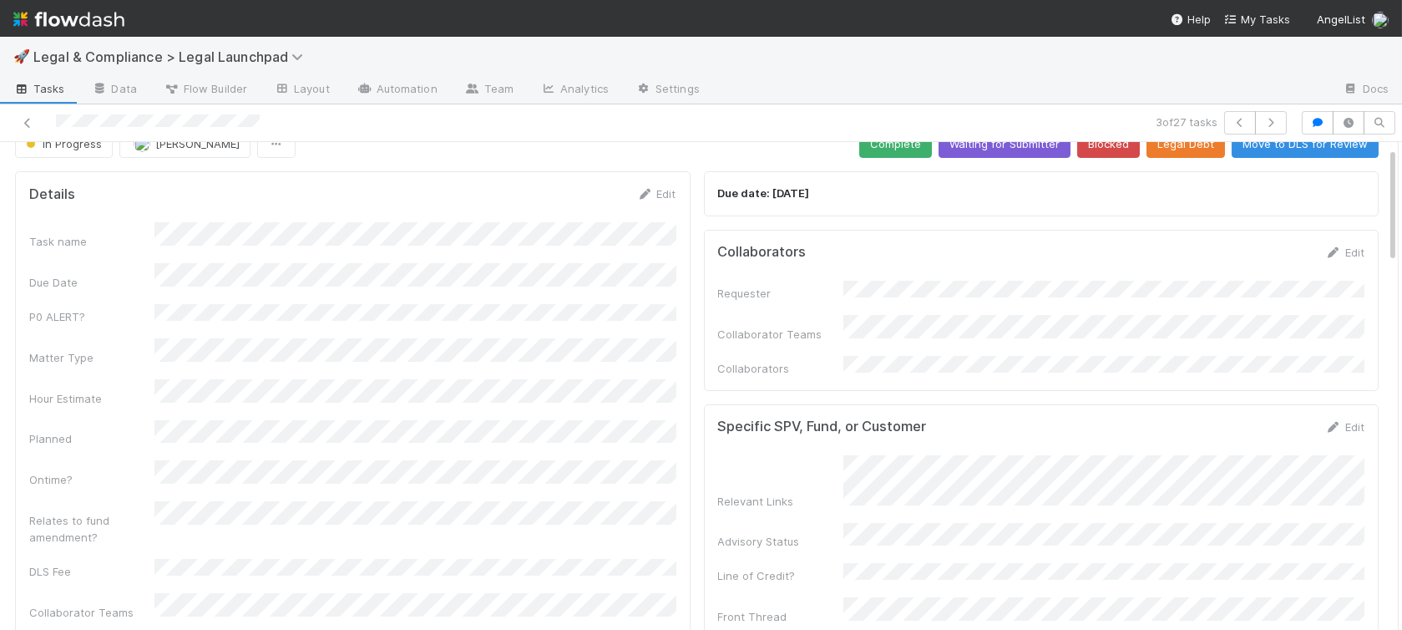
scroll to position [0, 0]
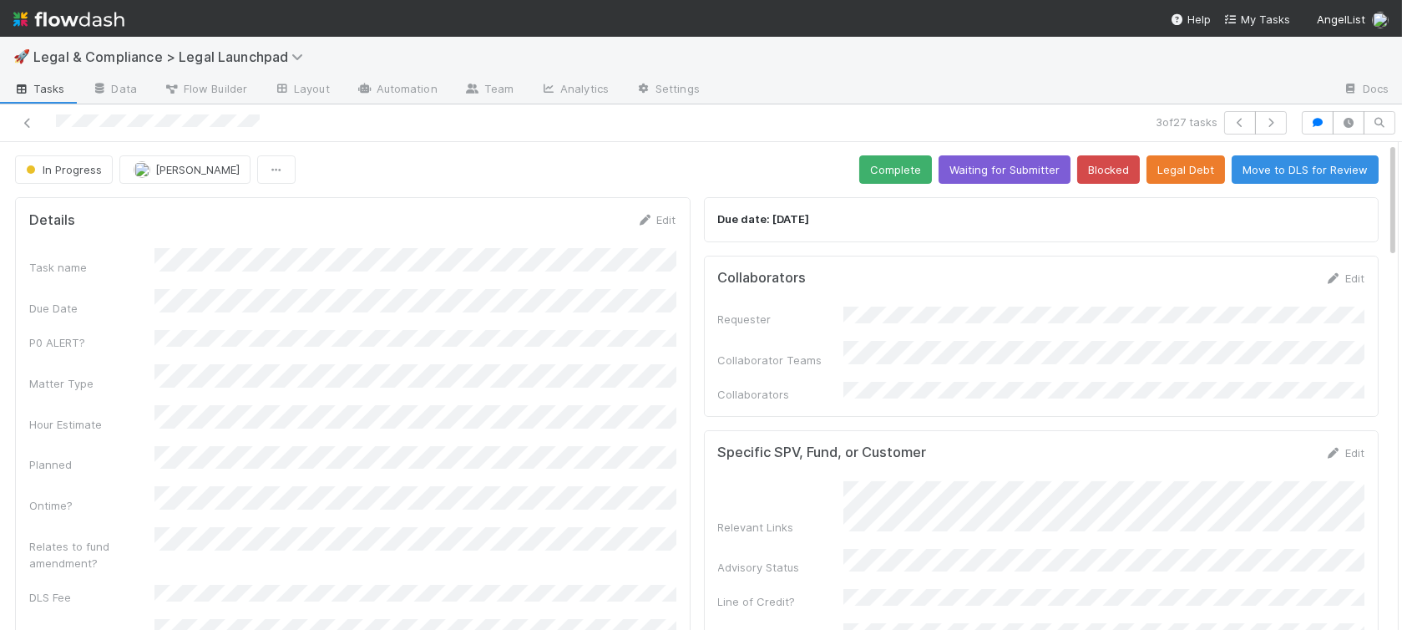
drag, startPoint x: 81, startPoint y: 22, endPoint x: 84, endPoint y: 33, distance: 12.0
click at [81, 22] on img at bounding box center [68, 19] width 111 height 28
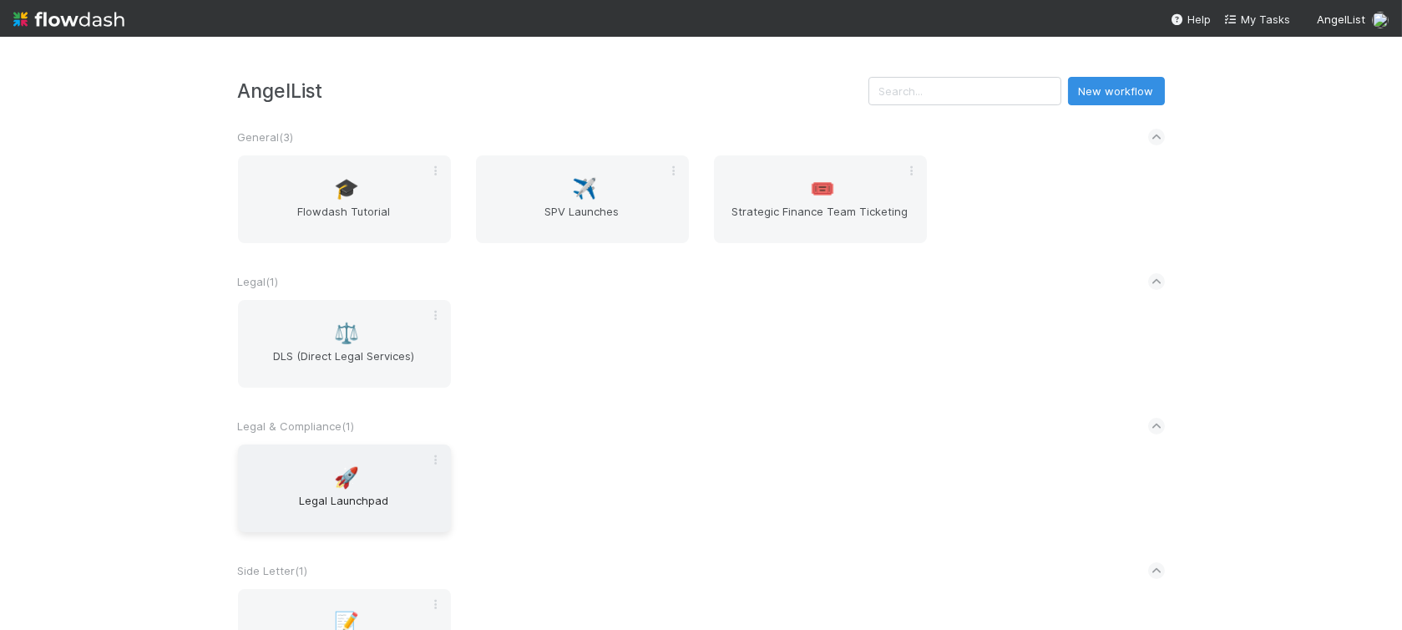
click at [390, 460] on div "🚀 Legal Launchpad" at bounding box center [344, 488] width 213 height 88
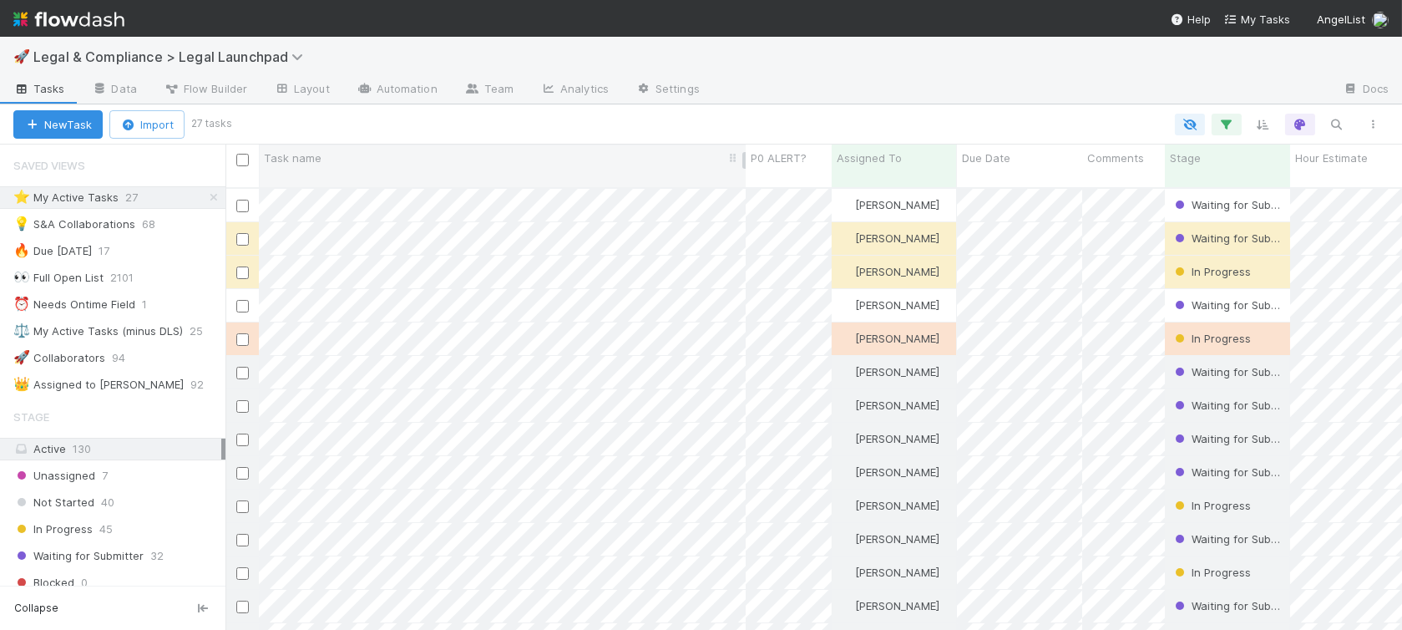
scroll to position [455, 1177]
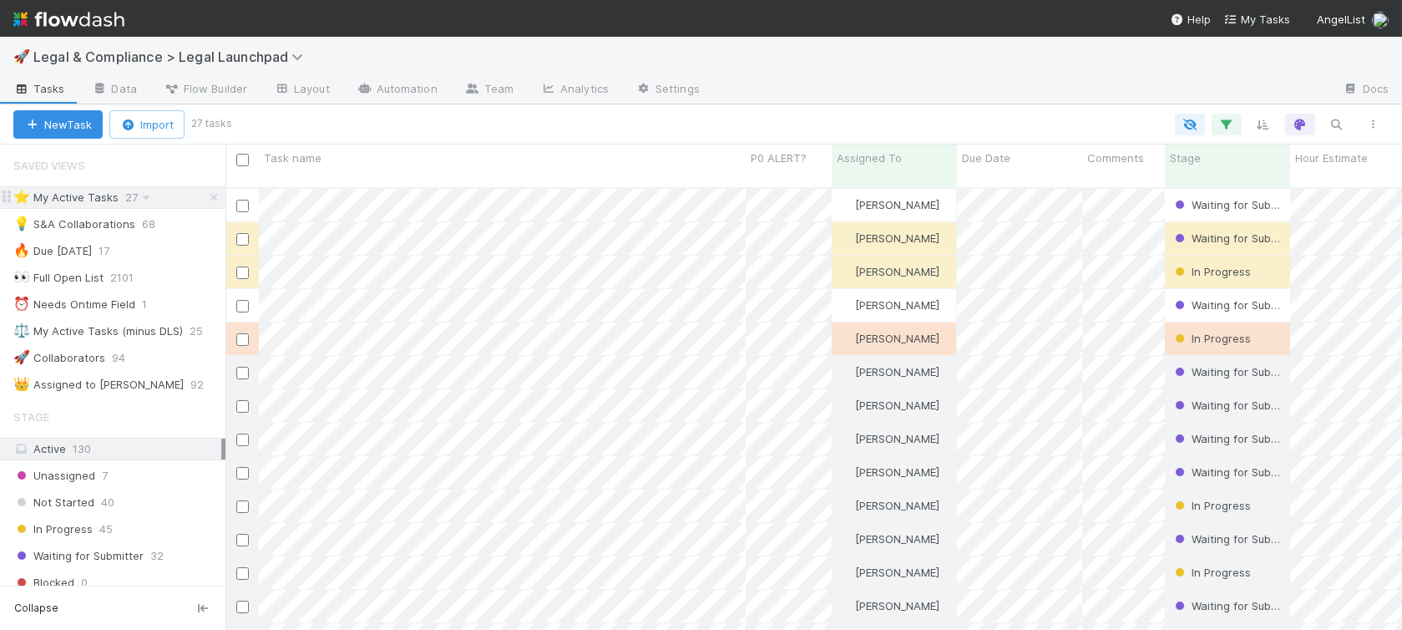
click at [179, 200] on div "⭐ My Active Tasks 27" at bounding box center [119, 197] width 212 height 21
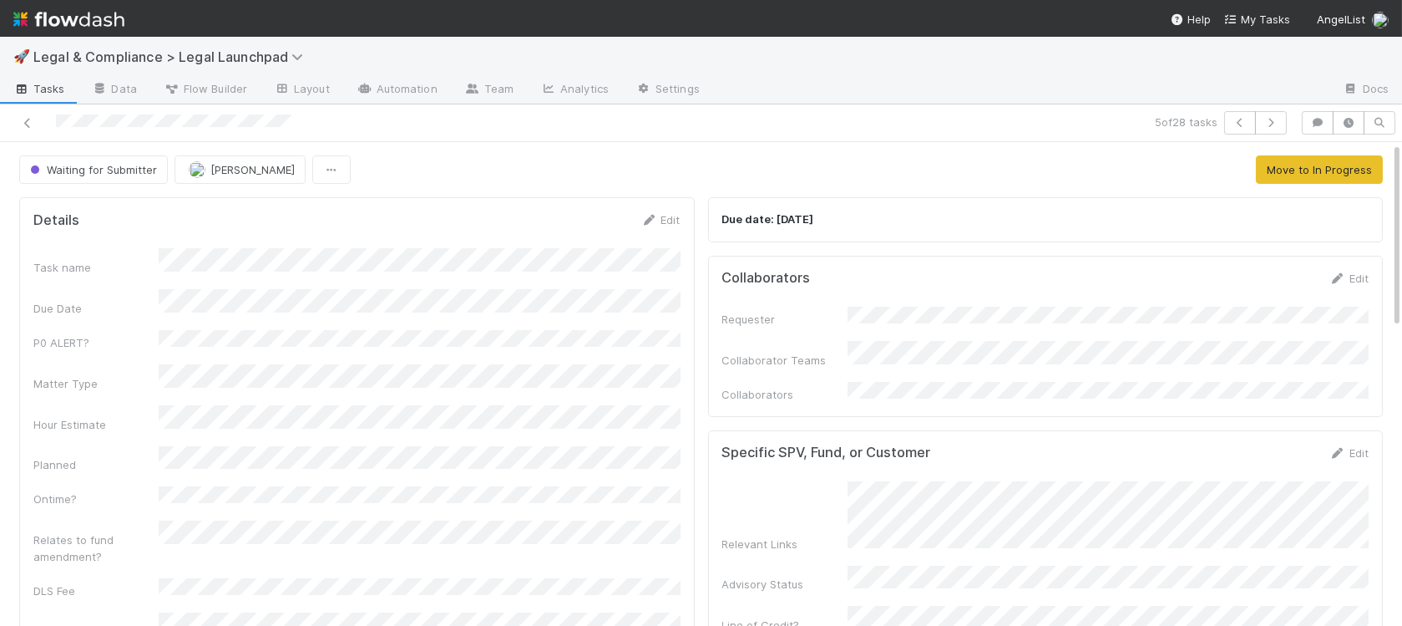
drag, startPoint x: 78, startPoint y: 23, endPoint x: 140, endPoint y: 23, distance: 62.6
click at [79, 23] on img at bounding box center [68, 19] width 111 height 28
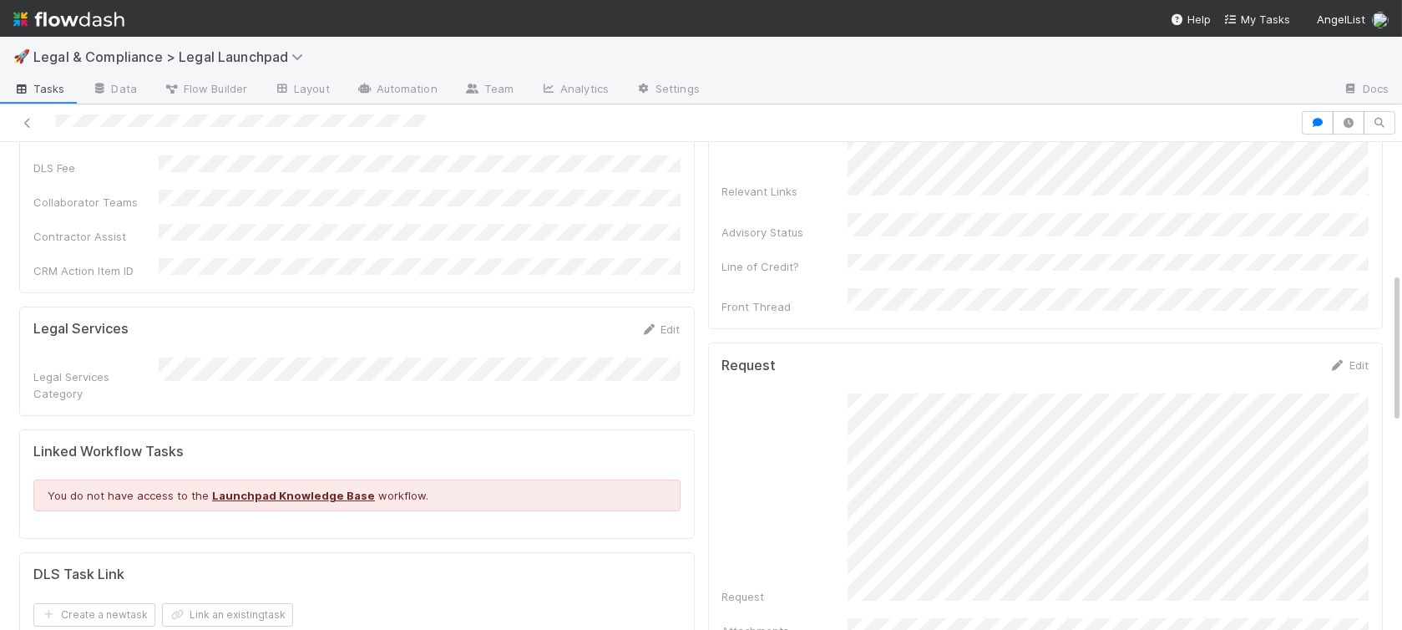
scroll to position [422, 0]
